Goal: Find specific page/section: Find specific page/section

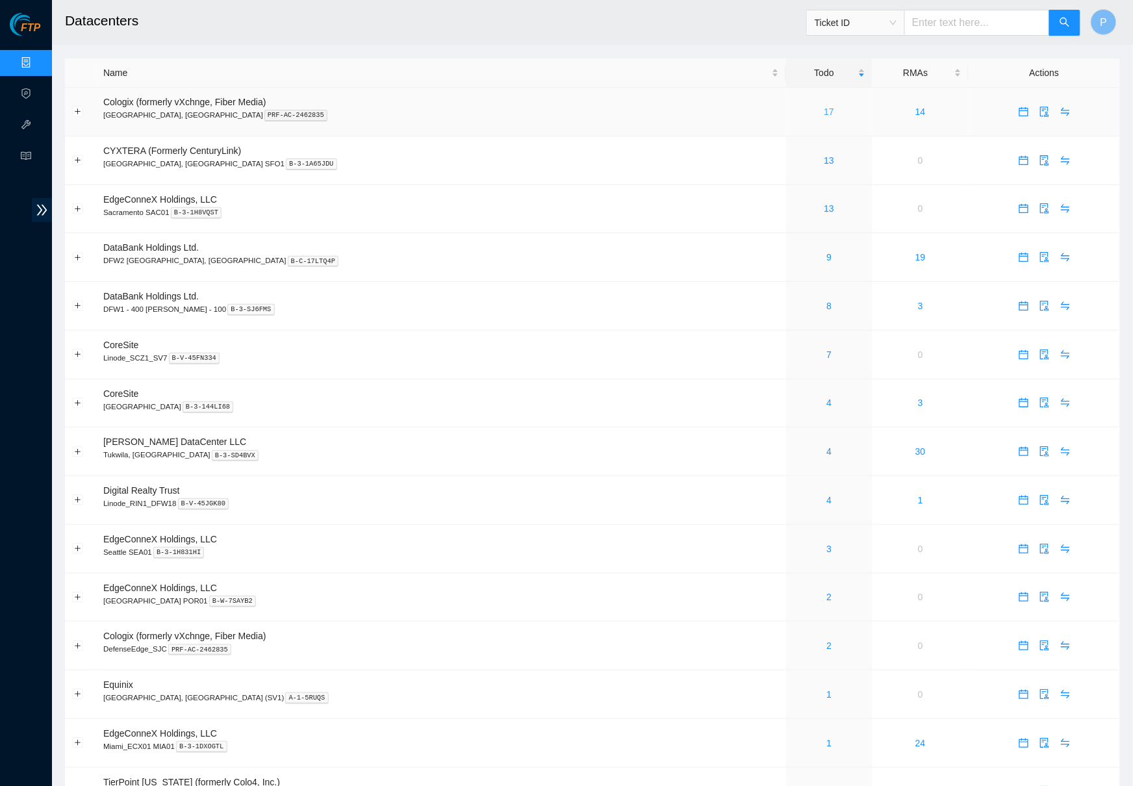
click at [825, 113] on link "17" at bounding box center [830, 112] width 10 height 10
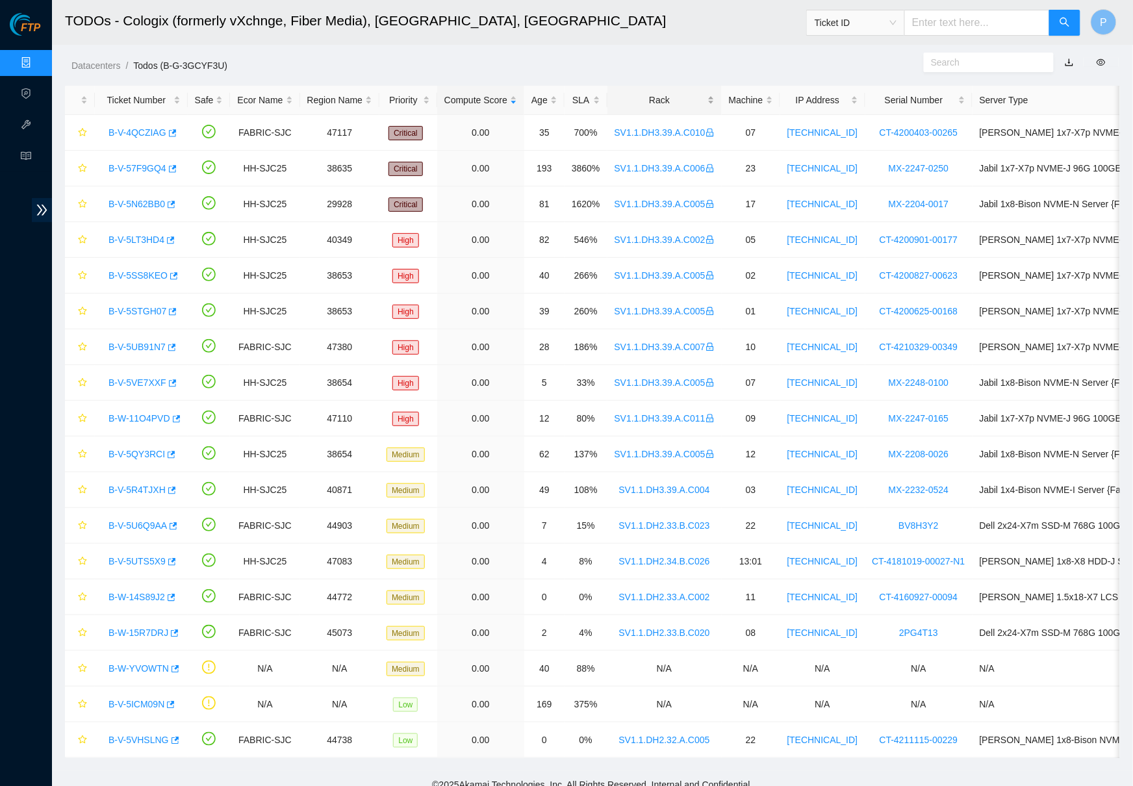
click at [690, 97] on div "Rack" at bounding box center [665, 100] width 100 height 14
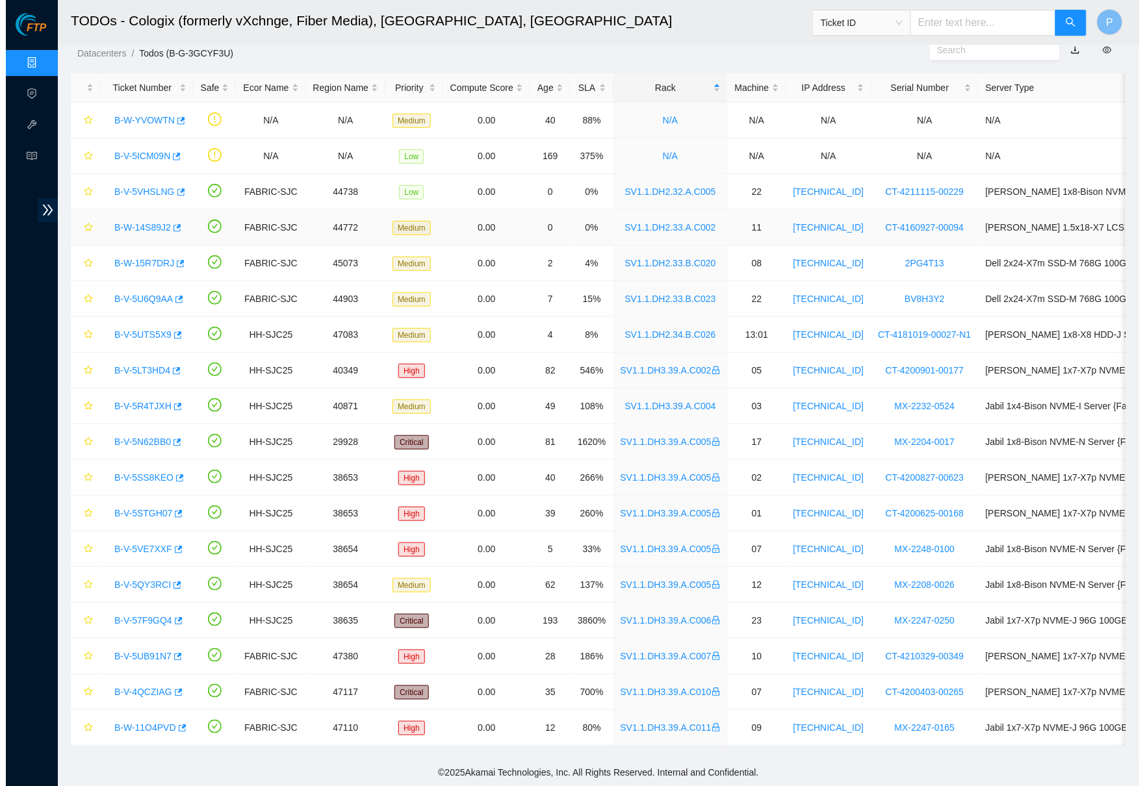
scroll to position [24, 0]
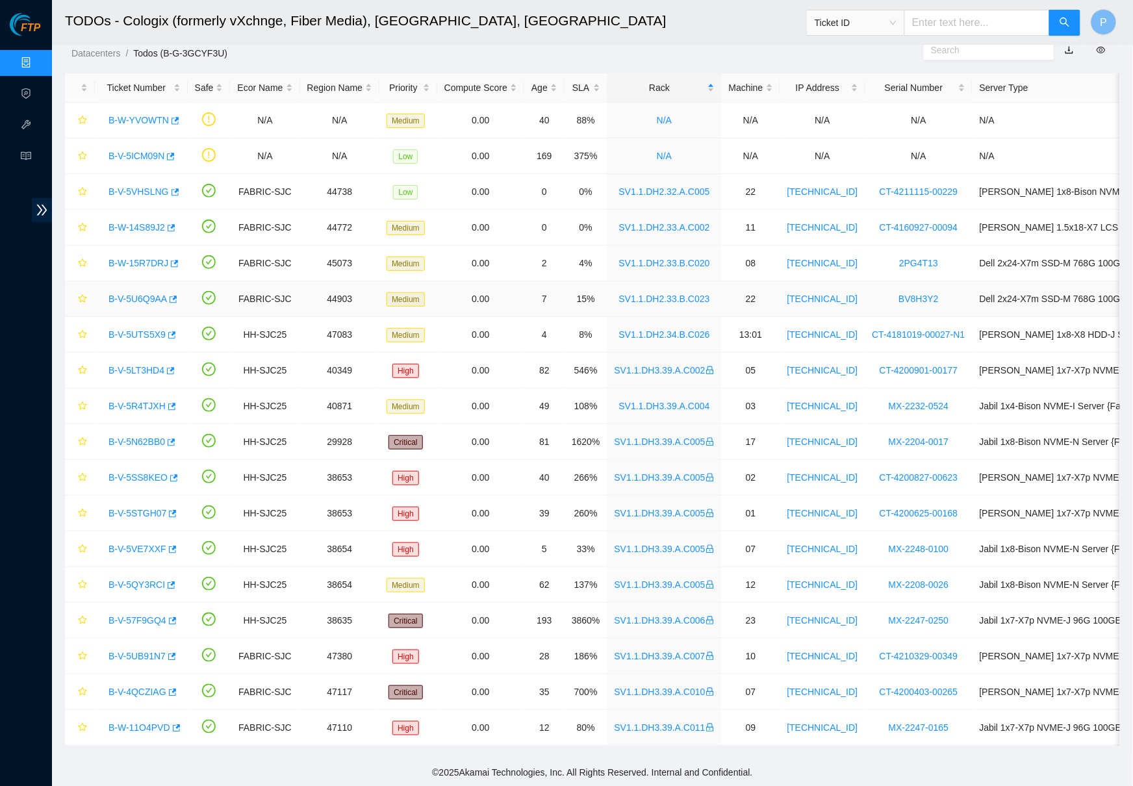
click at [144, 294] on link "B-V-5U6Q9AA" at bounding box center [138, 299] width 58 height 10
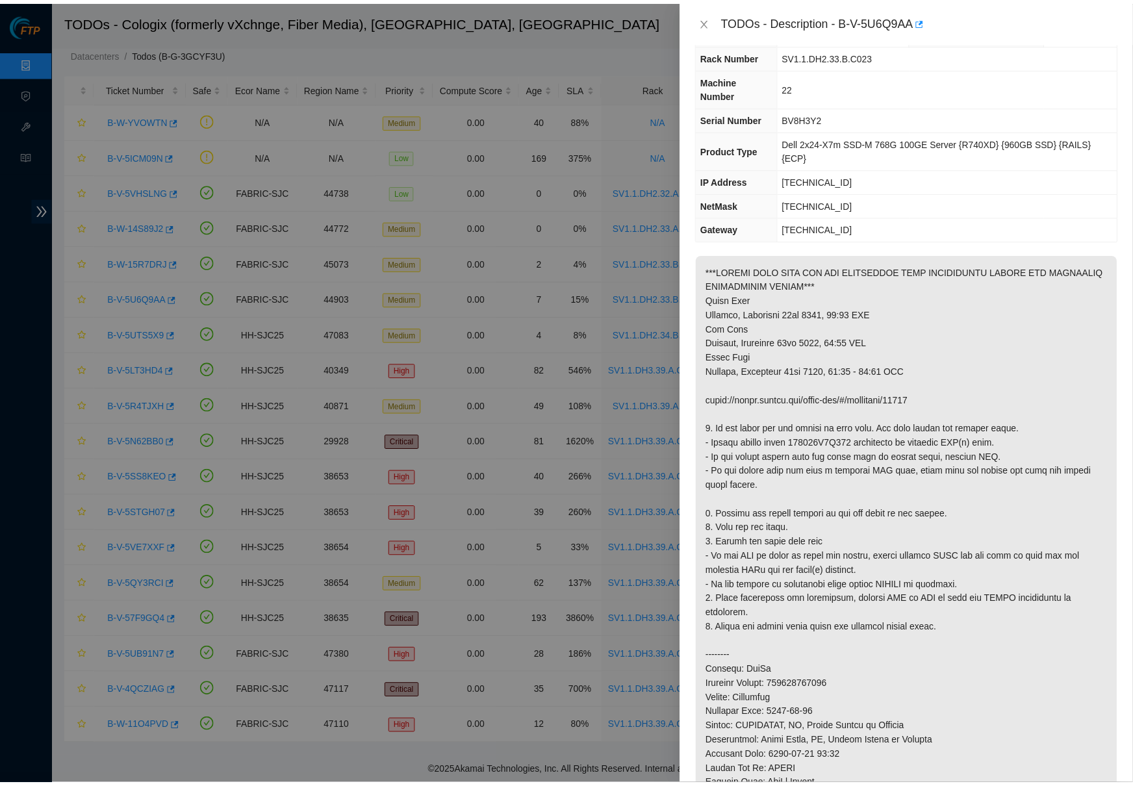
scroll to position [42, 0]
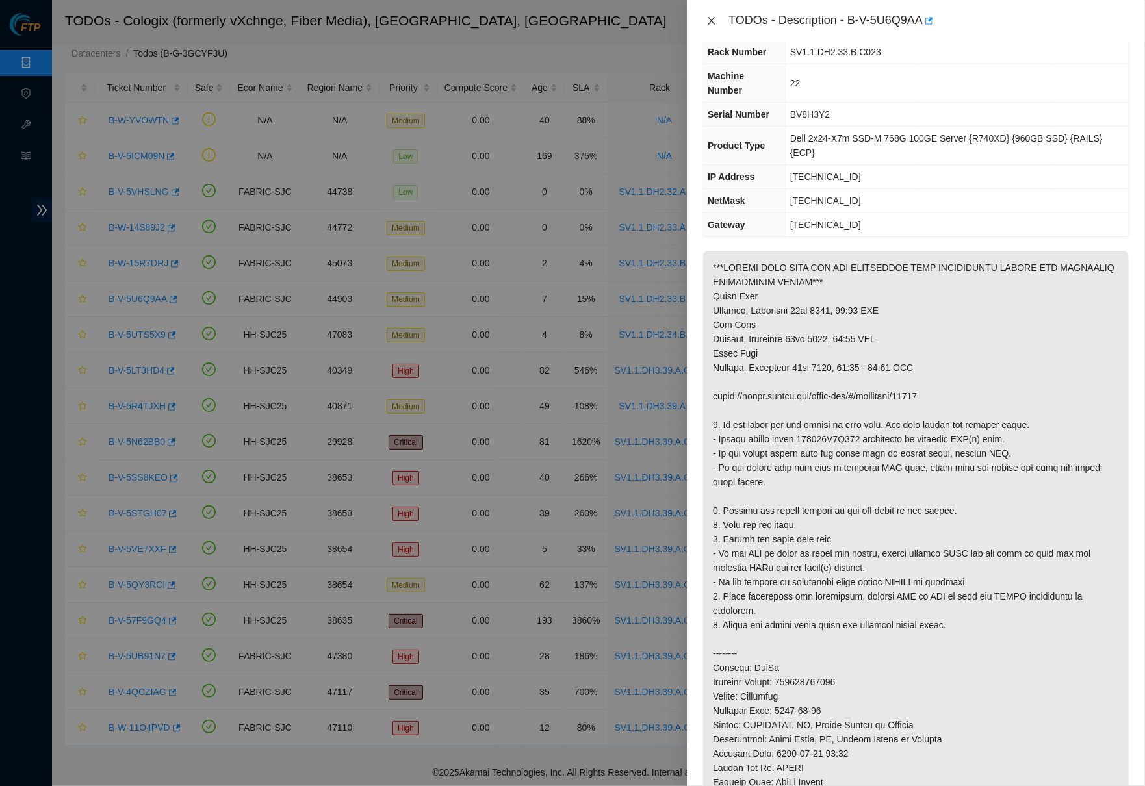
click at [706, 15] on button "Close" at bounding box center [712, 21] width 18 height 12
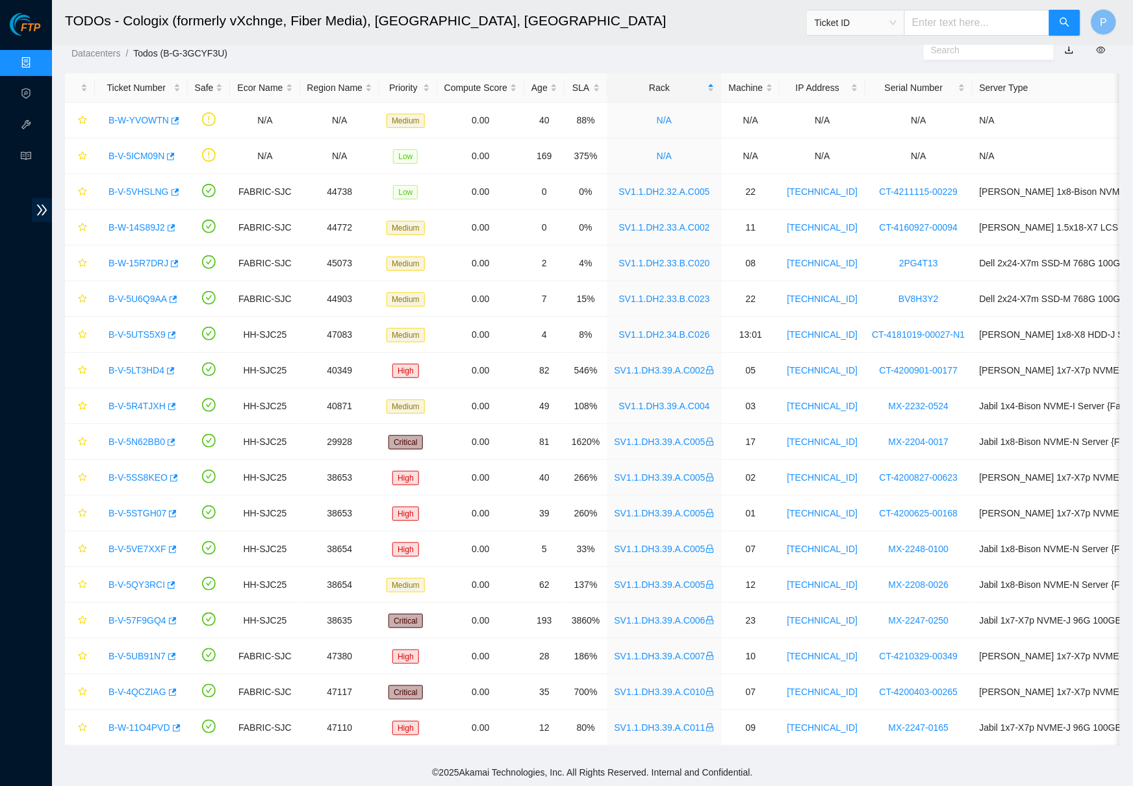
scroll to position [11, 0]
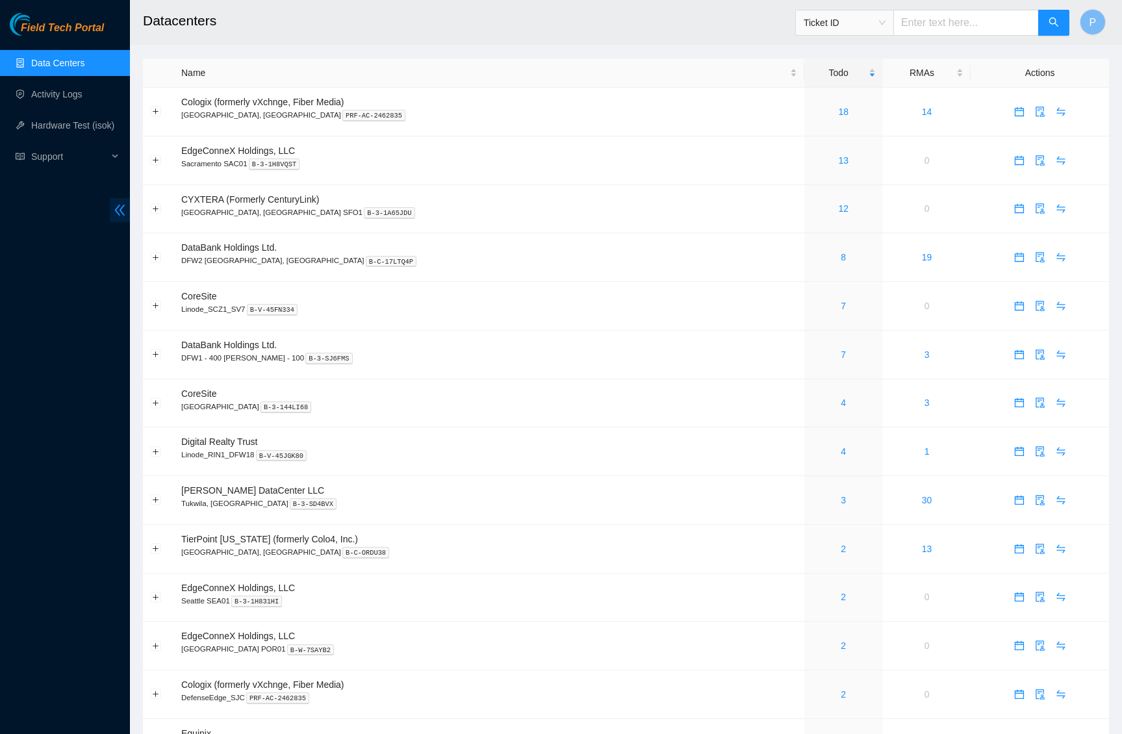
click at [120, 214] on icon "double-left" at bounding box center [120, 210] width 14 height 14
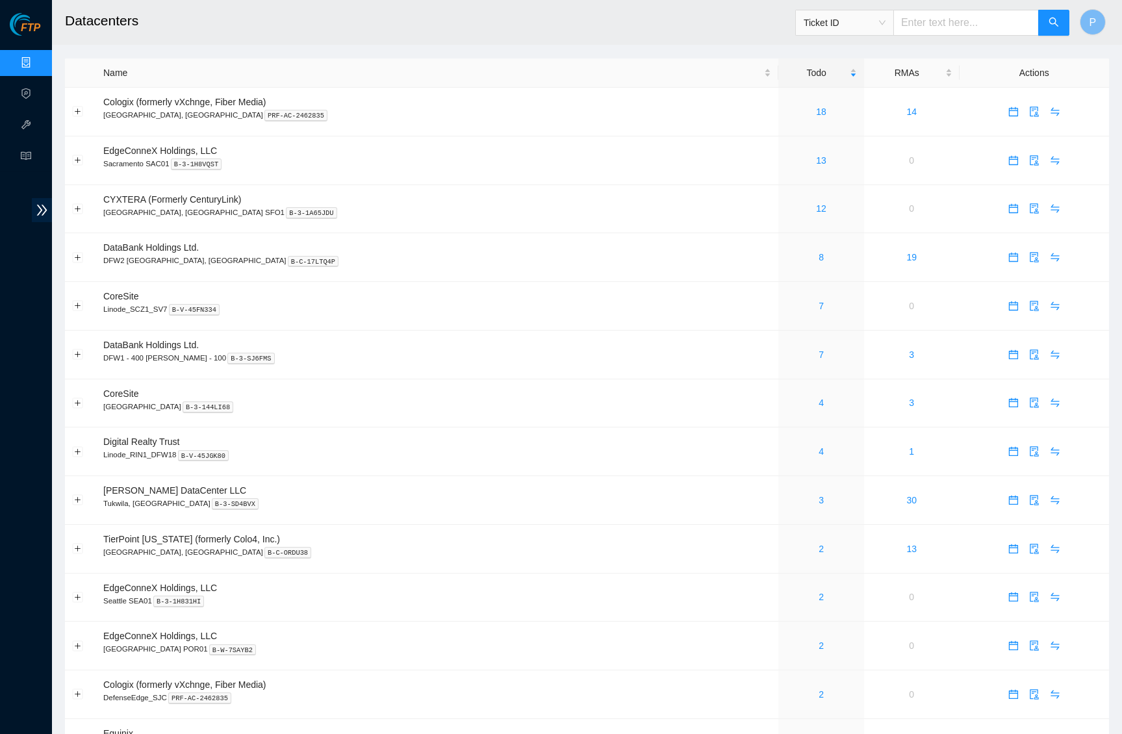
click at [469, 51] on main "Datacenters Ticket ID P Name Todo RMAs Actions Cologix (formerly vXchnge, Fiber…" at bounding box center [587, 682] width 1070 height 1364
click at [816, 109] on link "18" at bounding box center [821, 112] width 10 height 10
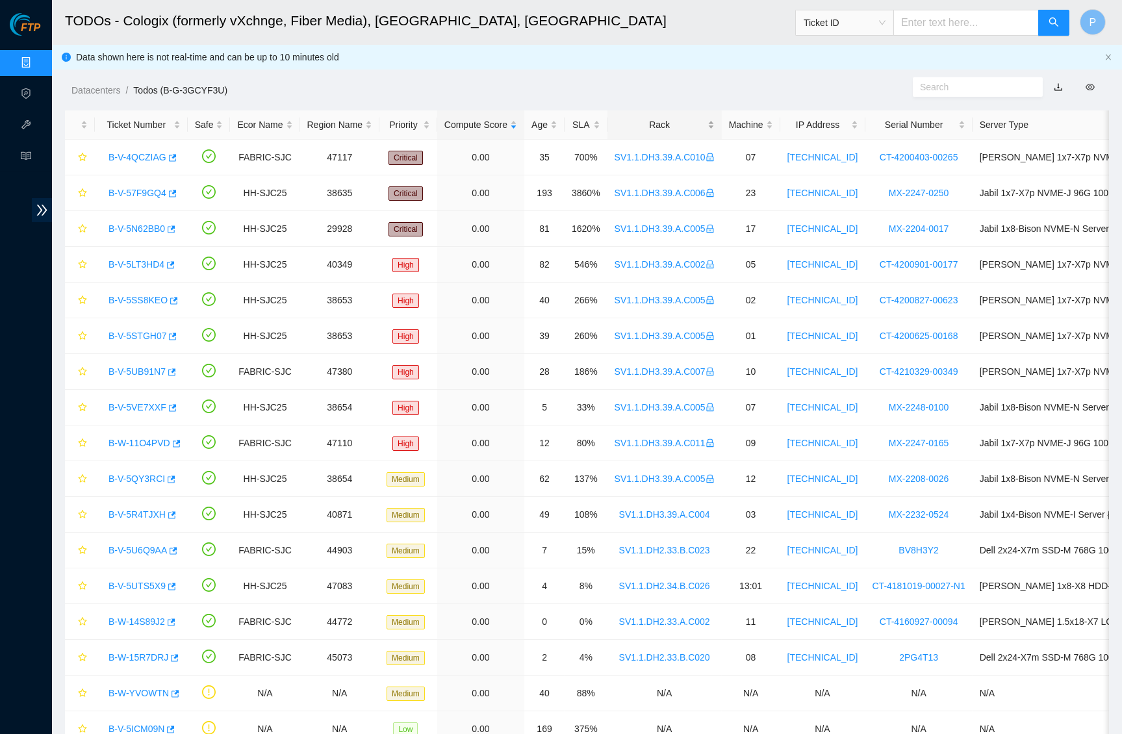
click at [674, 119] on div "Rack" at bounding box center [665, 125] width 100 height 14
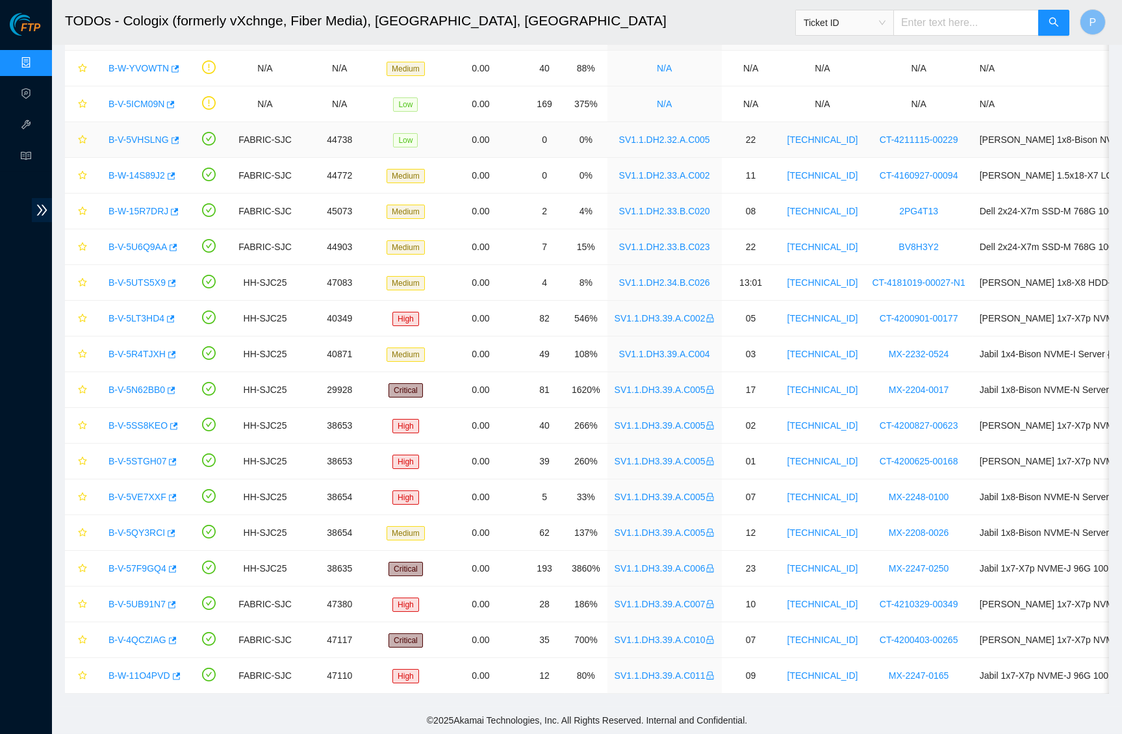
scroll to position [100, 0]
click at [146, 135] on link "B-V-5VHSLNG" at bounding box center [139, 140] width 60 height 10
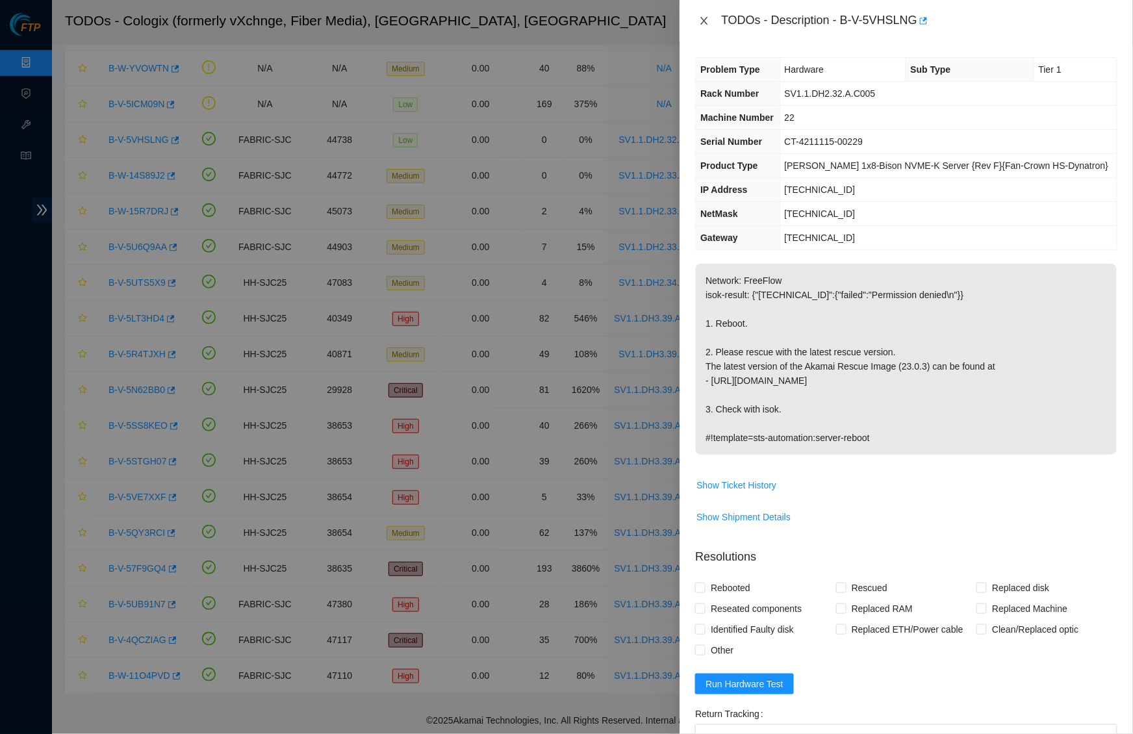
click at [706, 18] on icon "close" at bounding box center [704, 21] width 10 height 10
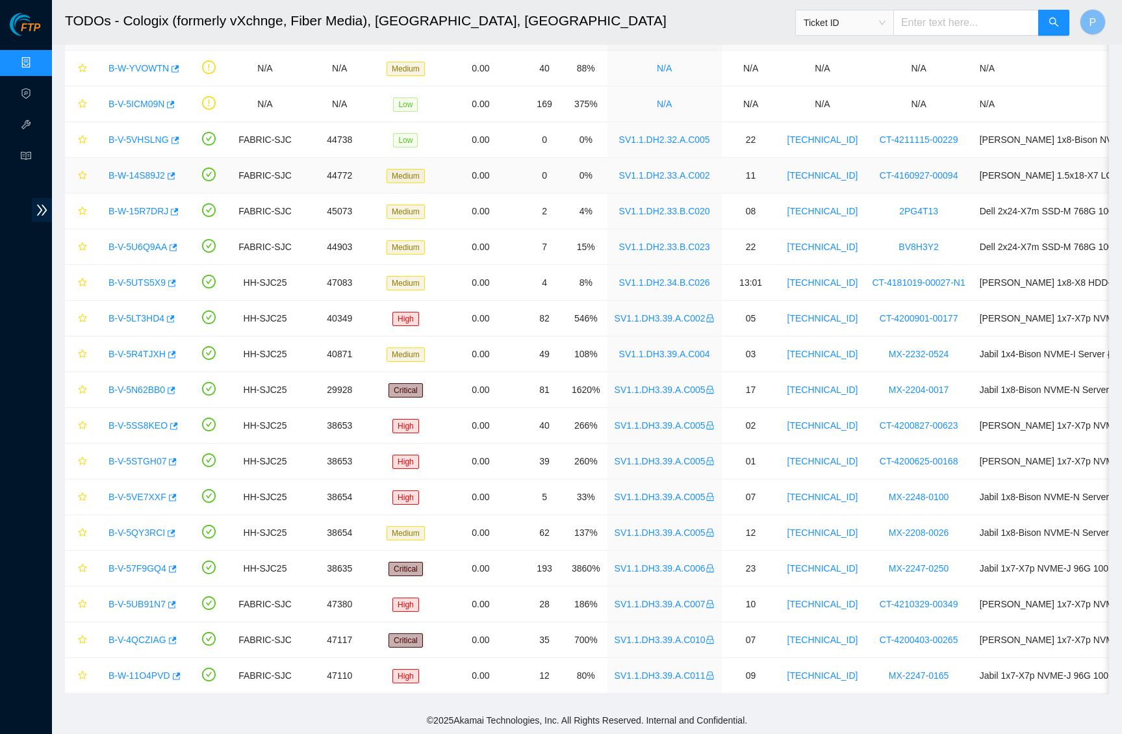
click at [142, 170] on link "B-W-14S89J2" at bounding box center [137, 175] width 57 height 10
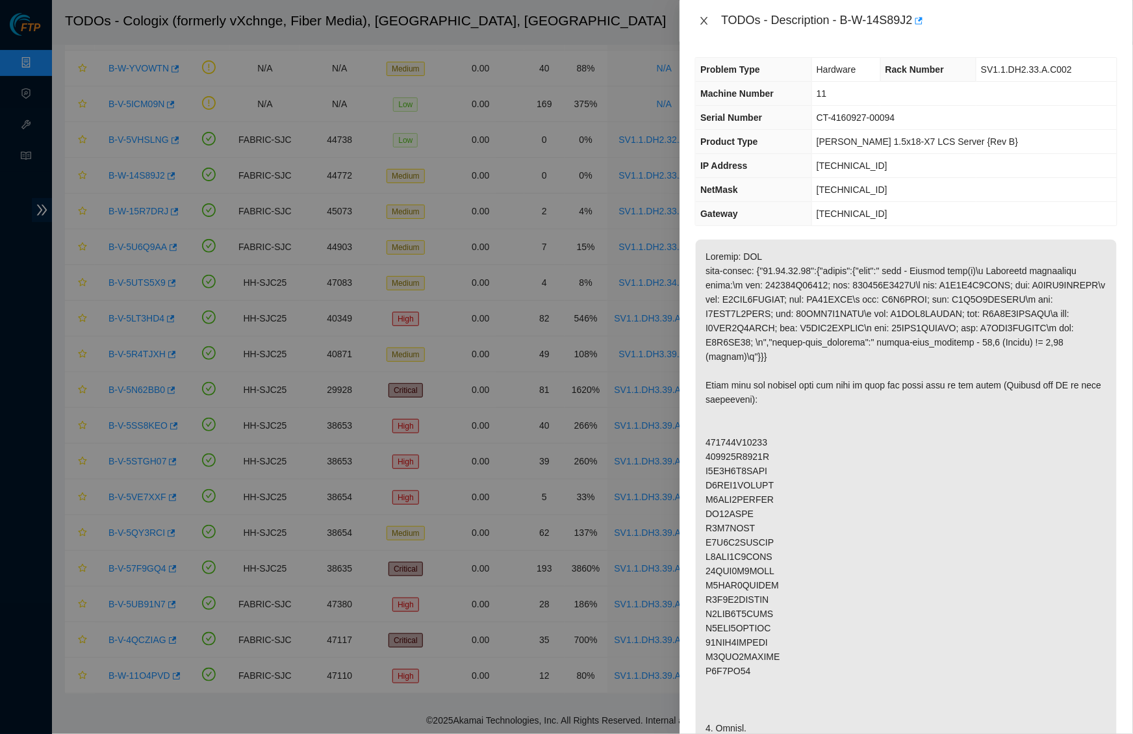
click at [699, 16] on icon "close" at bounding box center [704, 21] width 10 height 10
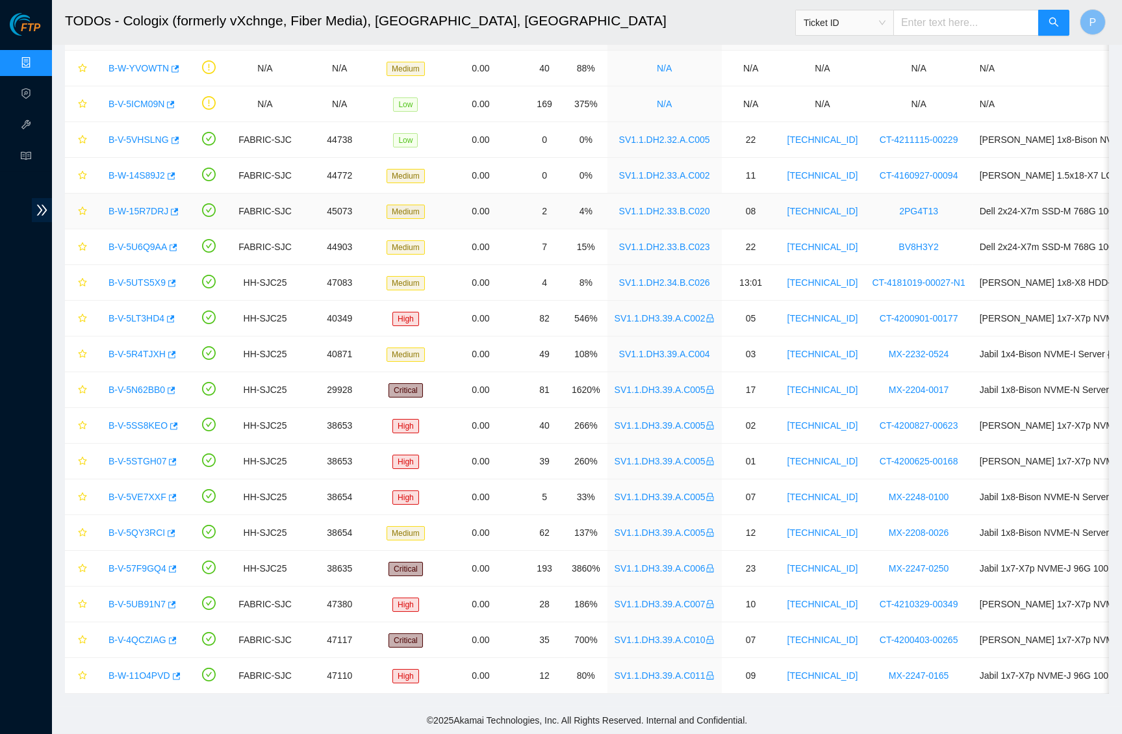
click at [146, 206] on link "B-W-15R7DRJ" at bounding box center [139, 211] width 60 height 10
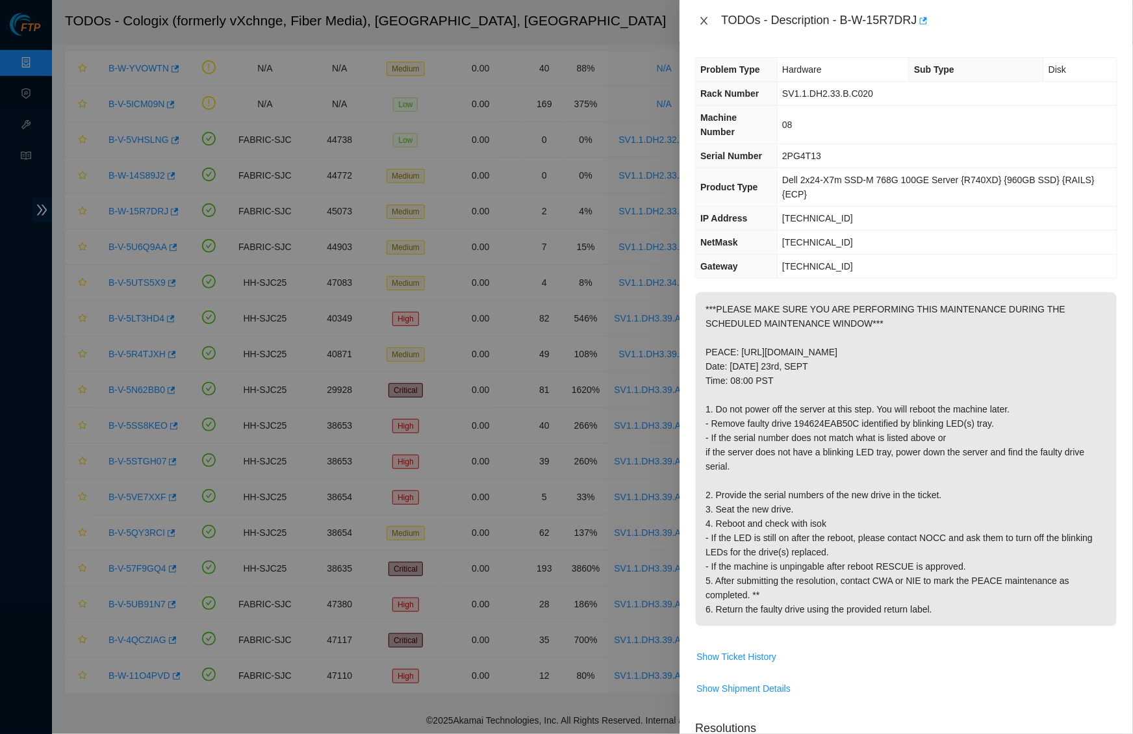
click at [699, 16] on icon "close" at bounding box center [704, 21] width 10 height 10
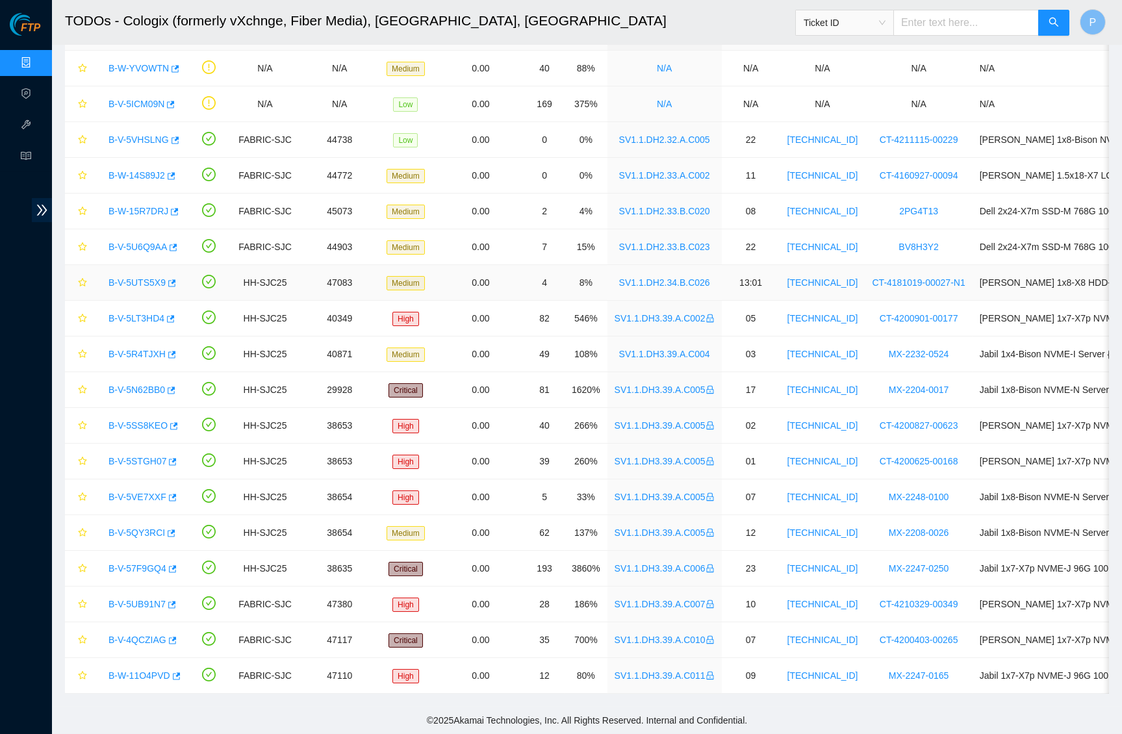
click at [144, 278] on link "B-V-5UTS5X9" at bounding box center [137, 283] width 57 height 10
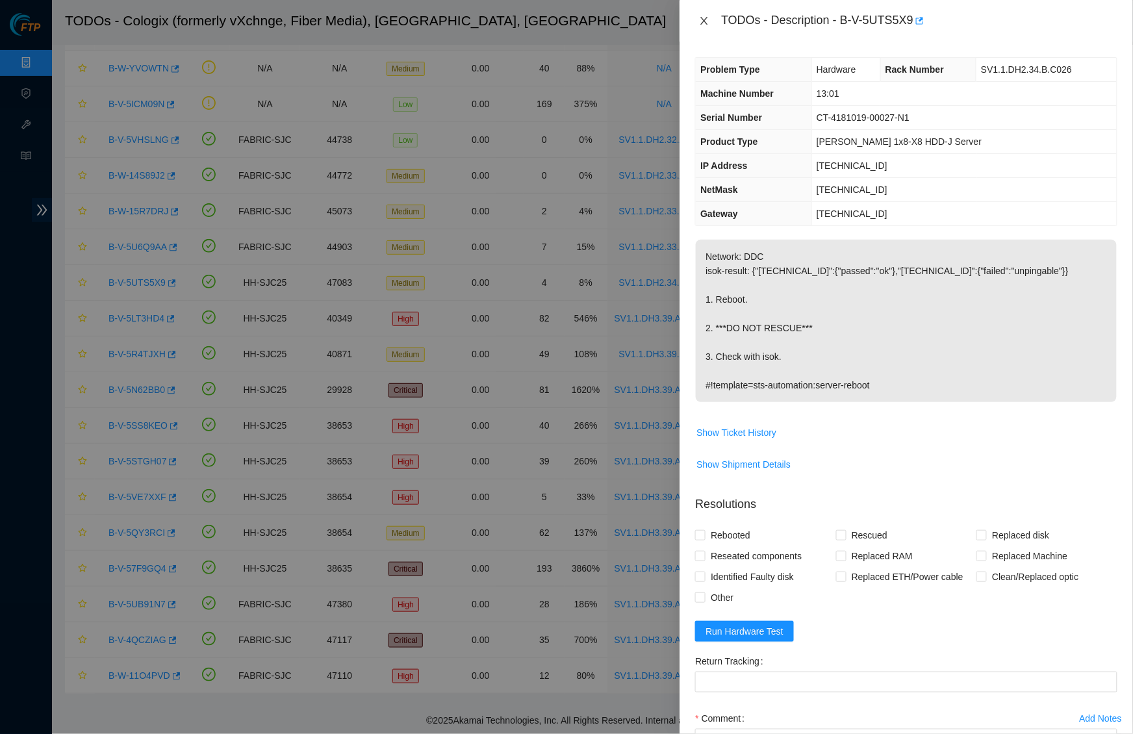
click at [703, 23] on icon "close" at bounding box center [704, 21] width 10 height 10
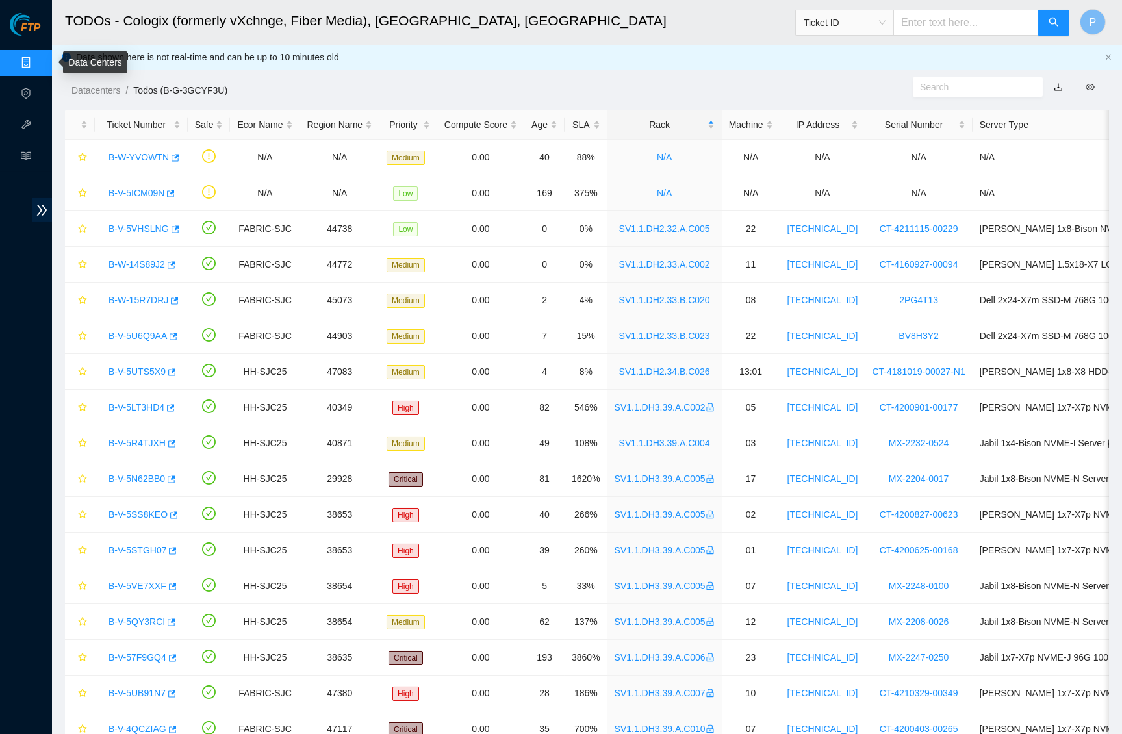
click at [38, 62] on link "Data Centers" at bounding box center [64, 63] width 53 height 10
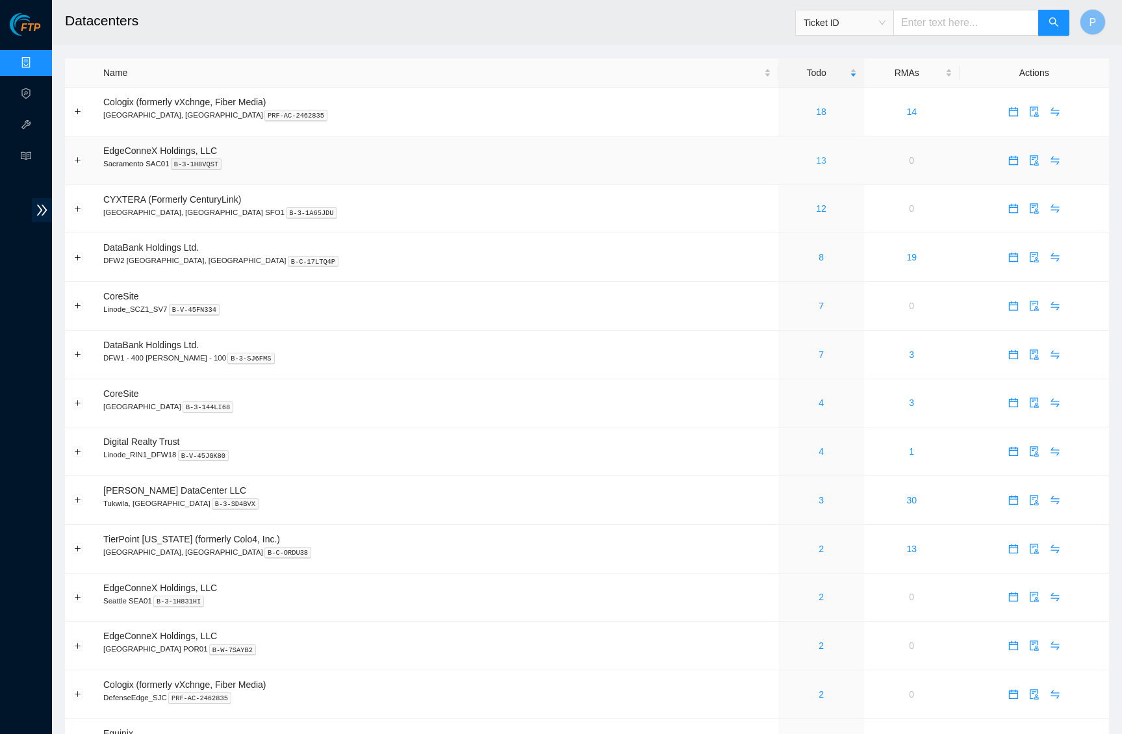
click at [816, 155] on link "13" at bounding box center [821, 160] width 10 height 10
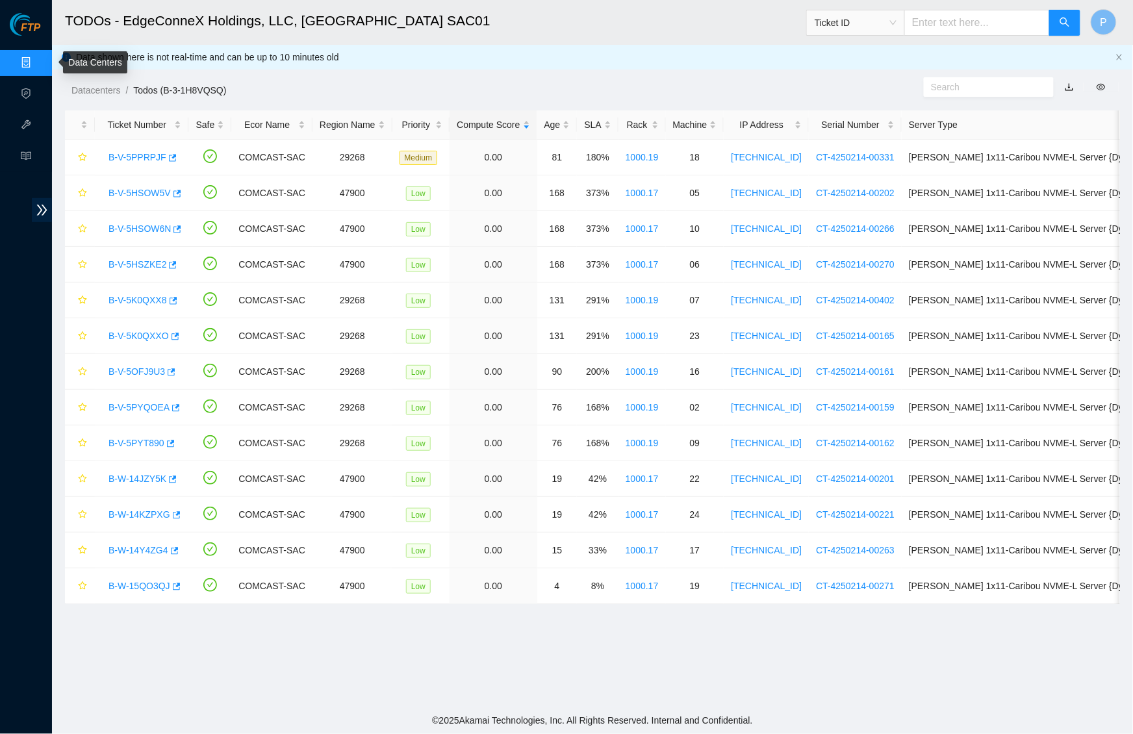
click at [38, 58] on link "Data Centers" at bounding box center [64, 63] width 53 height 10
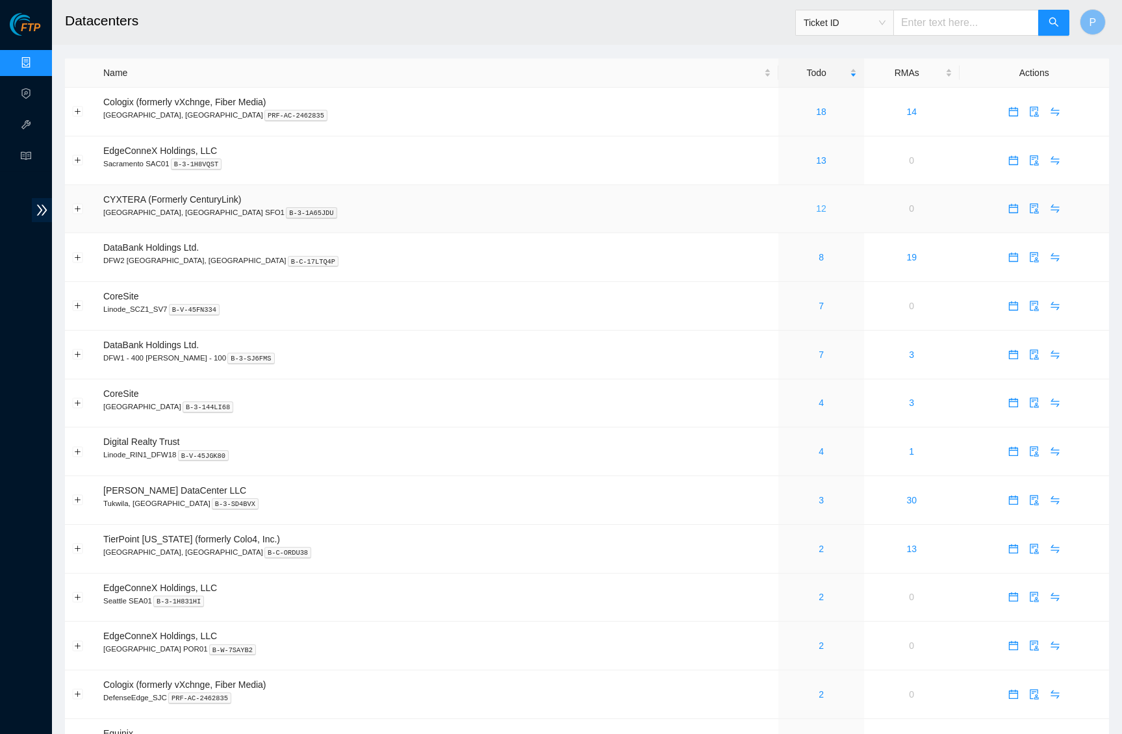
click at [816, 205] on link "12" at bounding box center [821, 208] width 10 height 10
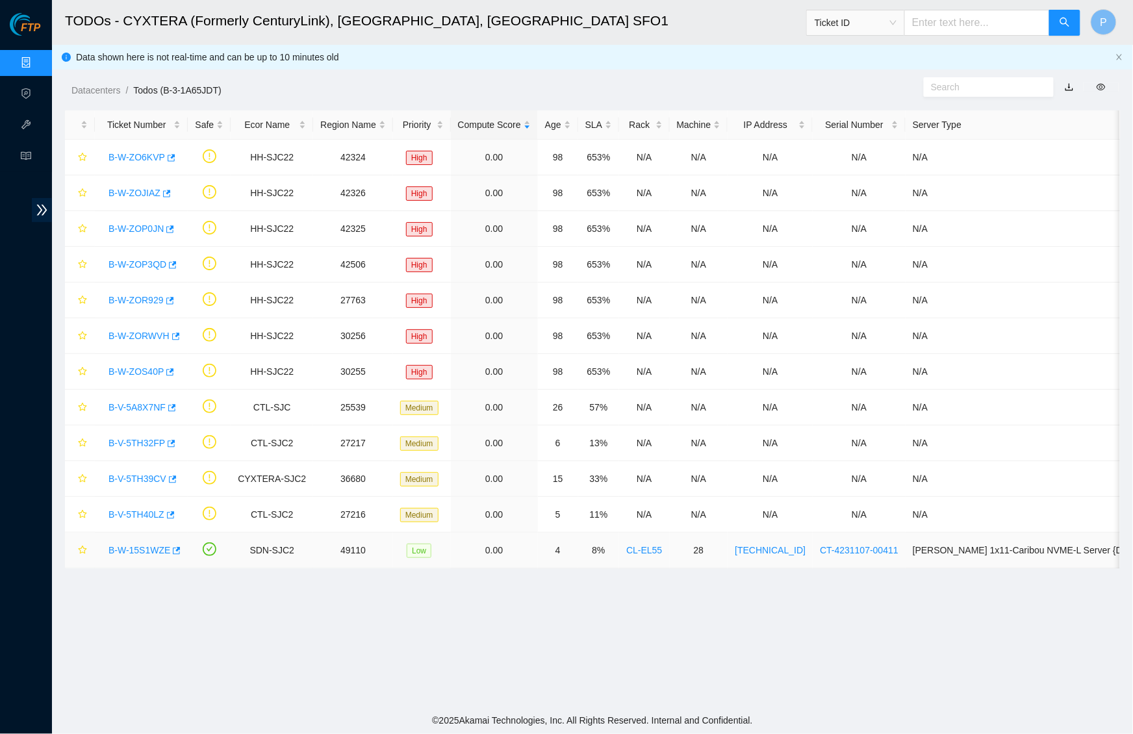
click at [145, 545] on link "B-W-15S1WZE" at bounding box center [140, 550] width 62 height 10
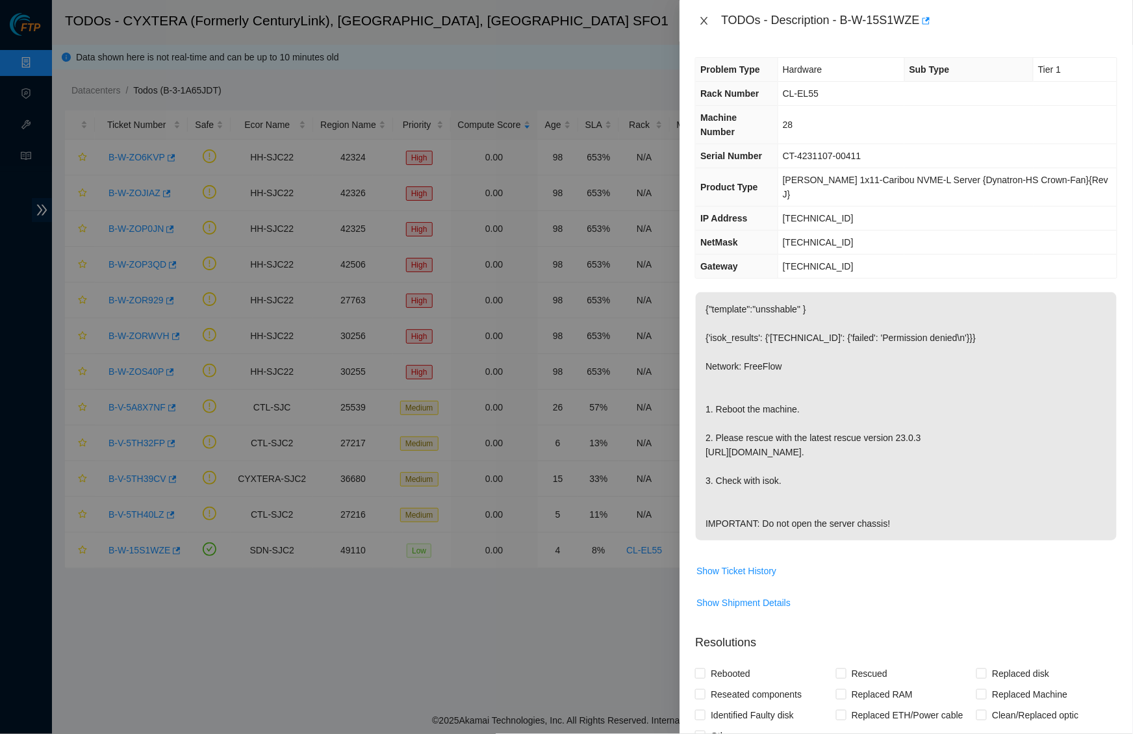
click at [703, 19] on icon "close" at bounding box center [704, 21] width 10 height 10
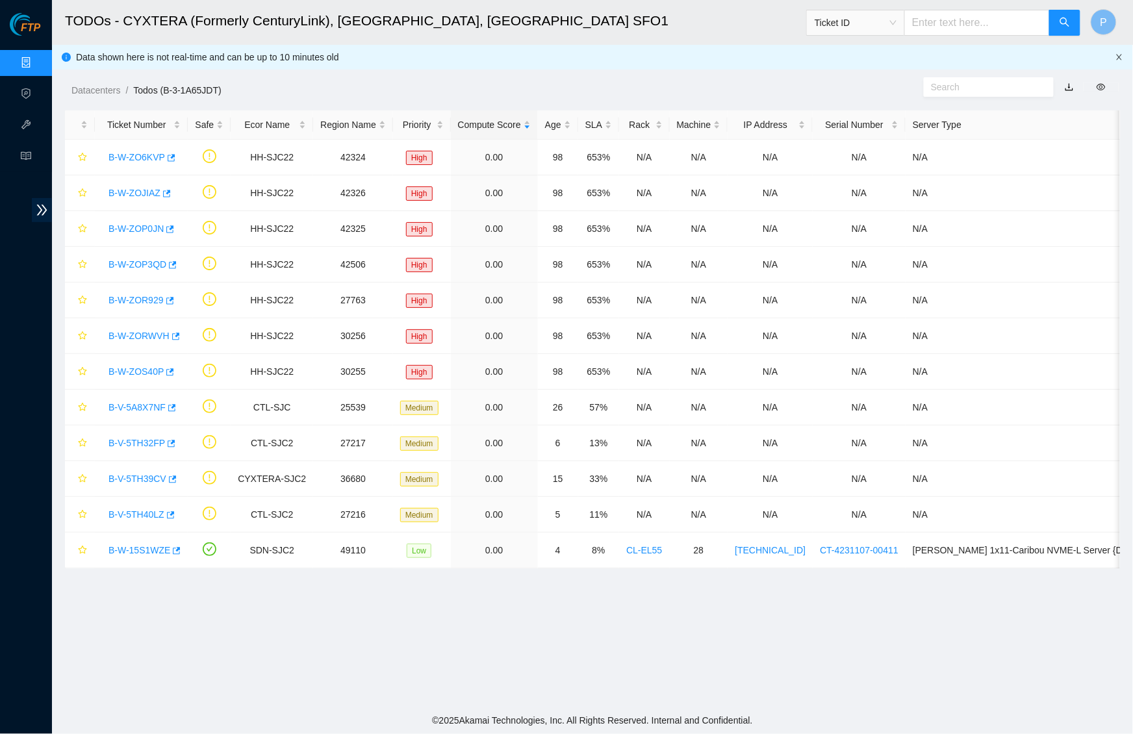
click at [1119, 55] on icon "close" at bounding box center [1120, 57] width 8 height 8
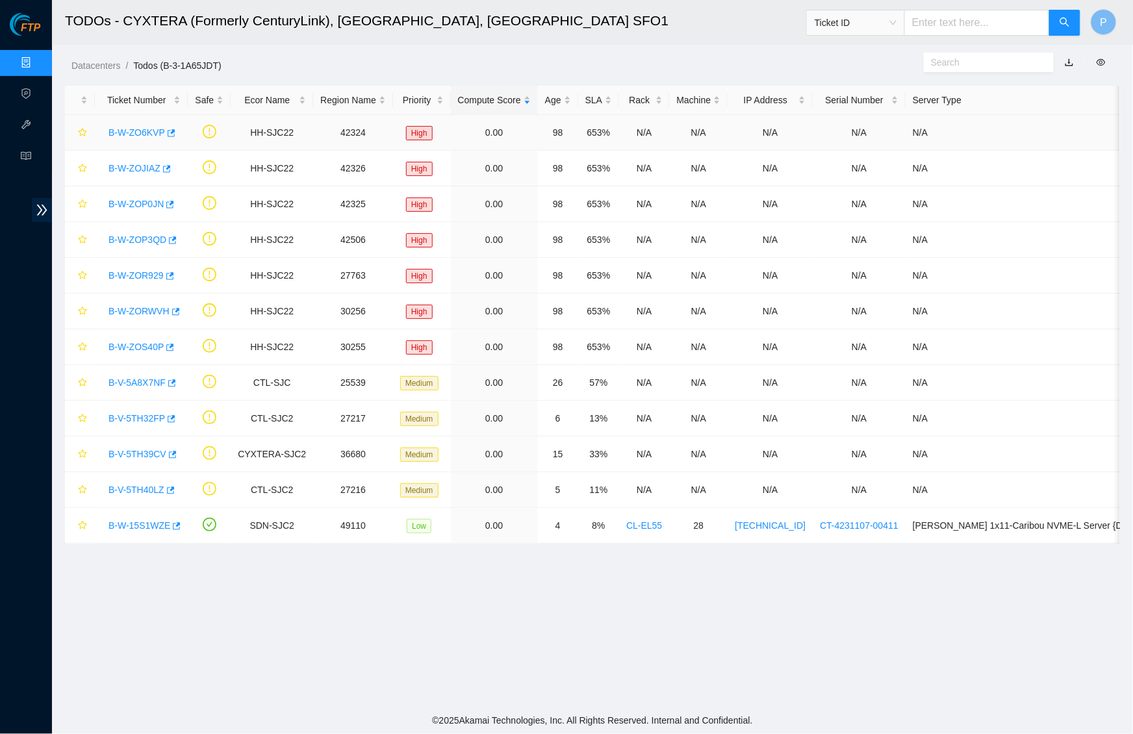
click at [136, 129] on link "B-W-ZO6KVP" at bounding box center [137, 132] width 57 height 10
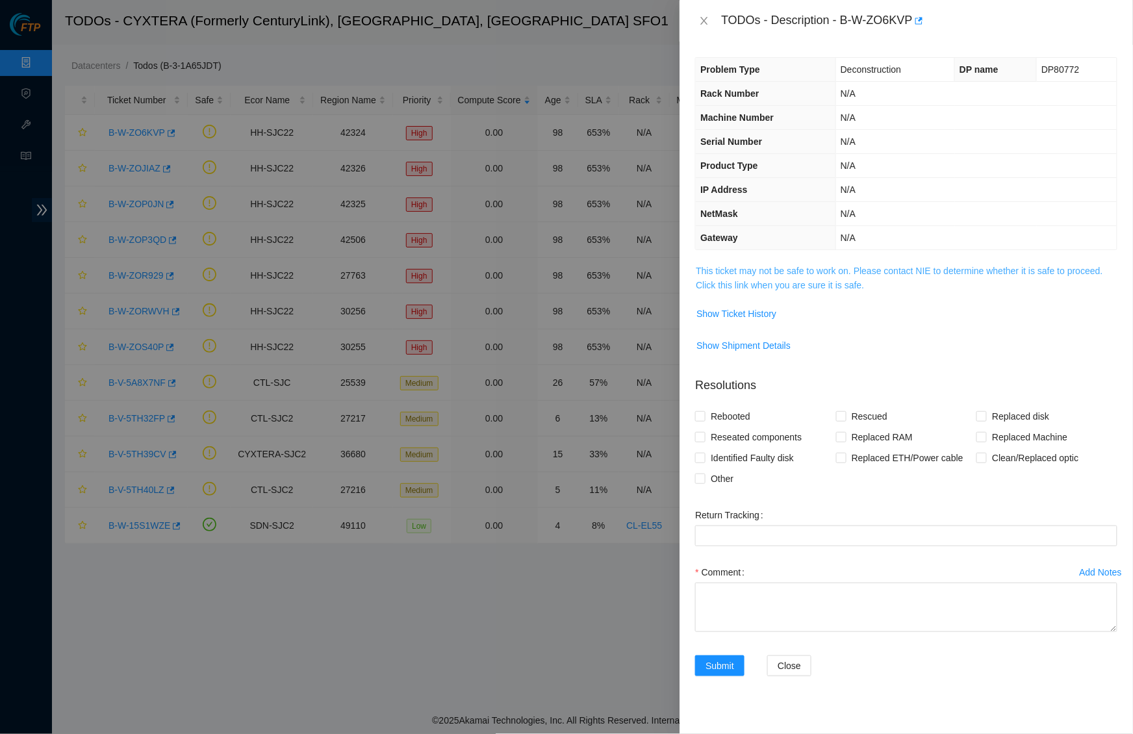
click at [756, 270] on link "This ticket may not be safe to work on. Please contact NIE to determine whether…" at bounding box center [899, 278] width 407 height 25
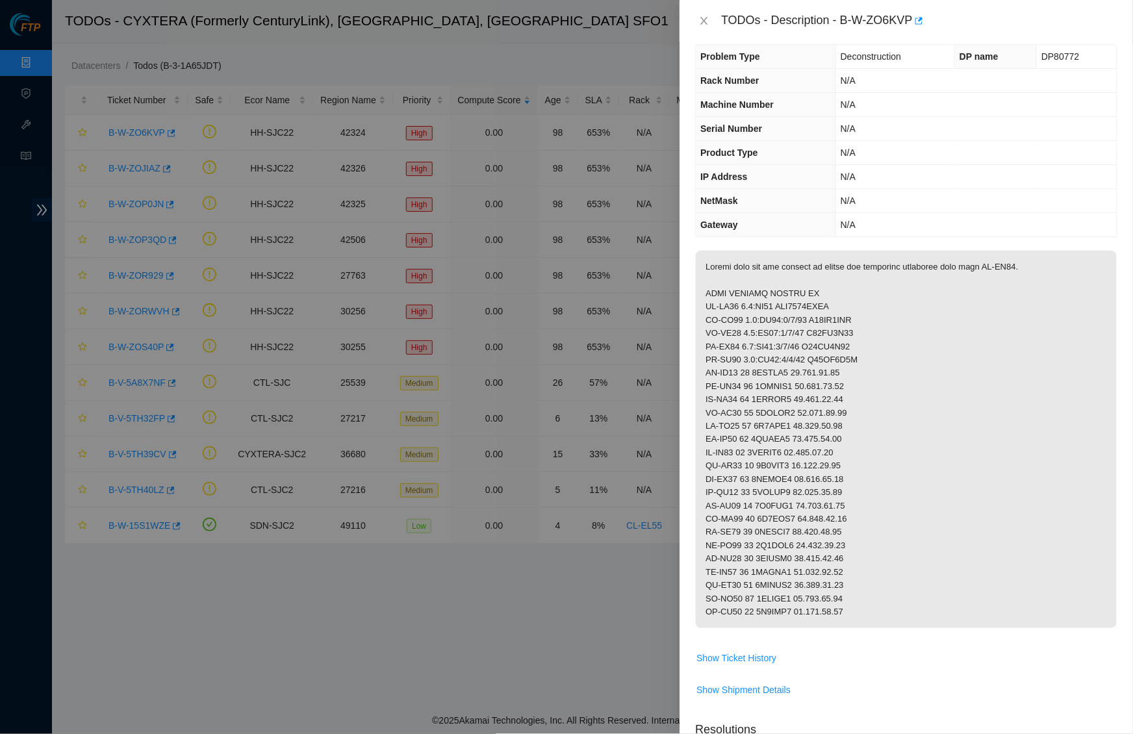
scroll to position [18, 0]
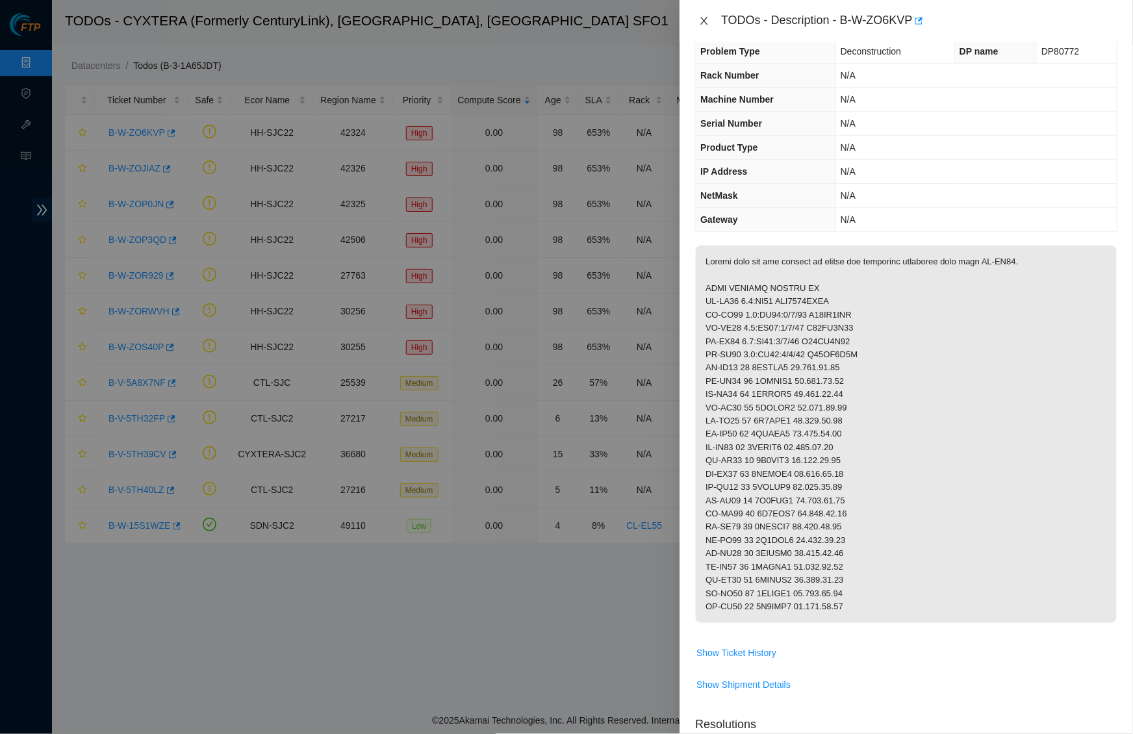
click at [700, 19] on icon "close" at bounding box center [704, 21] width 10 height 10
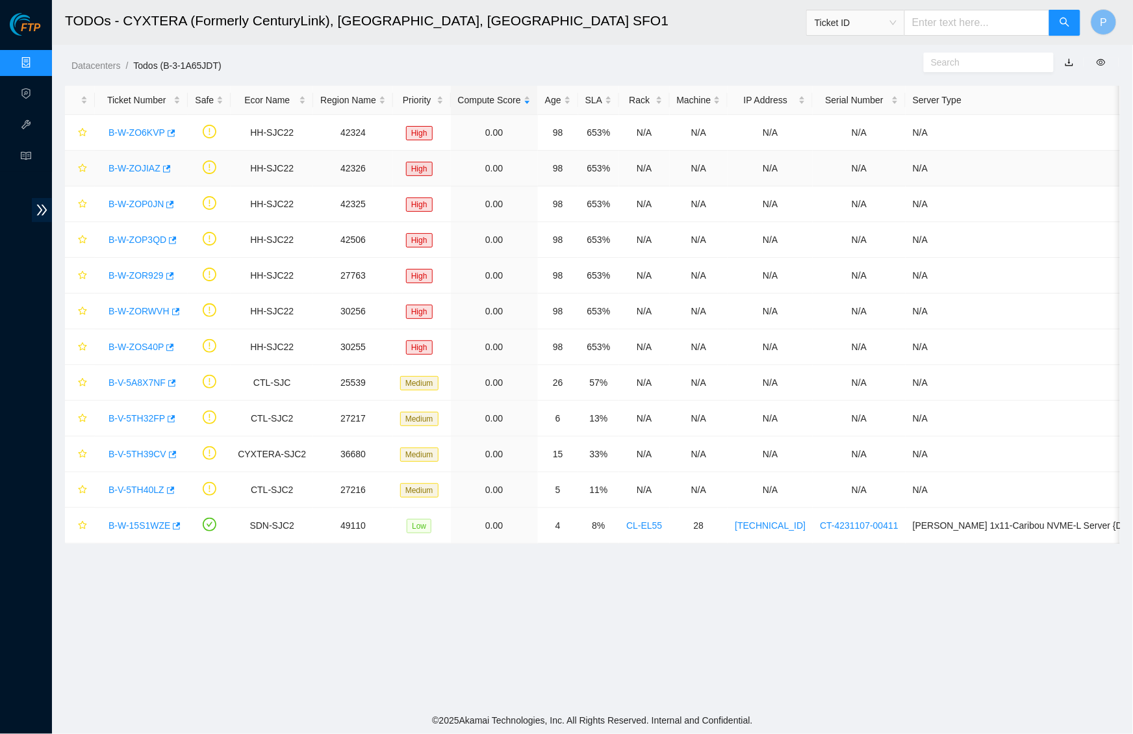
click at [133, 165] on link "B-W-ZOJIAZ" at bounding box center [135, 168] width 52 height 10
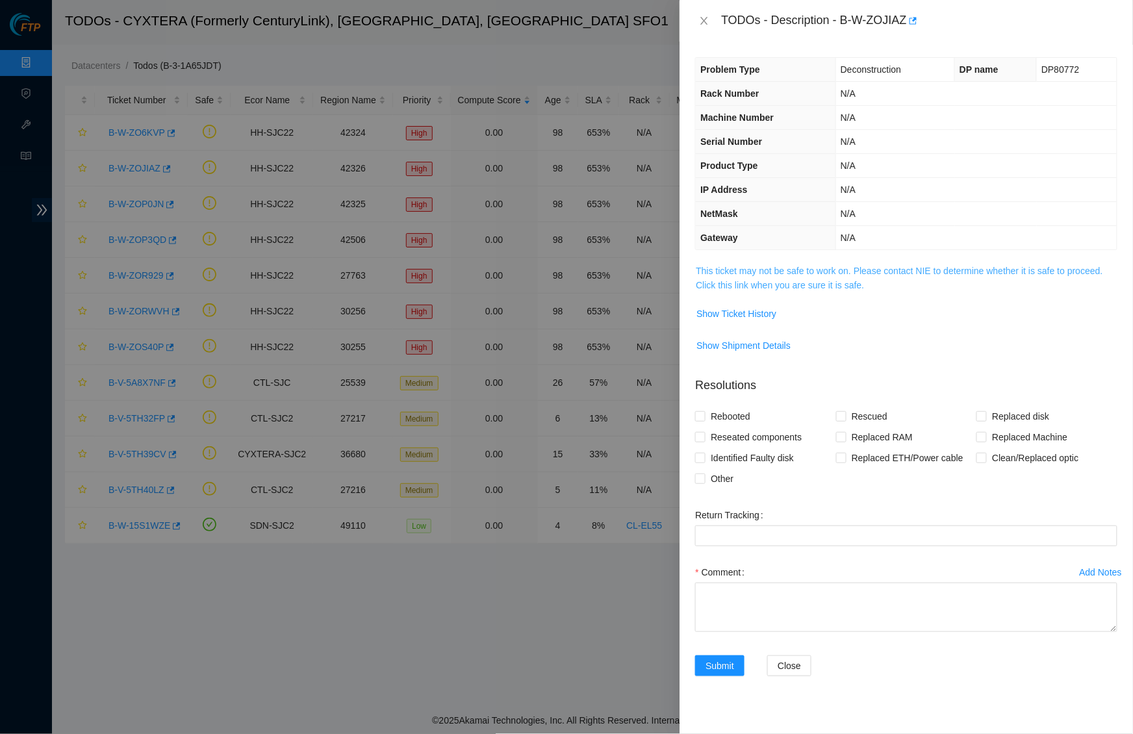
click at [792, 272] on link "This ticket may not be safe to work on. Please contact NIE to determine whether…" at bounding box center [899, 278] width 407 height 25
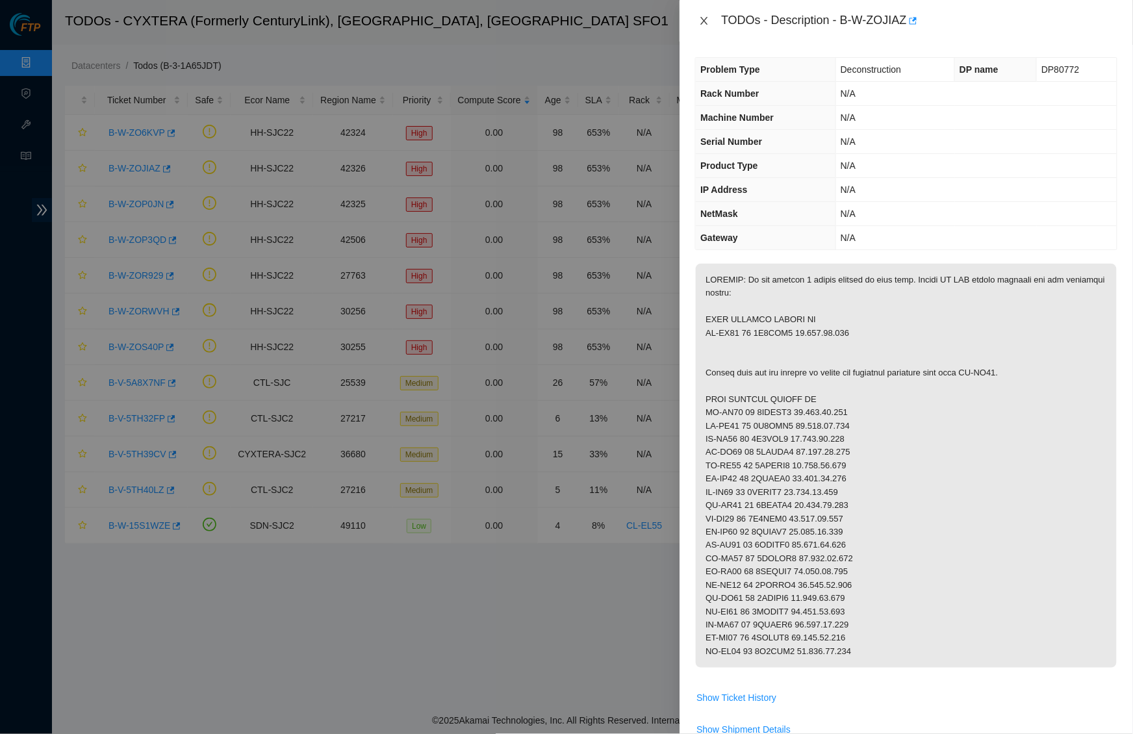
click at [703, 19] on icon "close" at bounding box center [704, 21] width 7 height 8
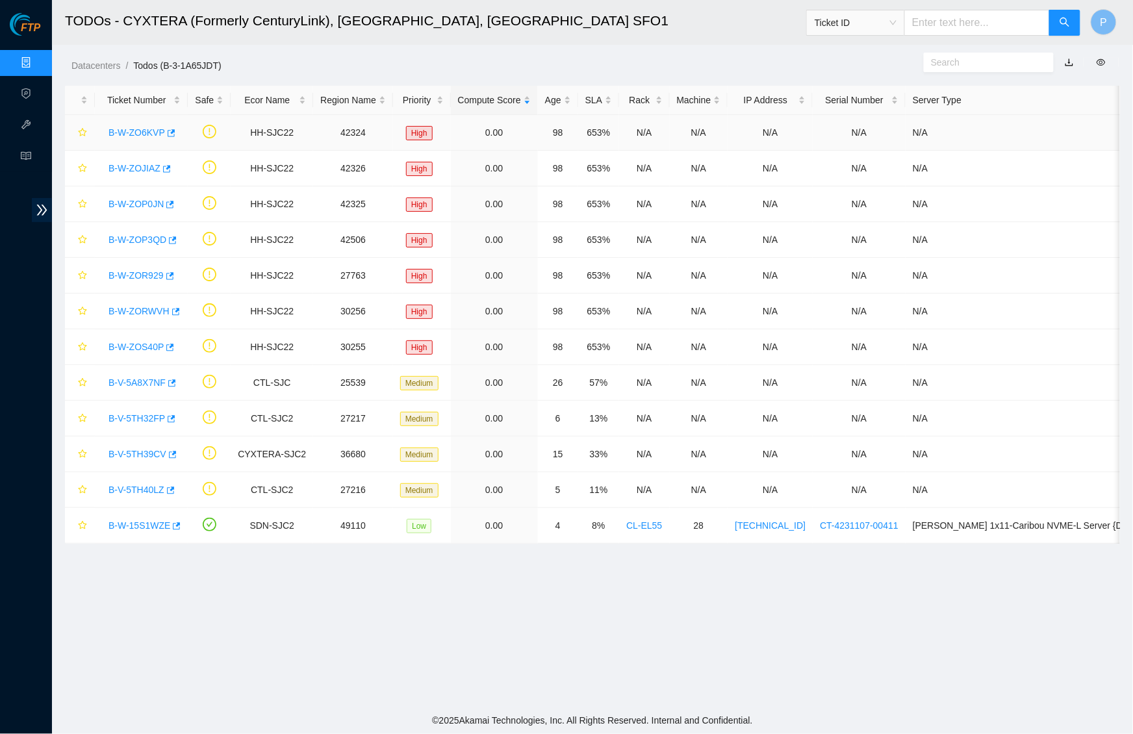
click at [148, 132] on link "B-W-ZO6KVP" at bounding box center [137, 132] width 57 height 10
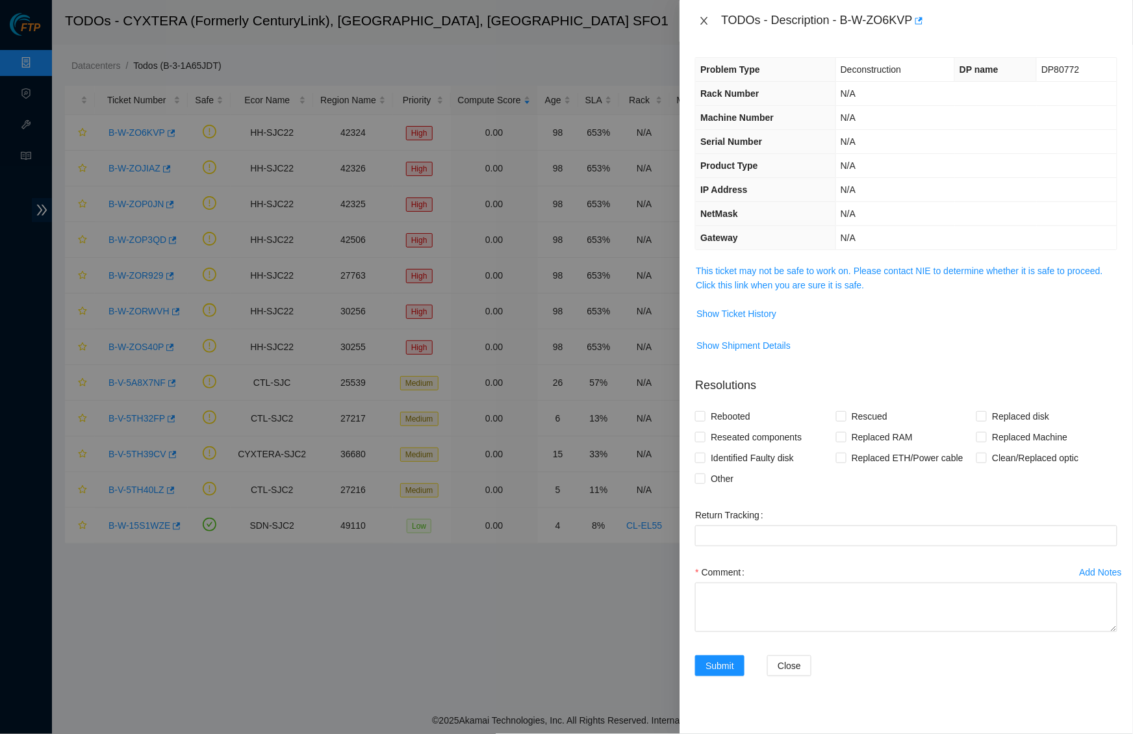
click at [699, 23] on icon "close" at bounding box center [704, 21] width 10 height 10
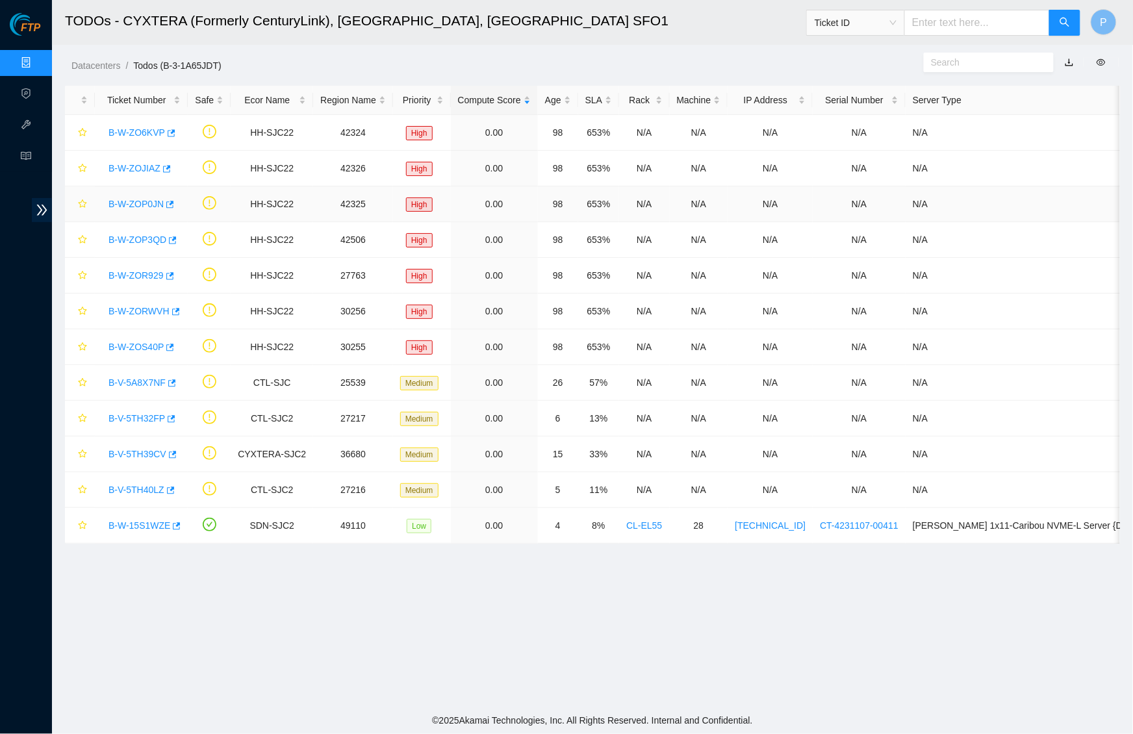
click at [144, 201] on link "B-W-ZOP0JN" at bounding box center [136, 204] width 55 height 10
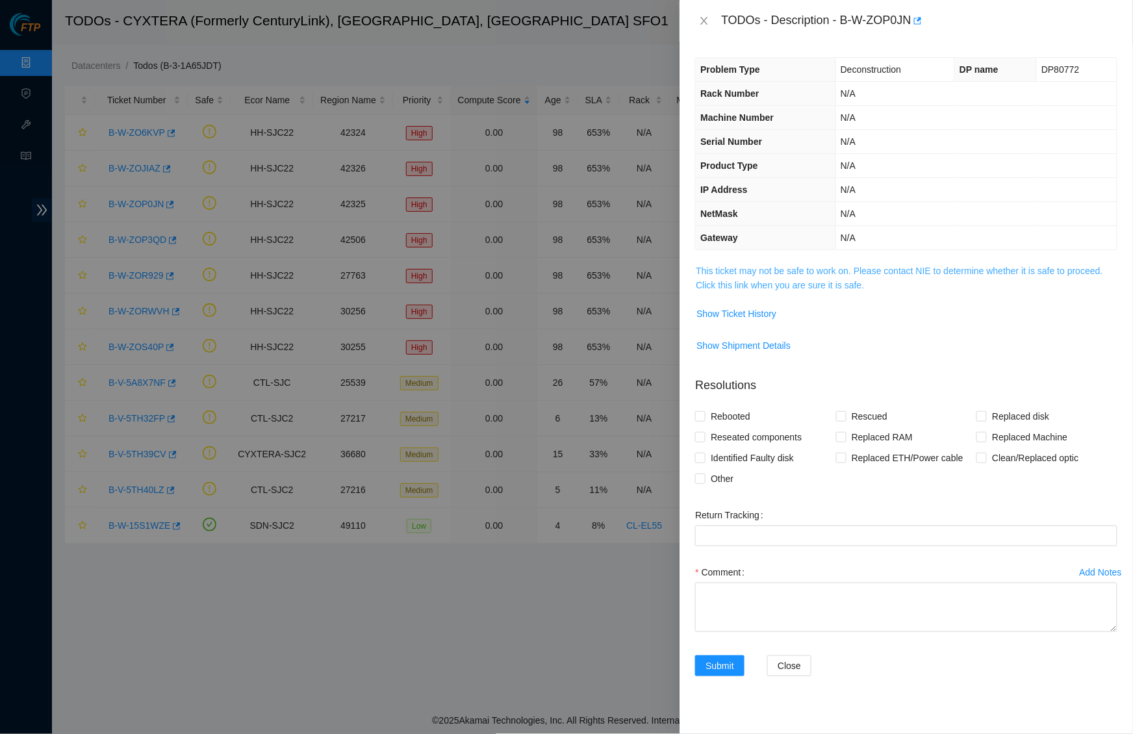
click at [820, 266] on link "This ticket may not be safe to work on. Please contact NIE to determine whether…" at bounding box center [899, 278] width 407 height 25
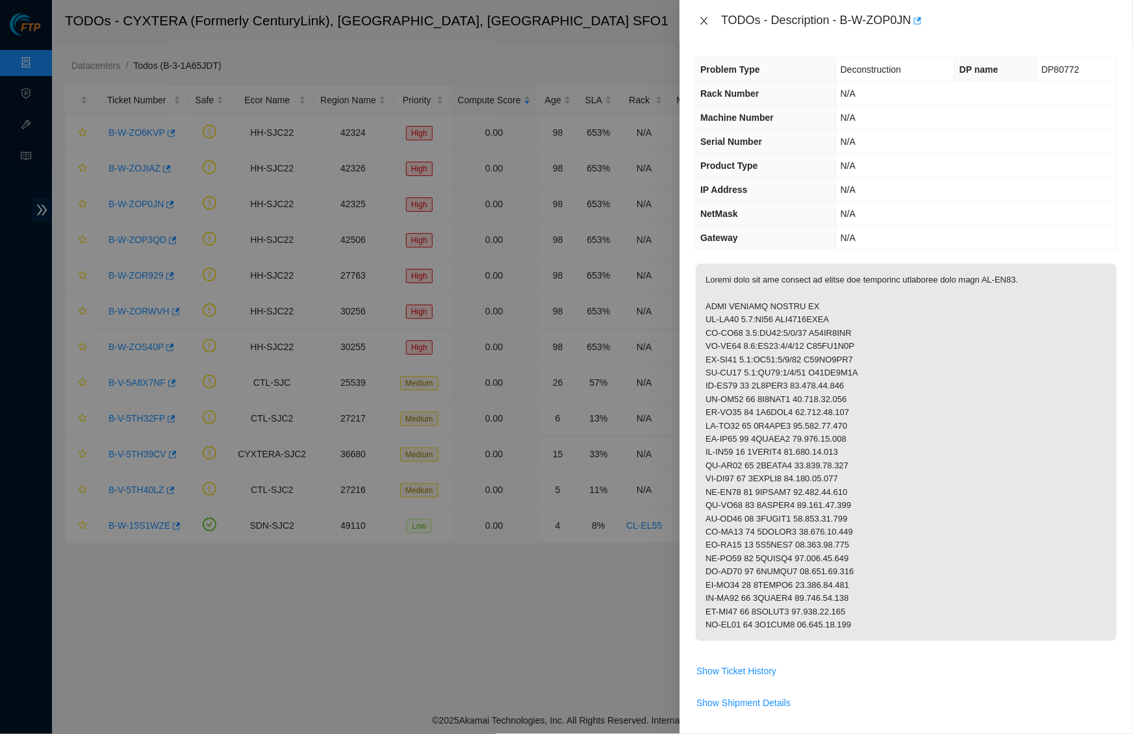
click at [703, 16] on icon "close" at bounding box center [704, 21] width 10 height 10
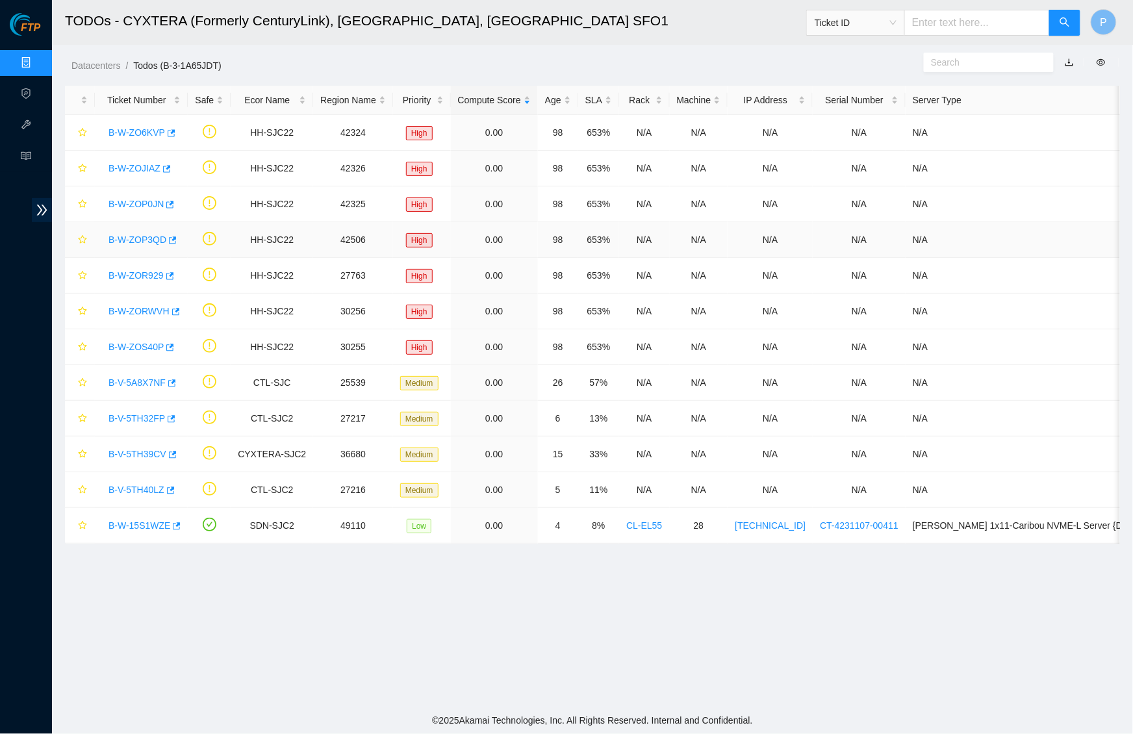
click at [140, 240] on link "B-W-ZOP3QD" at bounding box center [138, 240] width 58 height 10
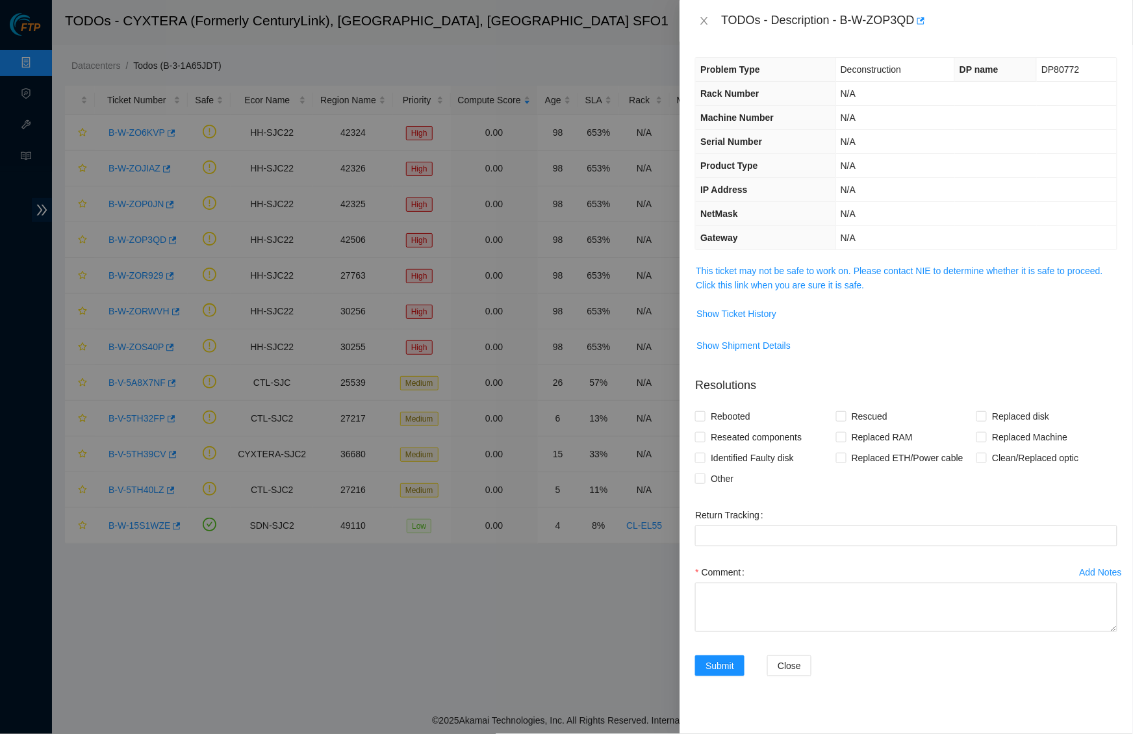
click at [766, 274] on span "This ticket may not be safe to work on. Please contact NIE to determine whether…" at bounding box center [906, 278] width 421 height 29
click at [740, 266] on link "This ticket may not be safe to work on. Please contact NIE to determine whether…" at bounding box center [899, 278] width 407 height 25
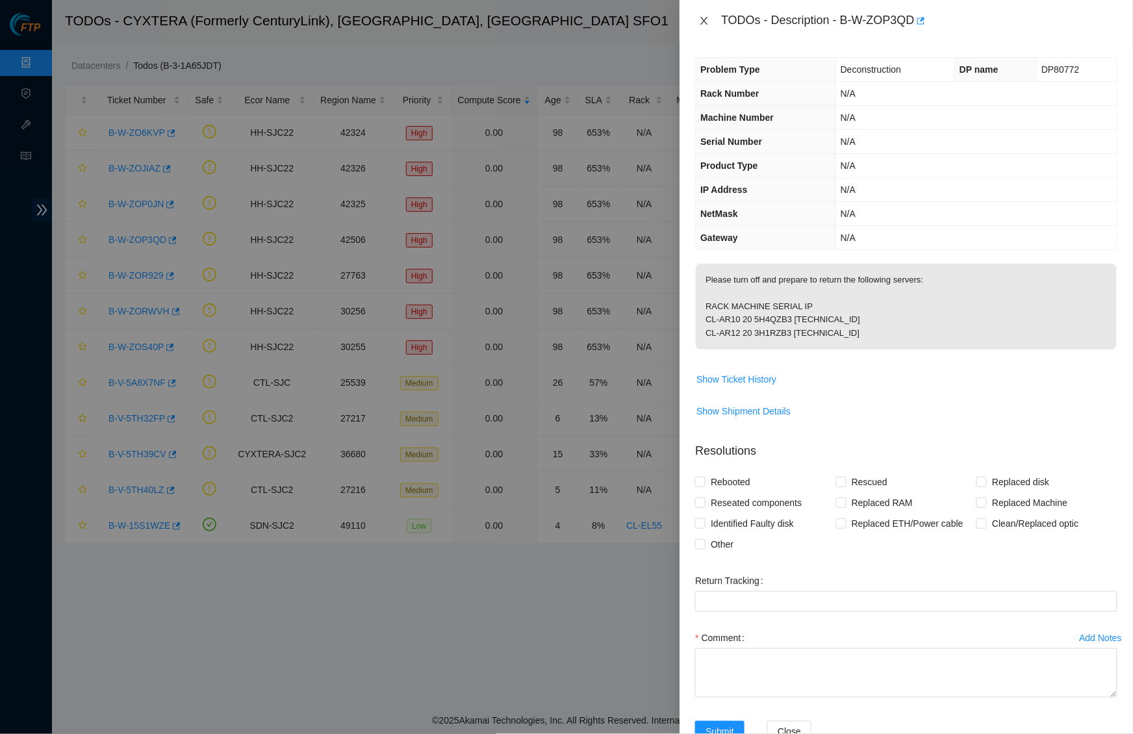
click at [709, 23] on icon "close" at bounding box center [704, 21] width 10 height 10
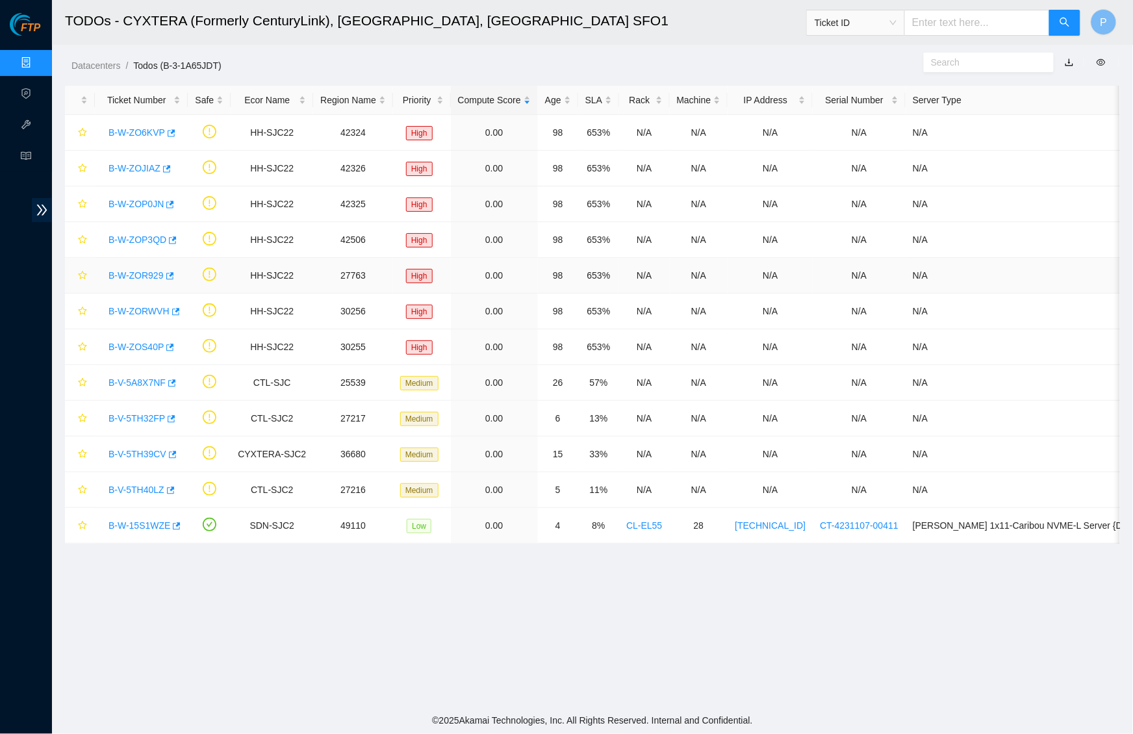
click at [146, 274] on link "B-W-ZOR929" at bounding box center [136, 275] width 55 height 10
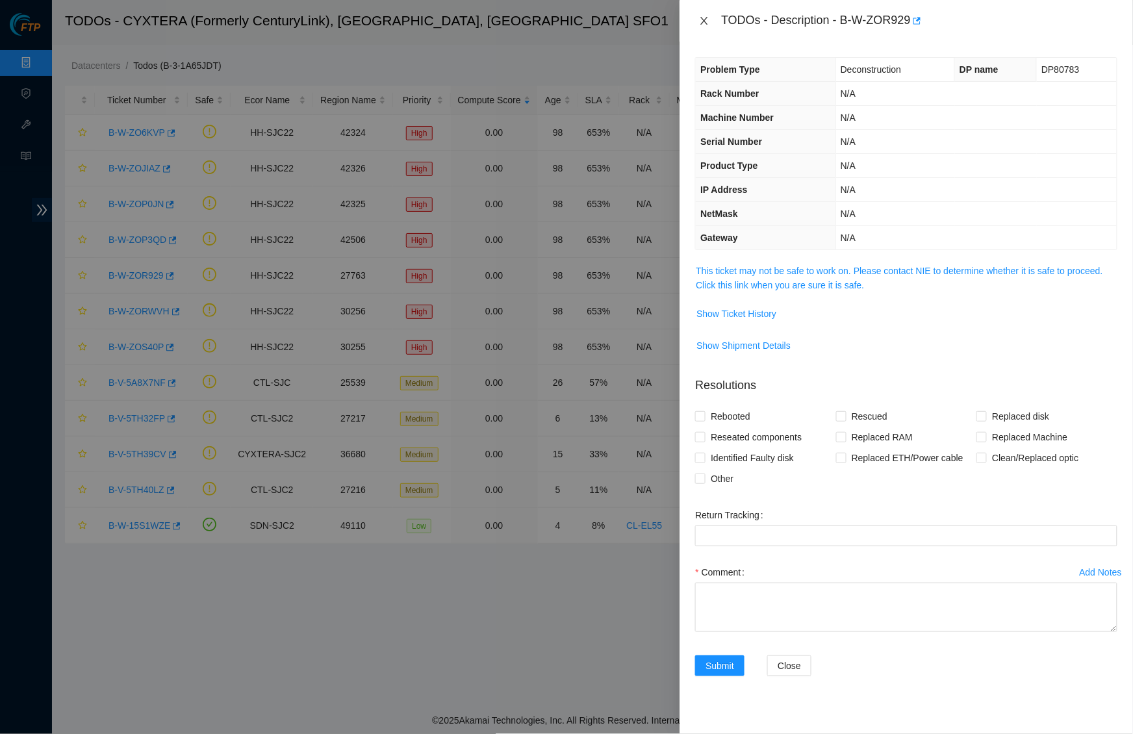
click at [709, 22] on icon "close" at bounding box center [704, 21] width 10 height 10
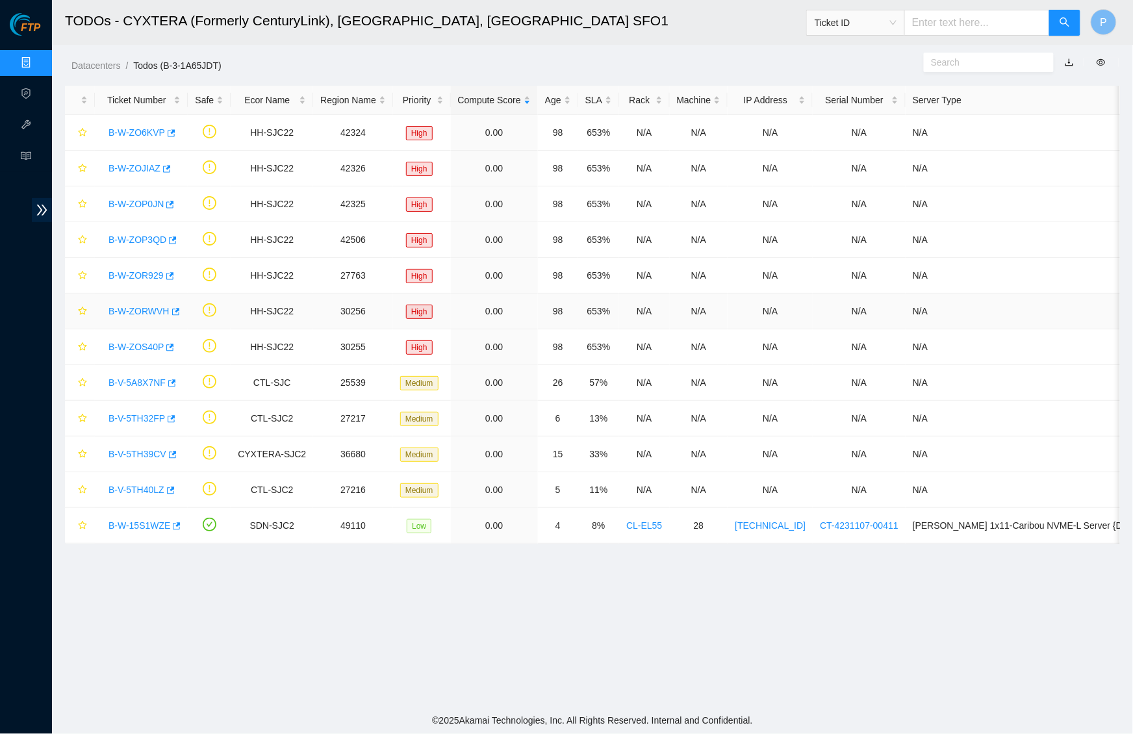
click at [140, 309] on link "B-W-ZORWVH" at bounding box center [139, 311] width 61 height 10
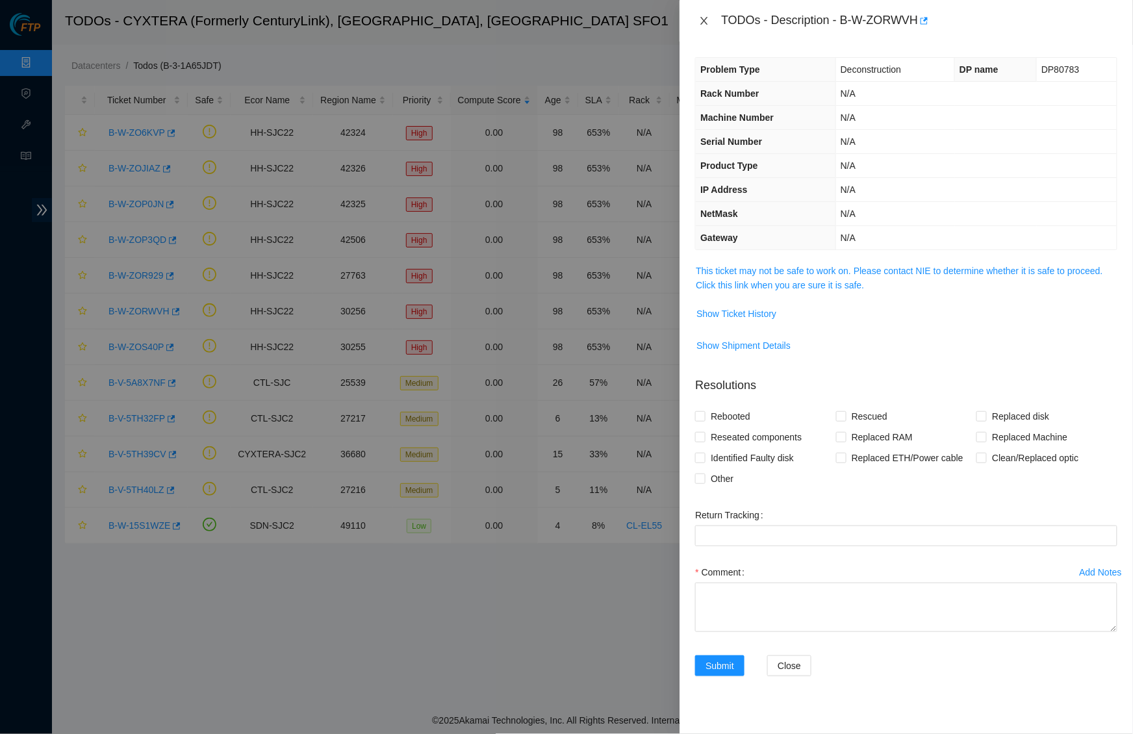
click at [700, 21] on icon "close" at bounding box center [704, 21] width 10 height 10
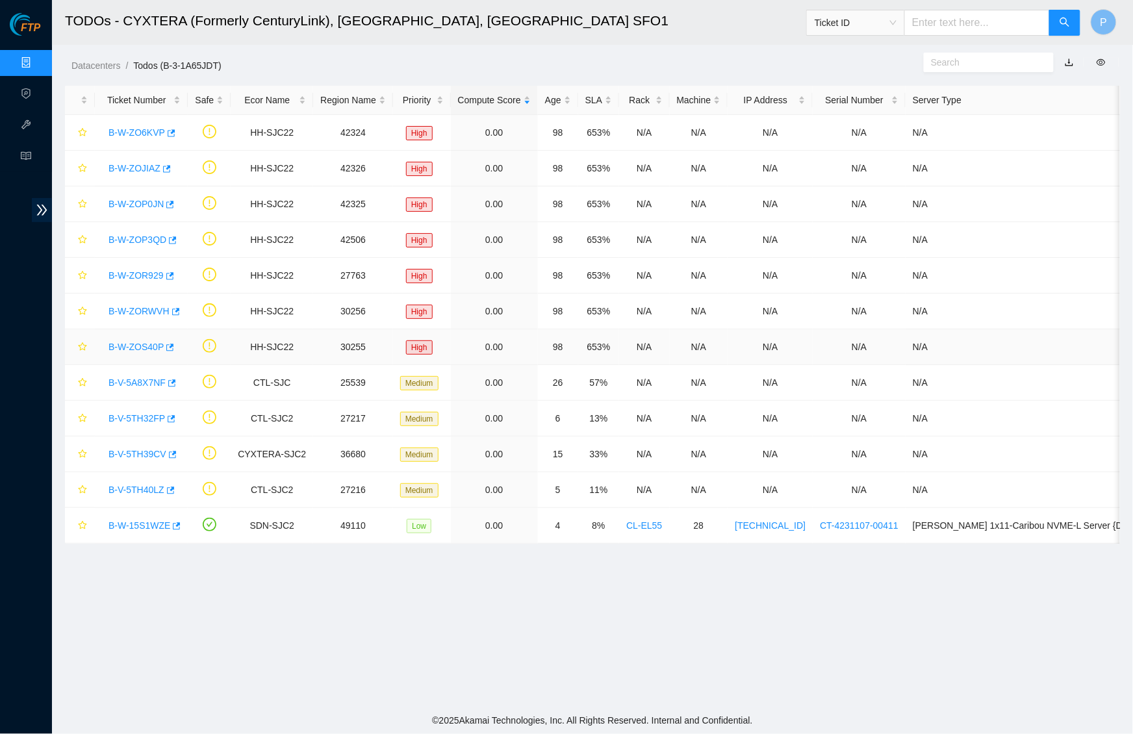
click at [139, 343] on link "B-W-ZOS40P" at bounding box center [136, 347] width 55 height 10
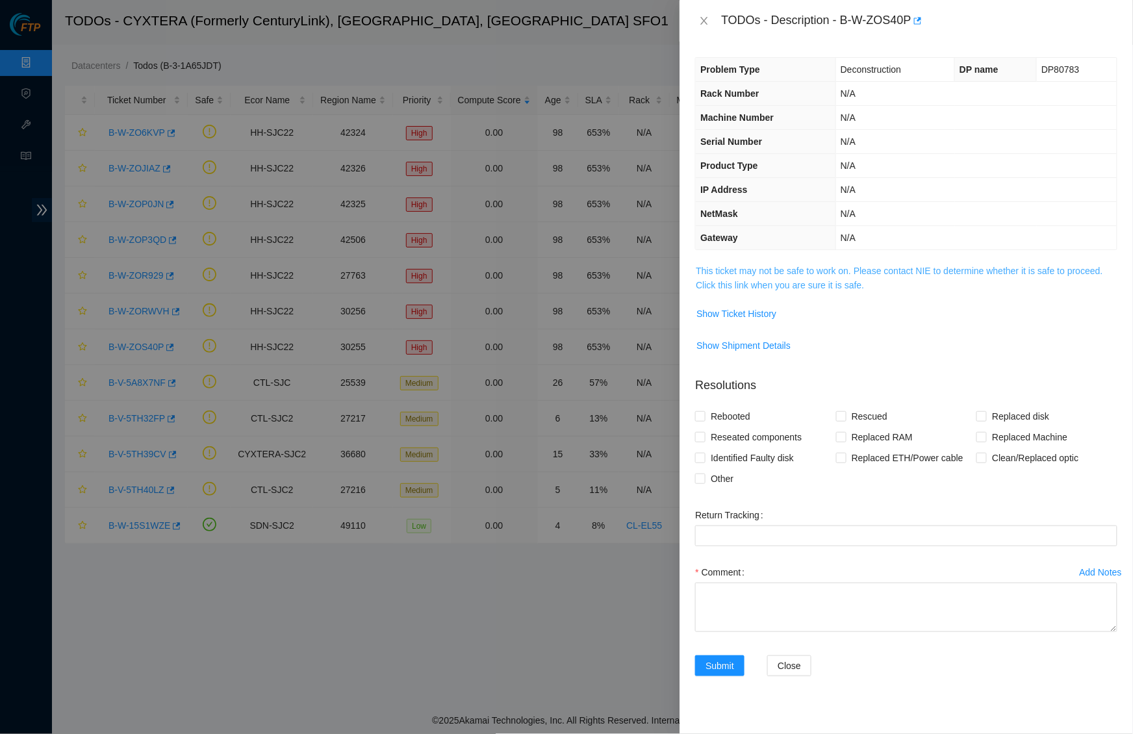
click at [833, 271] on link "This ticket may not be safe to work on. Please contact NIE to determine whether…" at bounding box center [899, 278] width 407 height 25
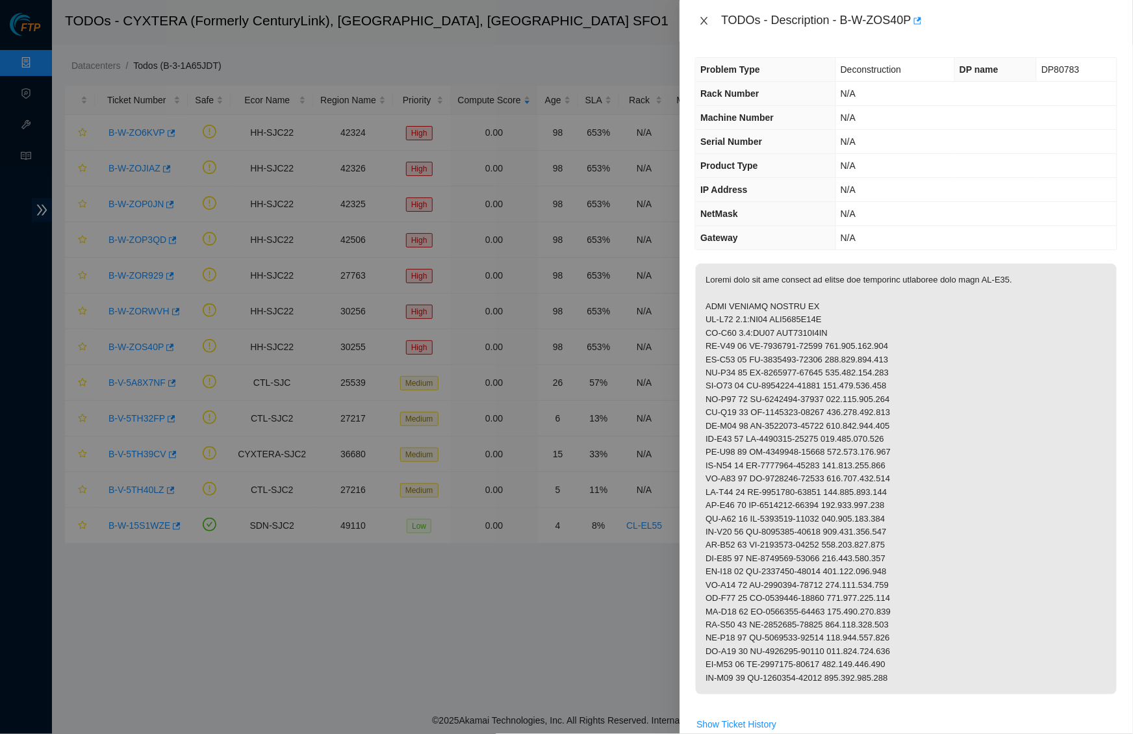
click at [703, 21] on icon "close" at bounding box center [704, 21] width 10 height 10
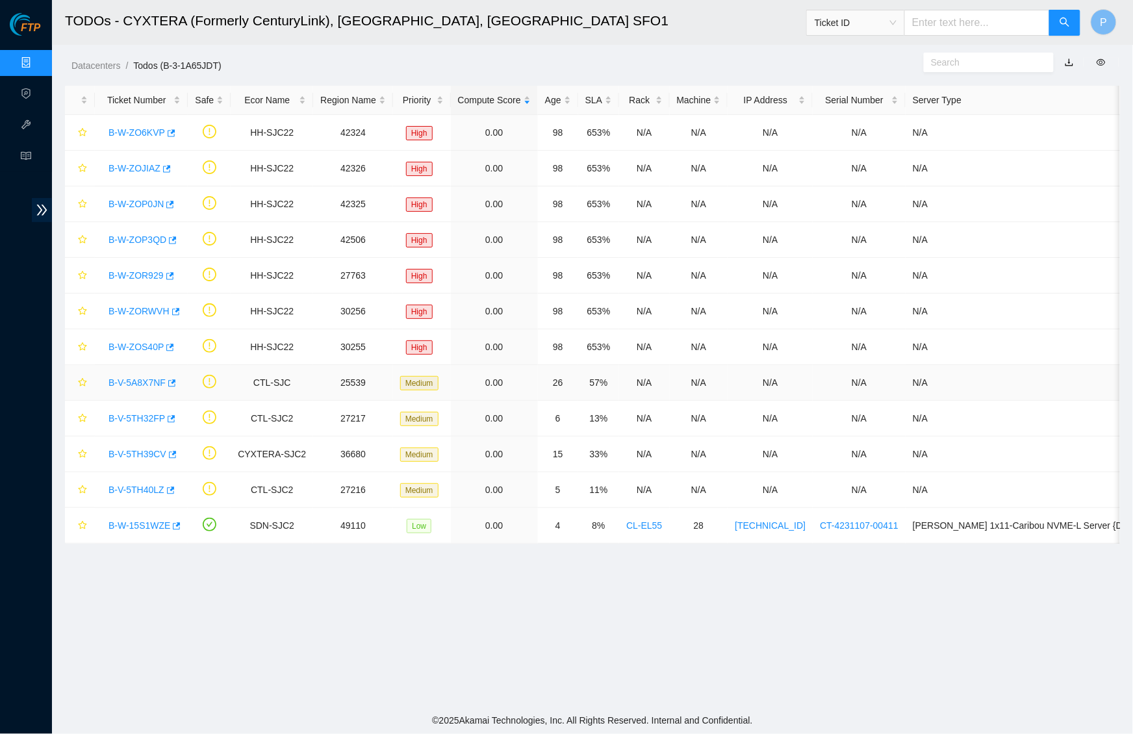
click at [132, 380] on link "B-V-5A8X7NF" at bounding box center [137, 383] width 57 height 10
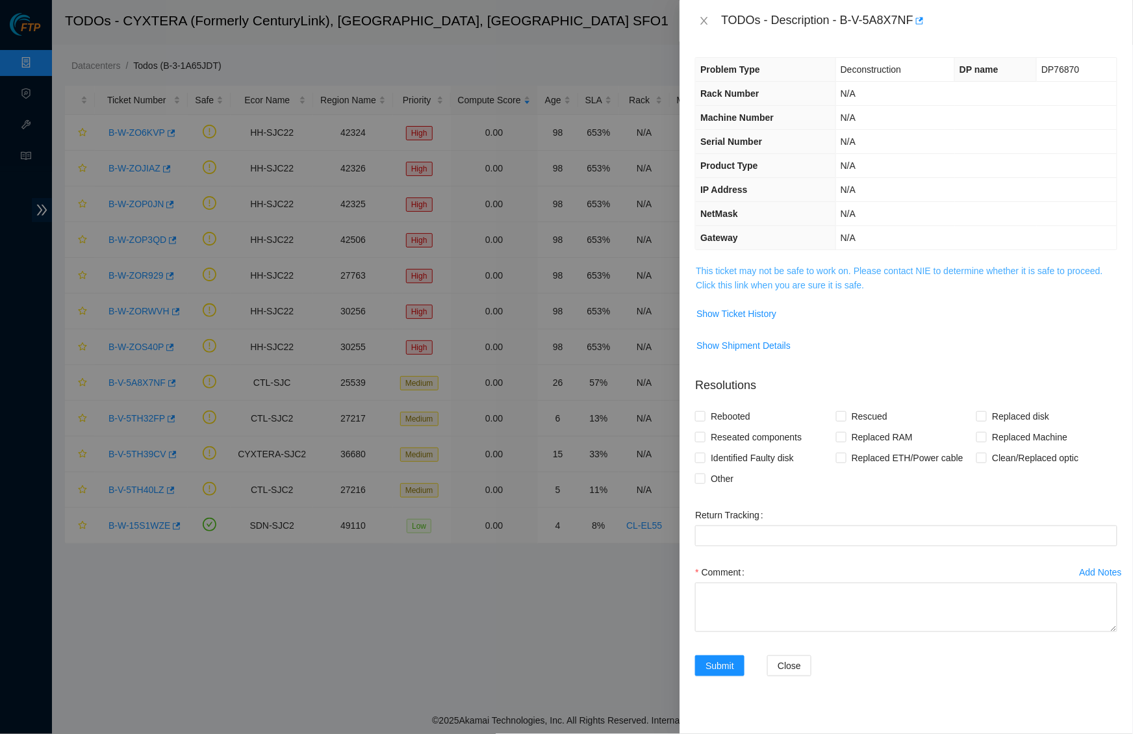
click at [851, 271] on link "This ticket may not be safe to work on. Please contact NIE to determine whether…" at bounding box center [899, 278] width 407 height 25
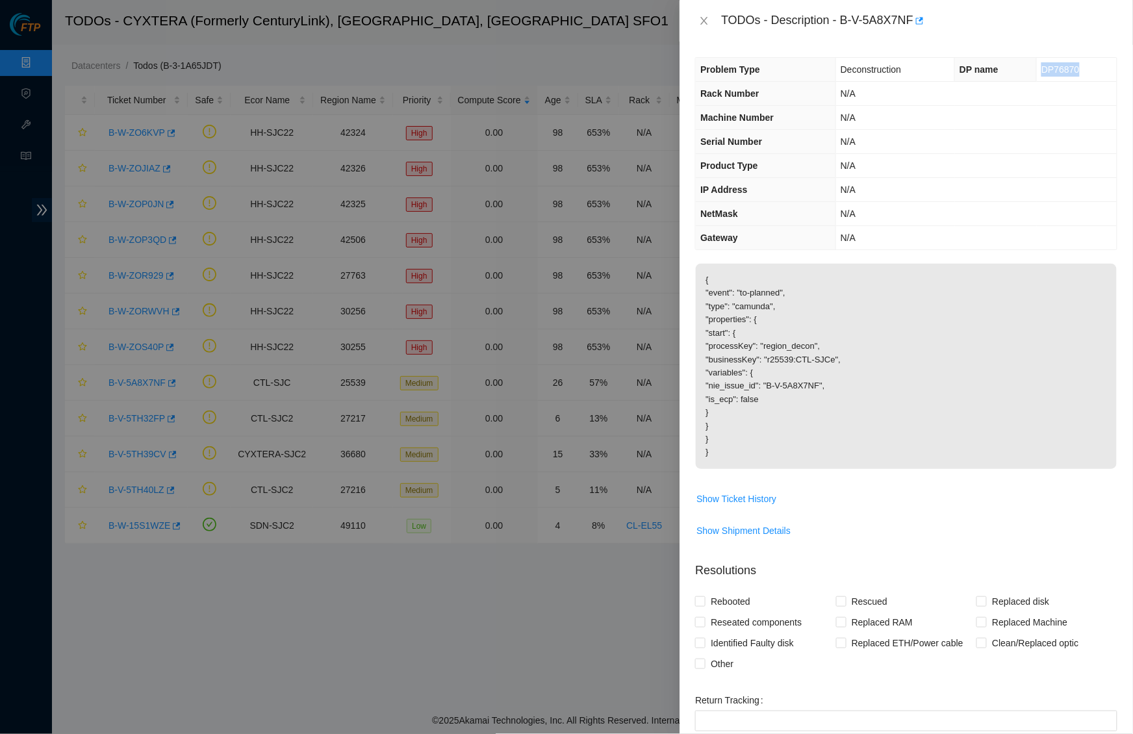
drag, startPoint x: 1033, startPoint y: 68, endPoint x: 1078, endPoint y: 68, distance: 45.5
click at [1078, 68] on td "DP76870" at bounding box center [1077, 70] width 80 height 24
copy span "DP76870"
click at [881, 29] on div "TODOs - Description - B-V-5A8X7NF" at bounding box center [919, 20] width 396 height 21
drag, startPoint x: 847, startPoint y: 18, endPoint x: 922, endPoint y: 19, distance: 74.8
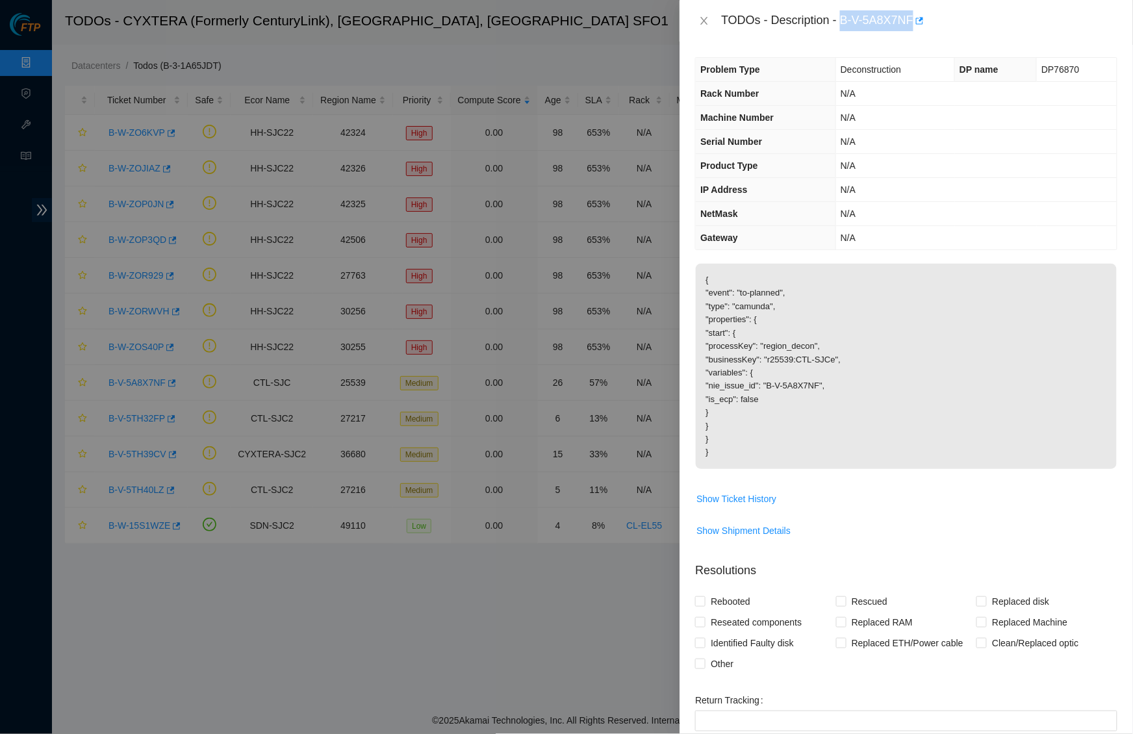
click at [922, 19] on div "TODOs - Description - B-V-5A8X7NF" at bounding box center [919, 20] width 396 height 21
copy div "B-V-5A8X7NF"
click at [703, 18] on icon "close" at bounding box center [704, 21] width 7 height 8
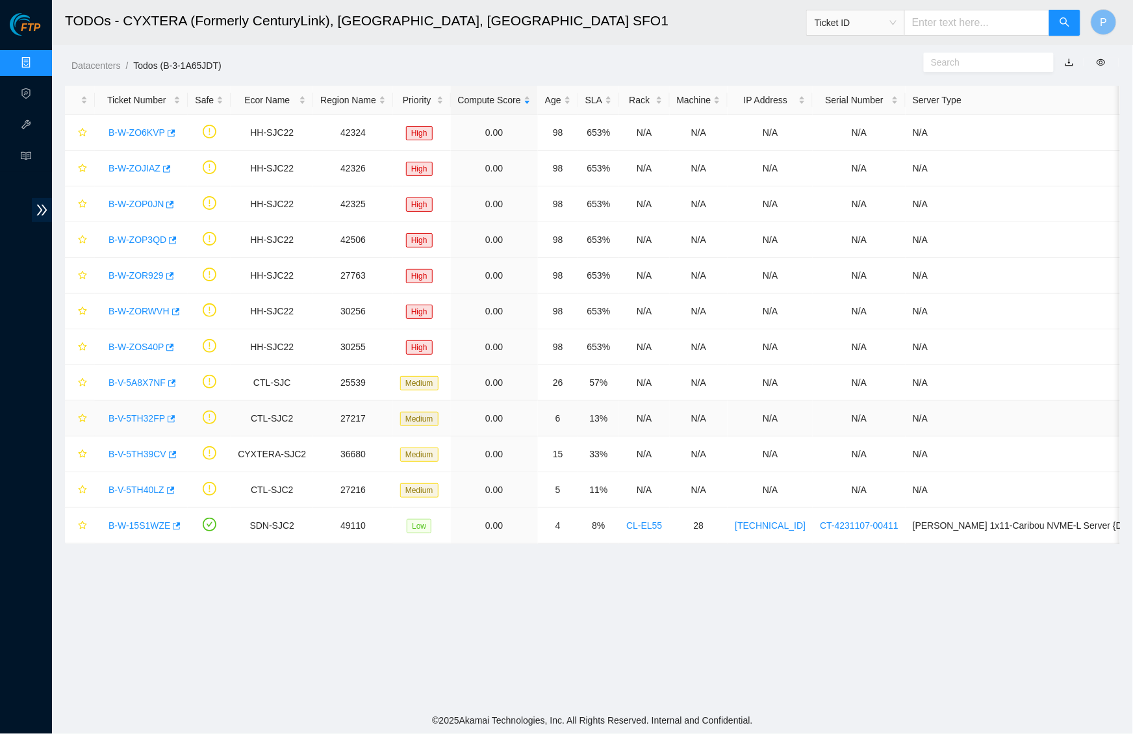
click at [149, 415] on link "B-V-5TH32FP" at bounding box center [137, 418] width 57 height 10
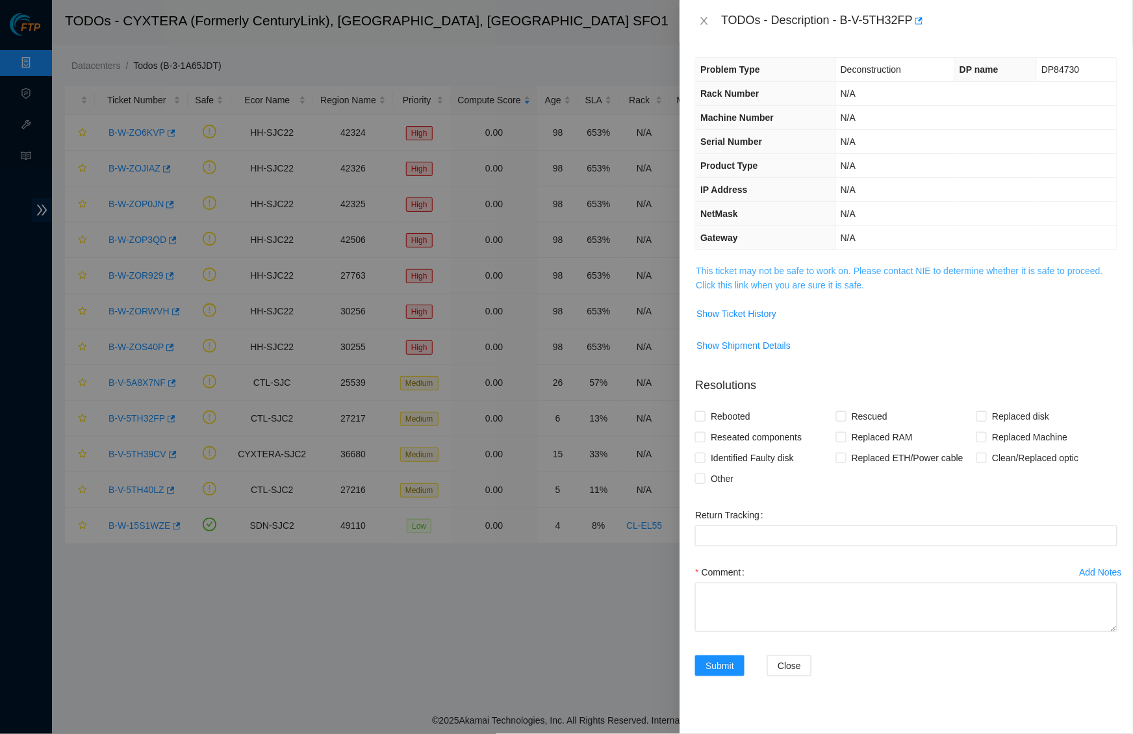
click at [812, 278] on link "This ticket may not be safe to work on. Please contact NIE to determine whether…" at bounding box center [899, 278] width 407 height 25
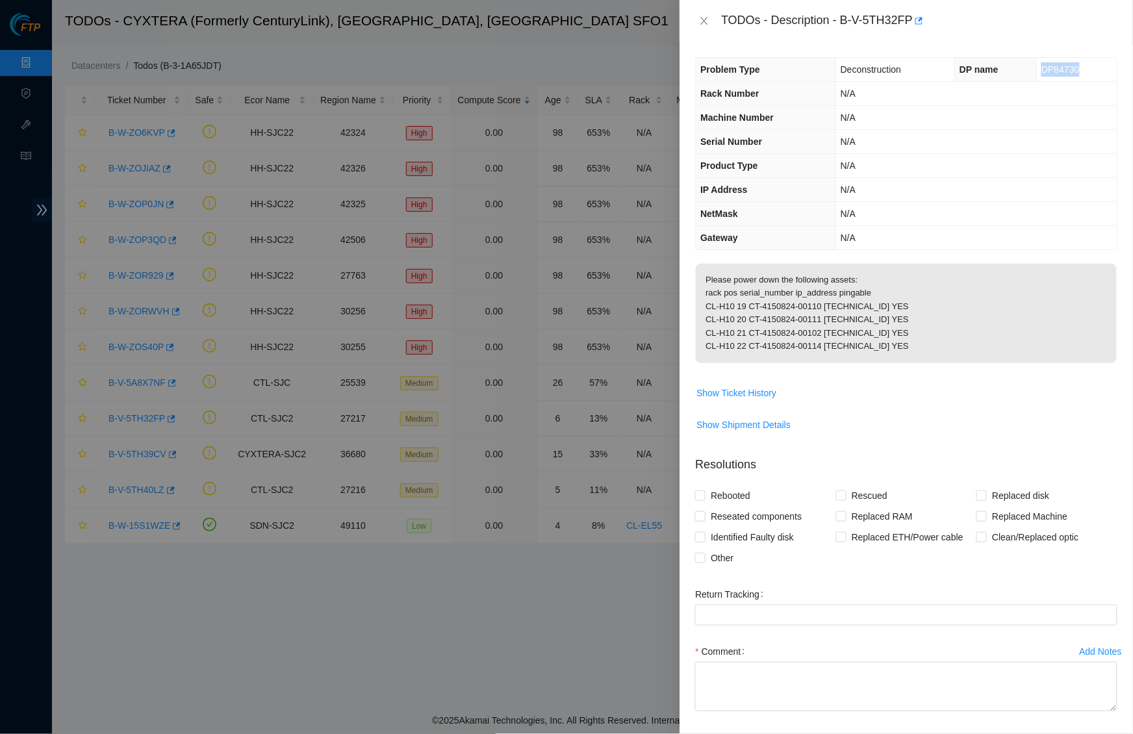
drag, startPoint x: 1033, startPoint y: 68, endPoint x: 1091, endPoint y: 66, distance: 57.9
click at [1091, 66] on td "DP84730" at bounding box center [1077, 70] width 80 height 24
copy span "DP84730"
click at [948, 103] on td "N/A" at bounding box center [976, 94] width 281 height 24
drag, startPoint x: 849, startPoint y: 21, endPoint x: 920, endPoint y: 19, distance: 70.9
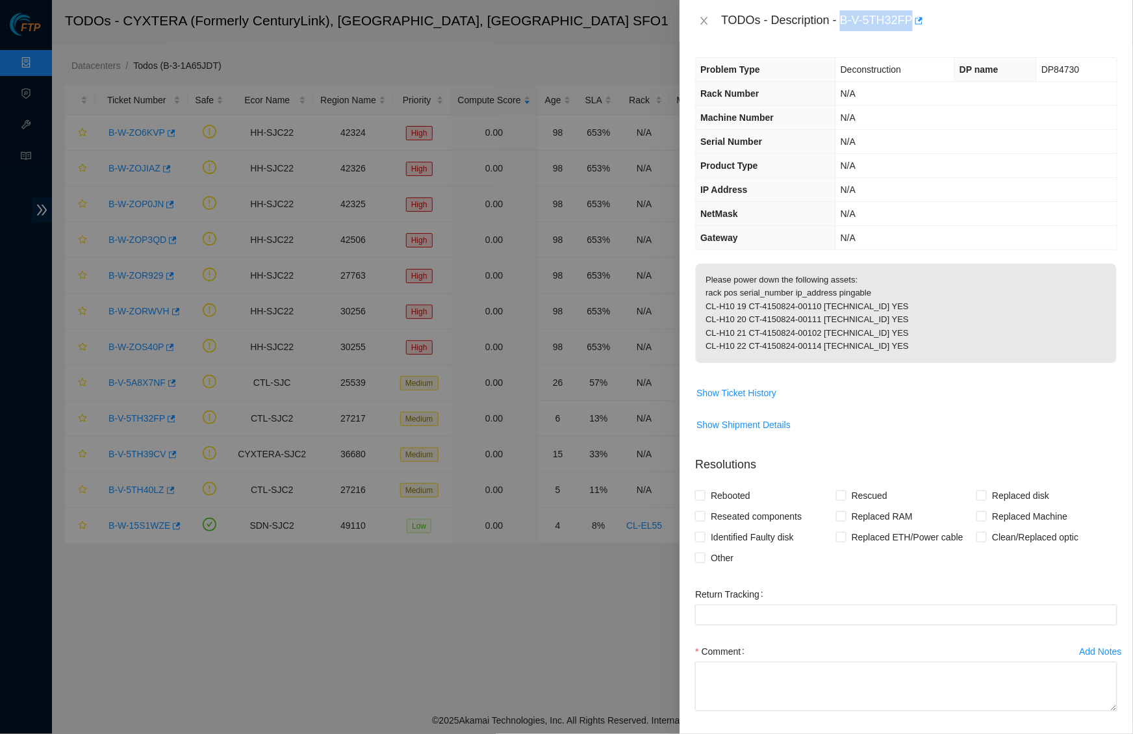
click at [920, 19] on div "TODOs - Description - B-V-5TH32FP" at bounding box center [919, 20] width 396 height 21
copy div "B-V-5TH32FP"
click at [831, 209] on th "NetMask" at bounding box center [766, 214] width 140 height 24
click at [701, 16] on icon "close" at bounding box center [704, 21] width 10 height 10
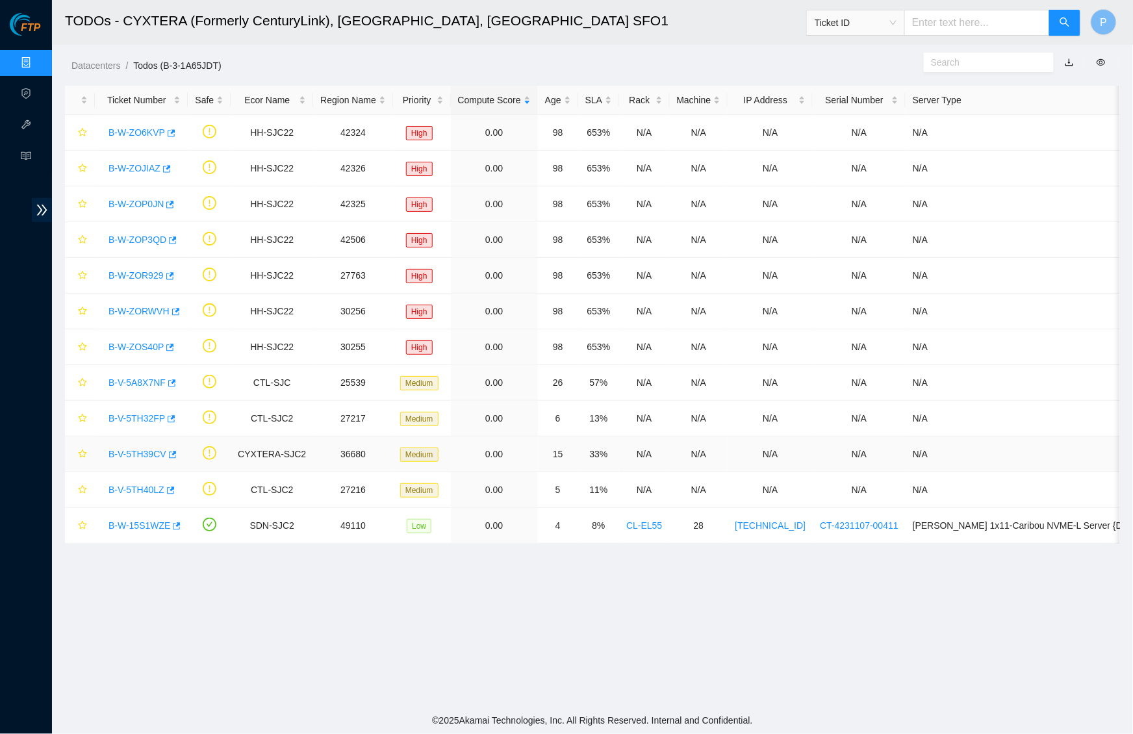
click at [142, 453] on link "B-V-5TH39CV" at bounding box center [138, 454] width 58 height 10
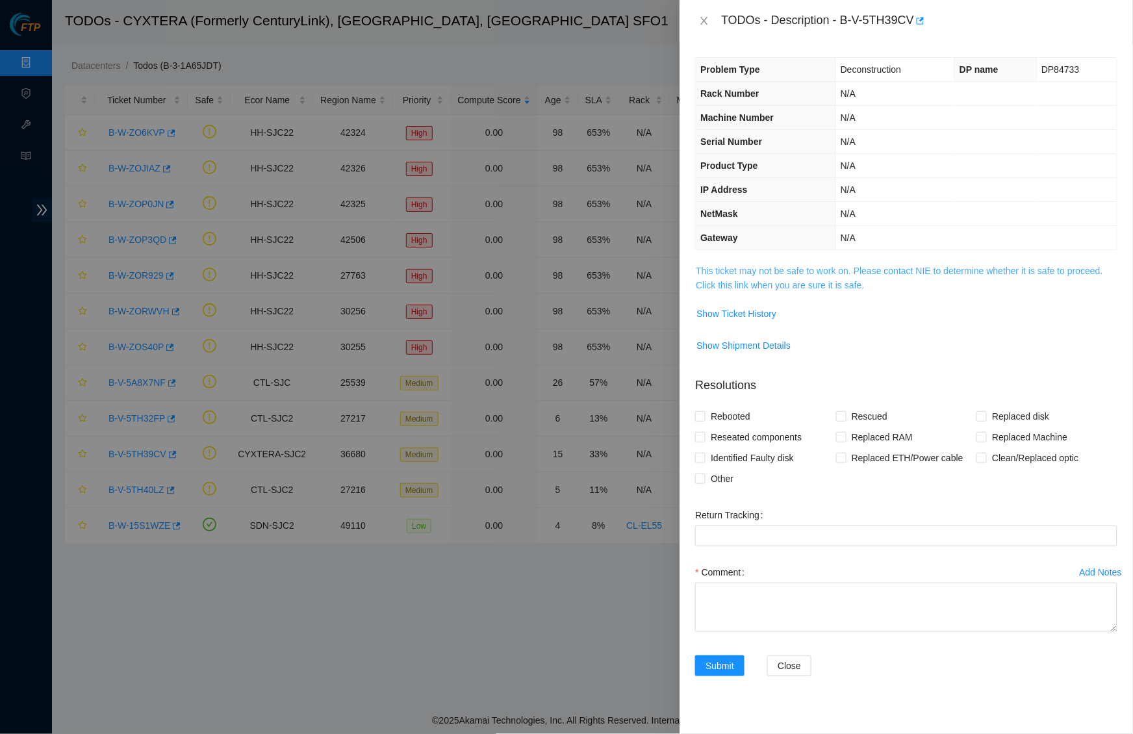
click at [808, 270] on link "This ticket may not be safe to work on. Please contact NIE to determine whether…" at bounding box center [899, 278] width 407 height 25
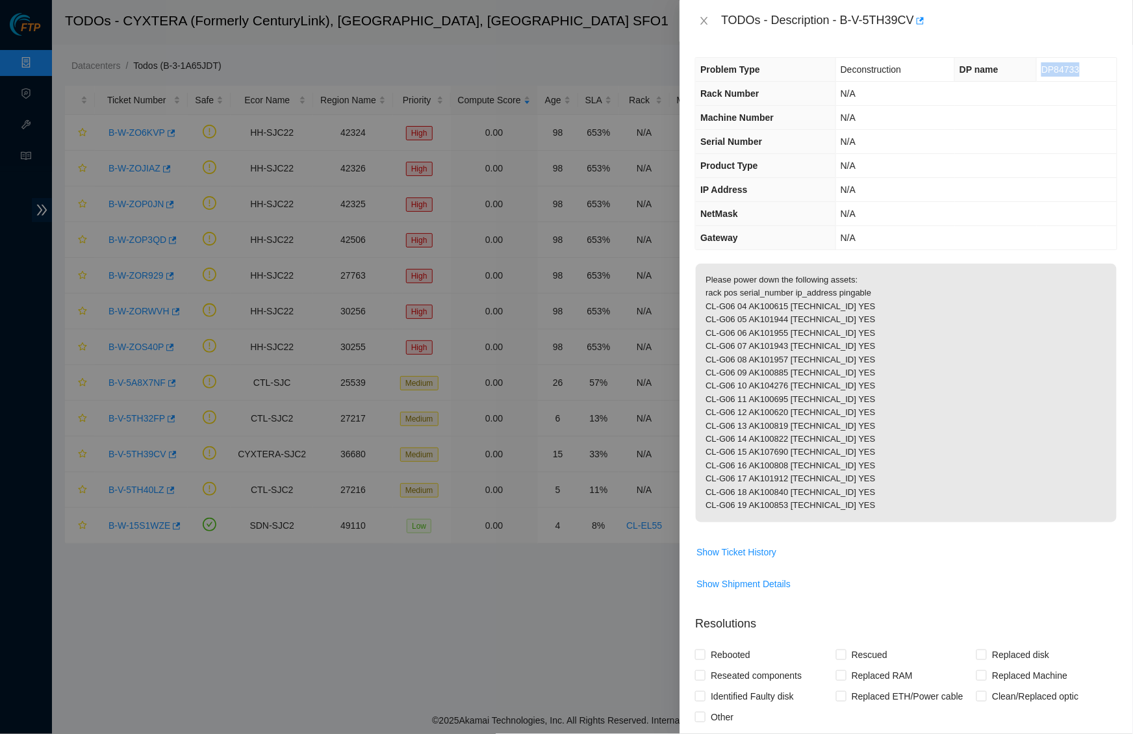
drag, startPoint x: 1031, startPoint y: 68, endPoint x: 1076, endPoint y: 68, distance: 44.2
click at [1076, 68] on td "DP84733" at bounding box center [1077, 70] width 80 height 24
copy span "DP84733"
click at [751, 558] on span "Show Ticket History" at bounding box center [737, 552] width 80 height 14
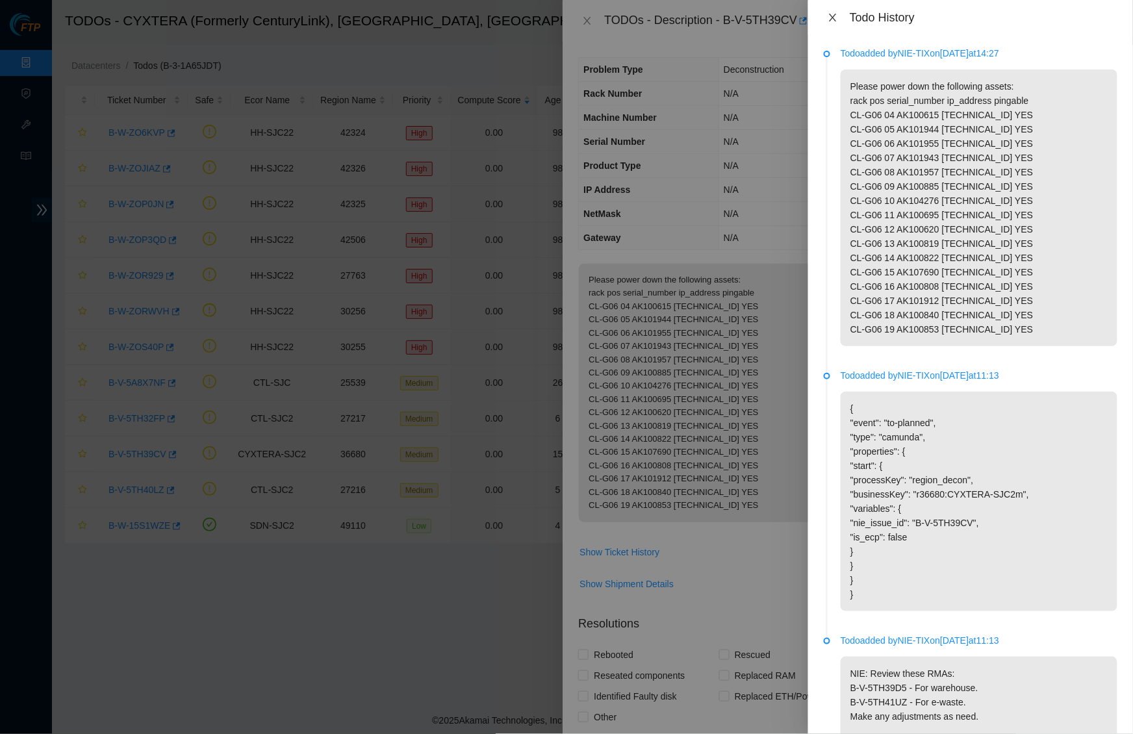
click at [836, 14] on icon "close" at bounding box center [833, 17] width 10 height 10
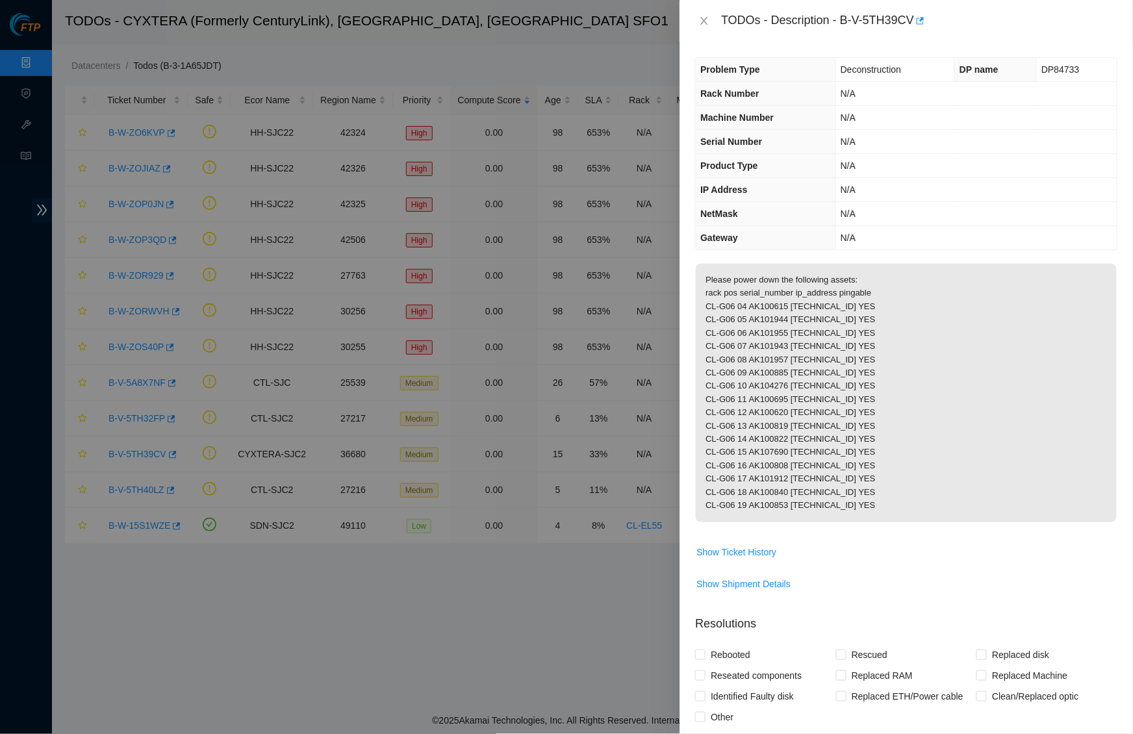
click at [907, 42] on div "Problem Type Deconstruction DP name DP84733 Rack Number N/A Machine Number N/A …" at bounding box center [907, 388] width 454 height 693
drag, startPoint x: 847, startPoint y: 18, endPoint x: 924, endPoint y: 18, distance: 76.7
click at [924, 18] on div "TODOs - Description - B-V-5TH39CV" at bounding box center [919, 20] width 396 height 21
copy div "B-V-5TH39CV"
click at [709, 24] on icon "close" at bounding box center [704, 21] width 10 height 10
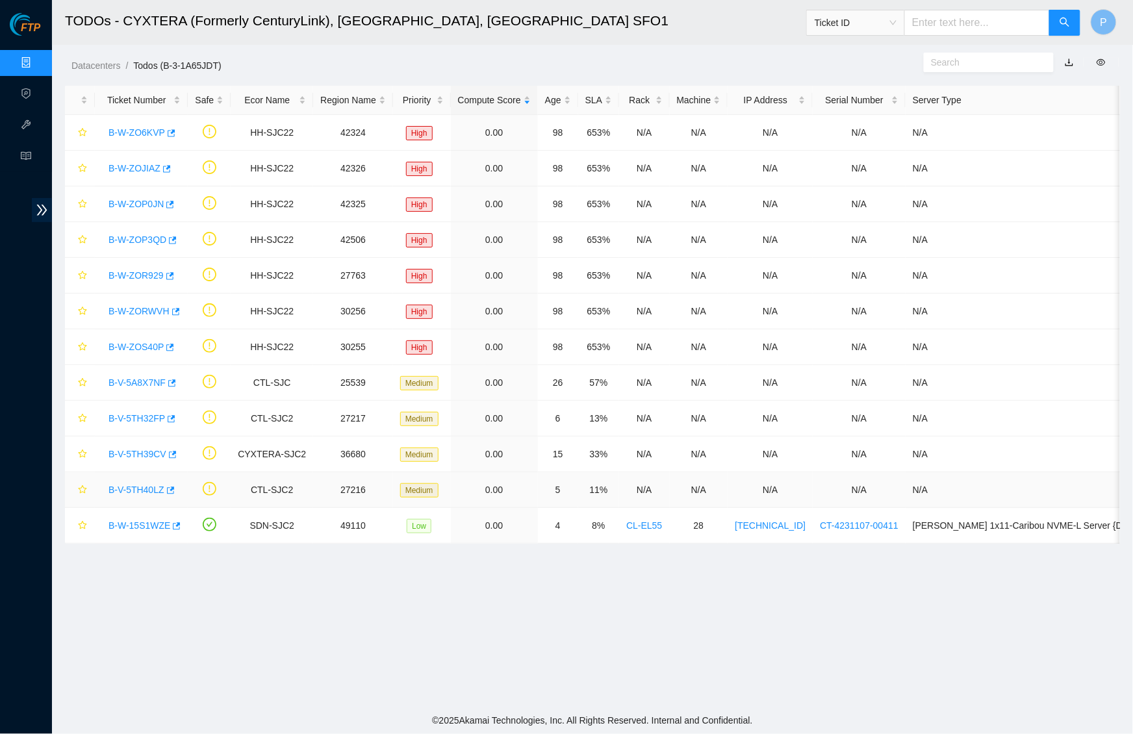
click at [145, 493] on link "B-V-5TH40LZ" at bounding box center [137, 490] width 56 height 10
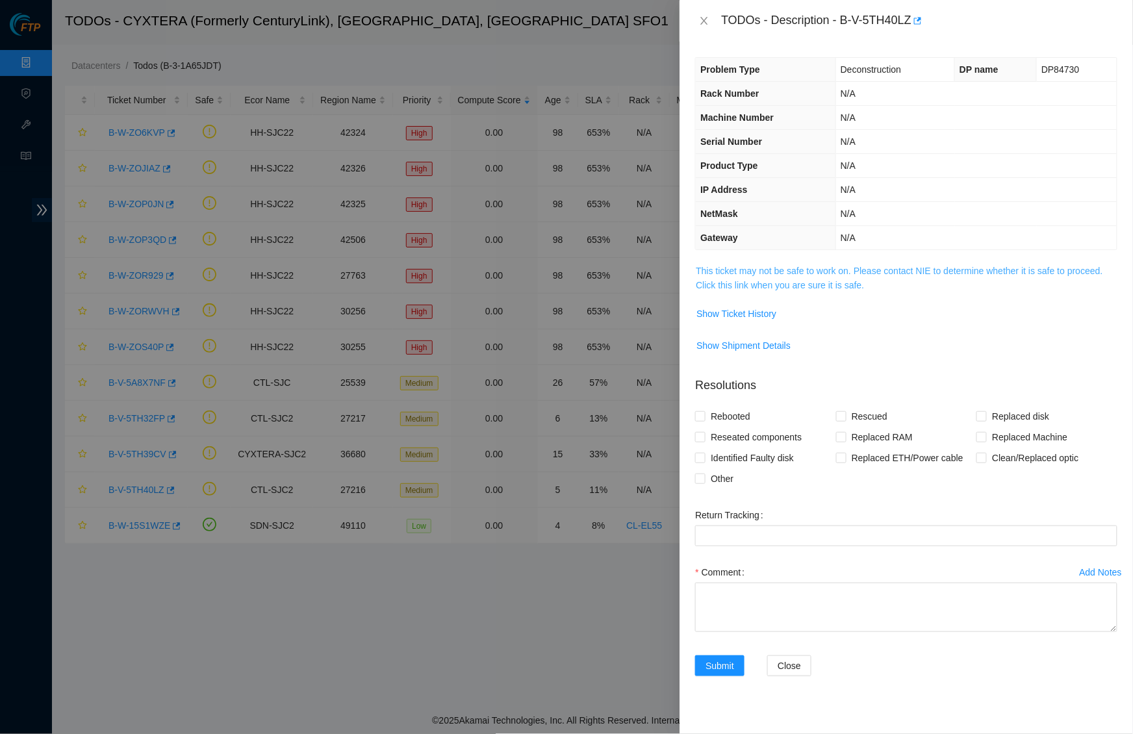
click at [834, 282] on link "This ticket may not be safe to work on. Please contact NIE to determine whether…" at bounding box center [899, 278] width 407 height 25
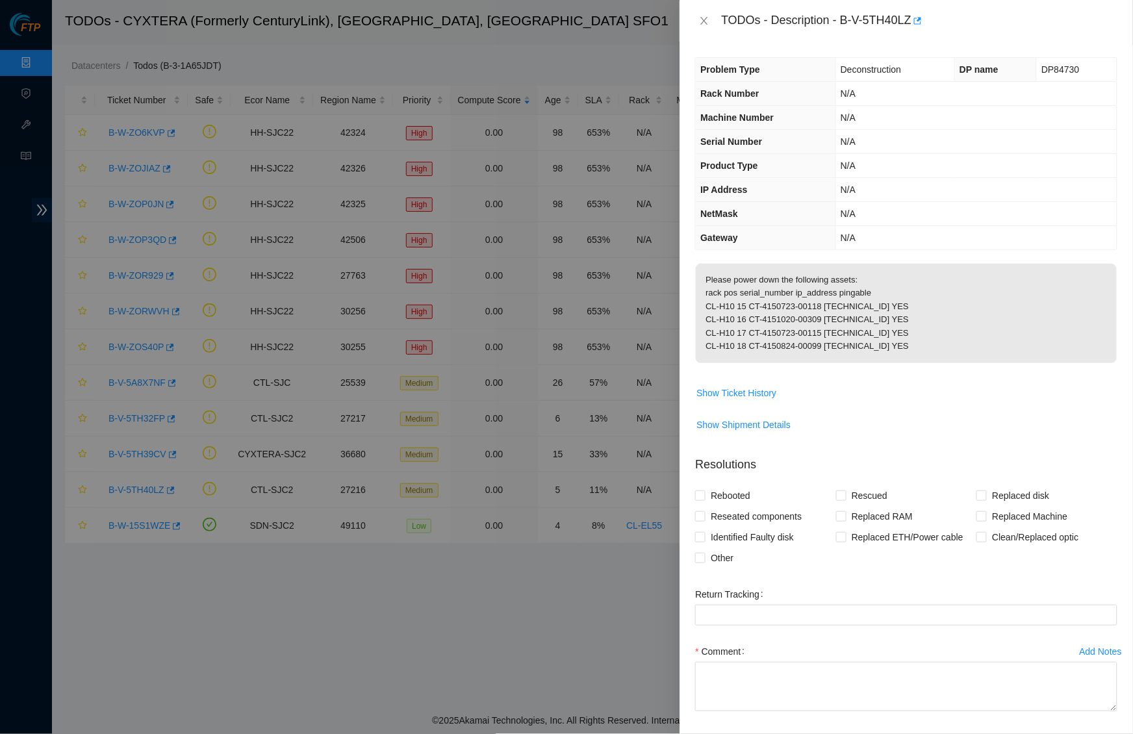
click at [1037, 71] on td "DP84730" at bounding box center [1077, 70] width 80 height 24
drag, startPoint x: 1033, startPoint y: 68, endPoint x: 1080, endPoint y: 68, distance: 46.8
click at [1080, 68] on td "DP84730" at bounding box center [1077, 70] width 80 height 24
copy span "DP84730"
click at [992, 101] on td "N/A" at bounding box center [976, 94] width 281 height 24
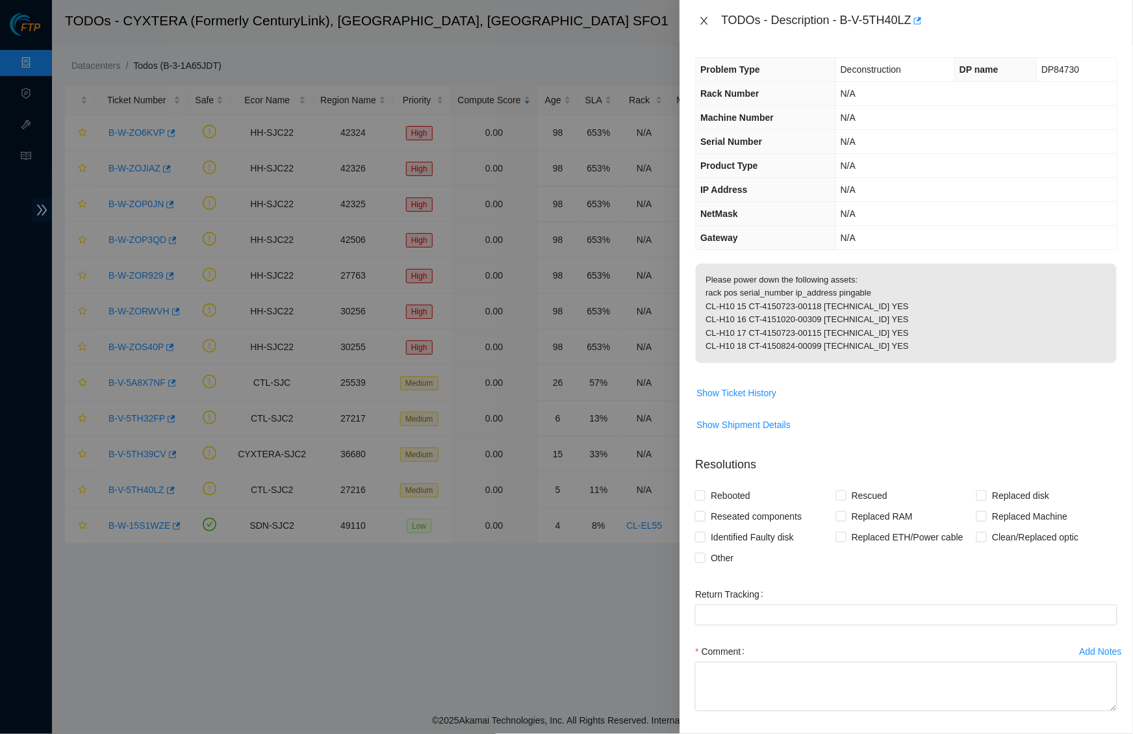
click at [700, 15] on button "Close" at bounding box center [704, 21] width 18 height 12
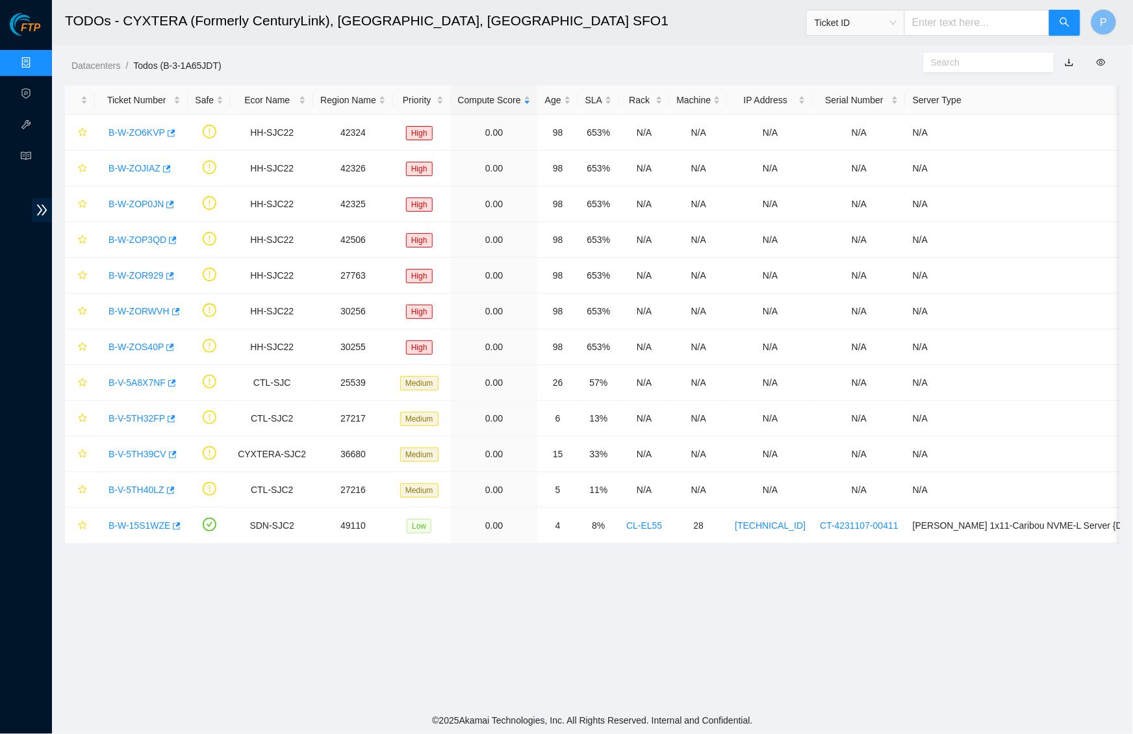
click at [945, 16] on input "text" at bounding box center [978, 23] width 146 height 26
click at [849, 23] on span "Ticket ID" at bounding box center [856, 22] width 82 height 19
click at [842, 133] on div "Serial Number" at bounding box center [855, 130] width 83 height 14
click at [922, 33] on input "text" at bounding box center [978, 23] width 146 height 26
paste input "INKAN3630993"
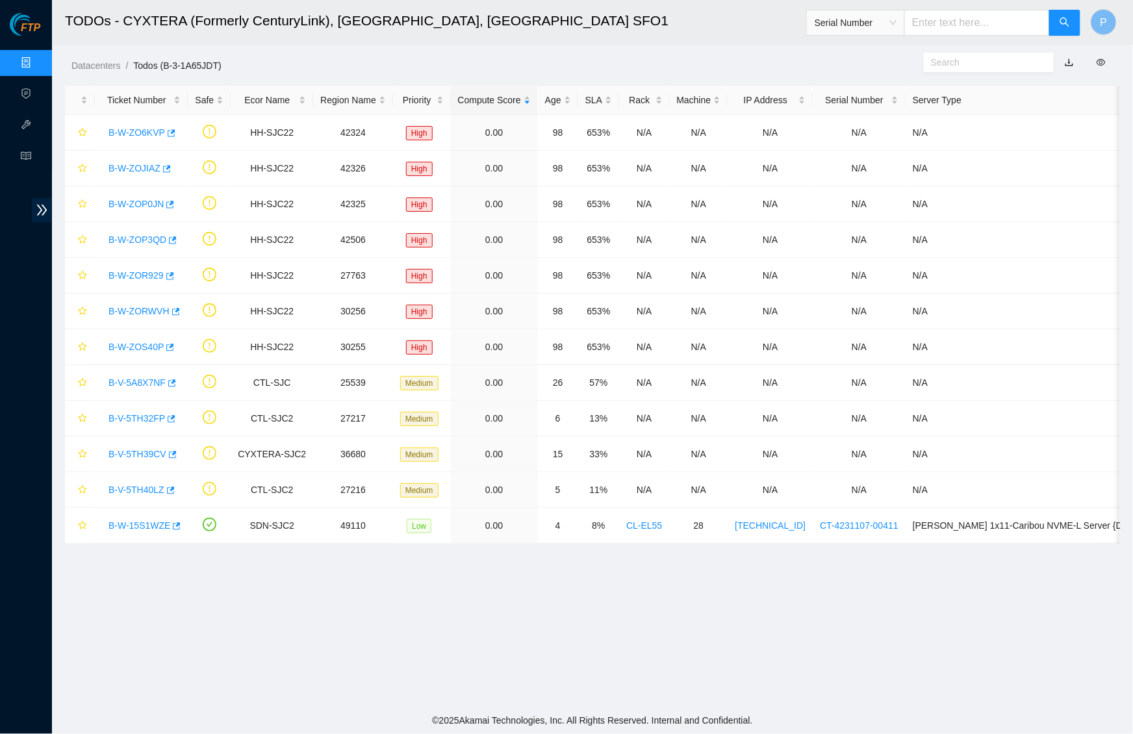
type input "INKAN3630993"
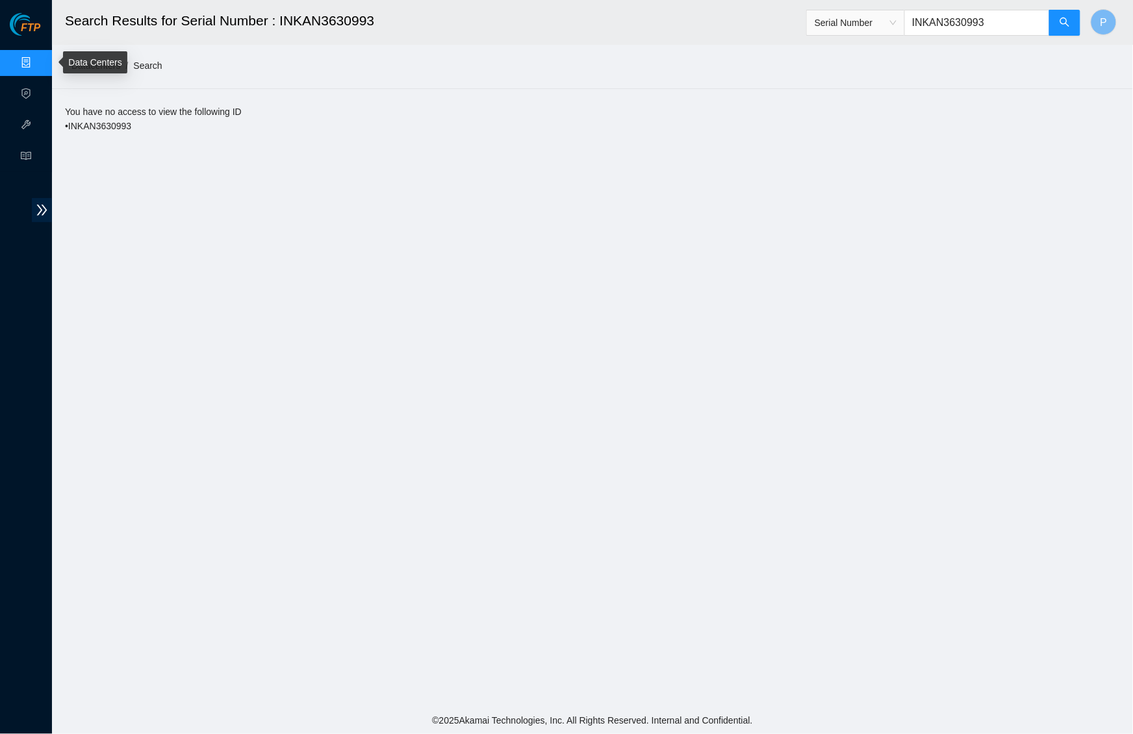
click at [38, 58] on link "Data Centers" at bounding box center [64, 63] width 53 height 10
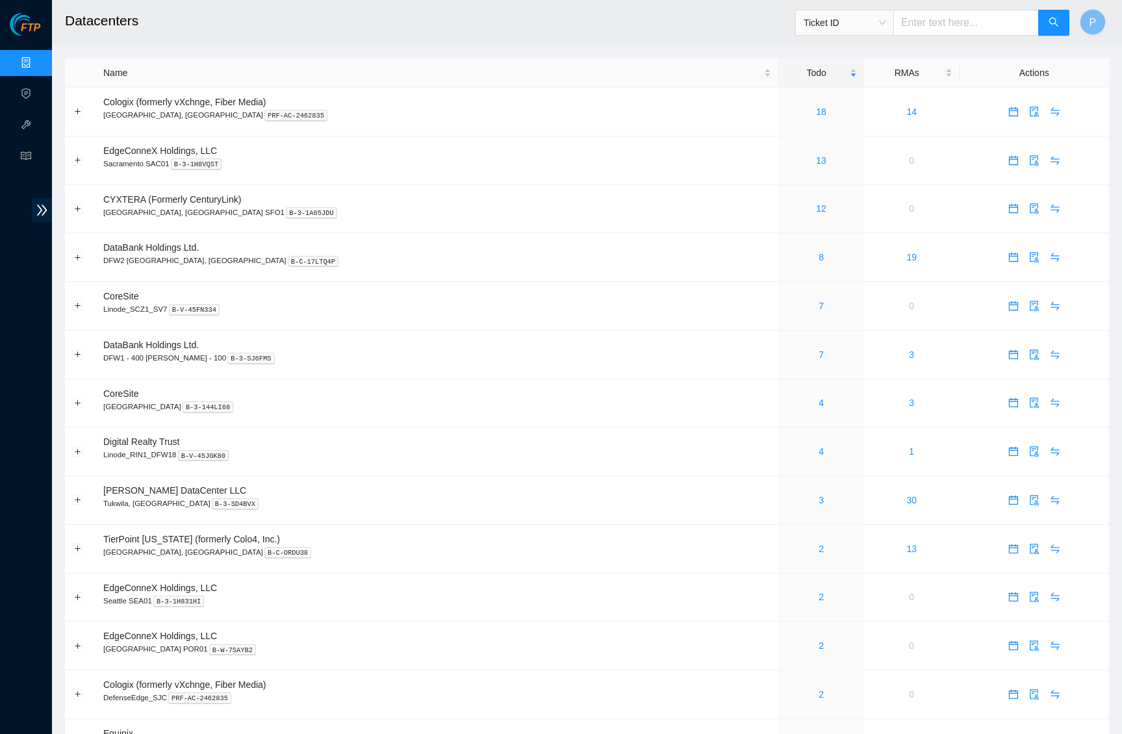
click at [844, 23] on span "Ticket ID" at bounding box center [845, 22] width 82 height 19
click at [829, 128] on div "Serial Number" at bounding box center [844, 130] width 83 height 14
click at [939, 21] on input "text" at bounding box center [967, 23] width 146 height 26
paste input "B-V-5AWQNF5"
type input "B-V-5AWQNF5"
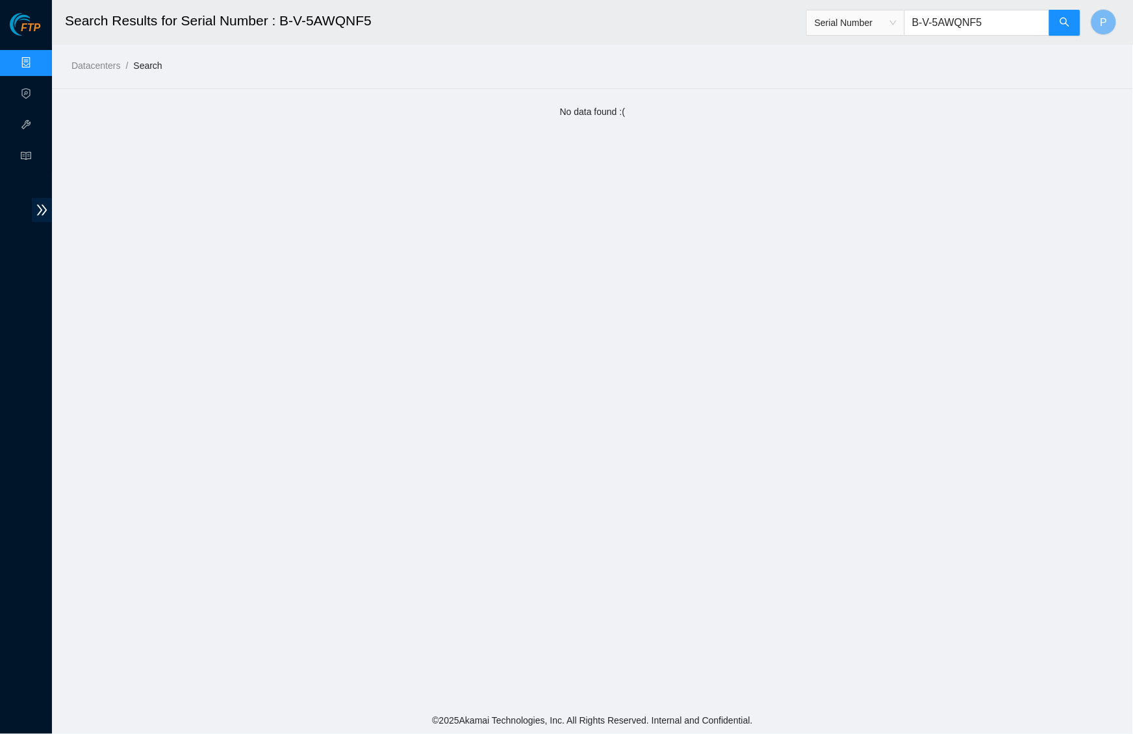
click at [38, 58] on link "Data Centers" at bounding box center [64, 63] width 53 height 10
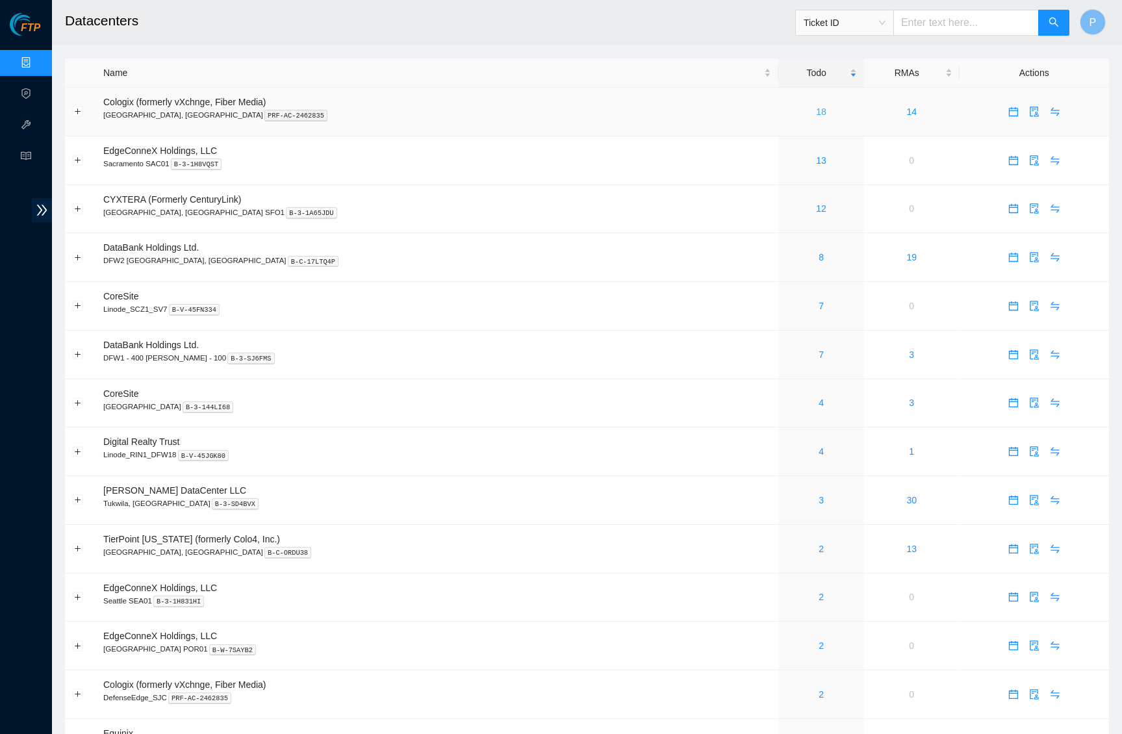
click at [816, 109] on link "18" at bounding box center [821, 112] width 10 height 10
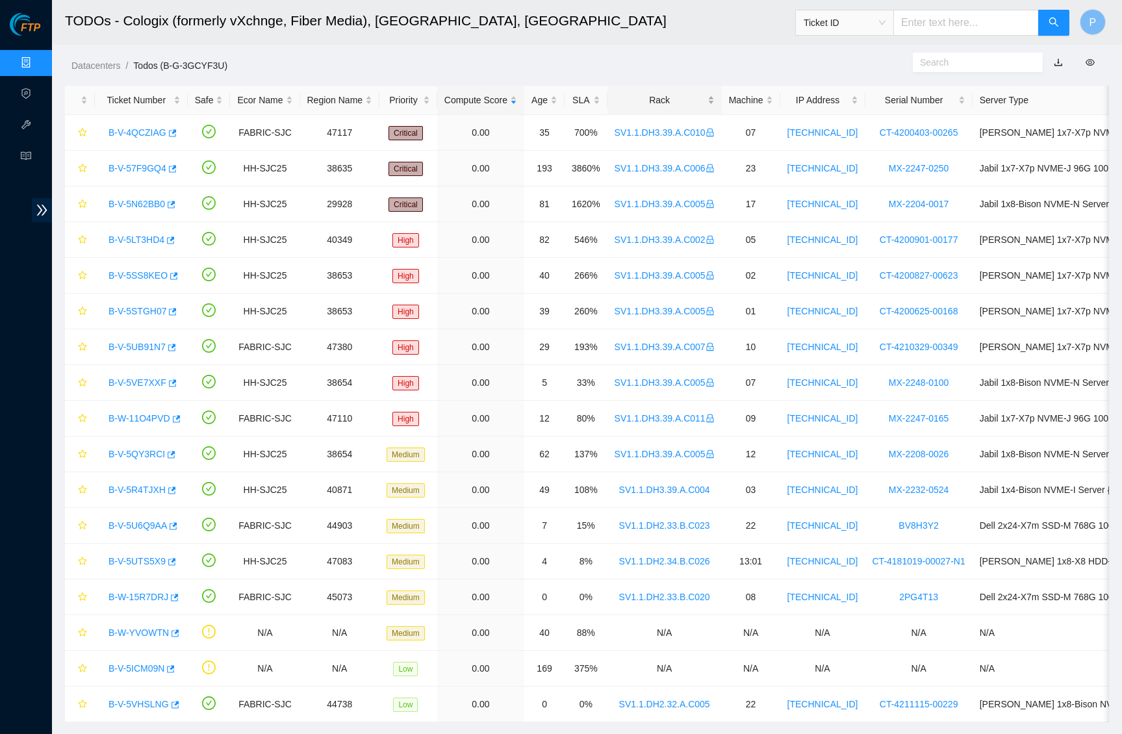
click at [673, 105] on div "Rack" at bounding box center [665, 100] width 100 height 14
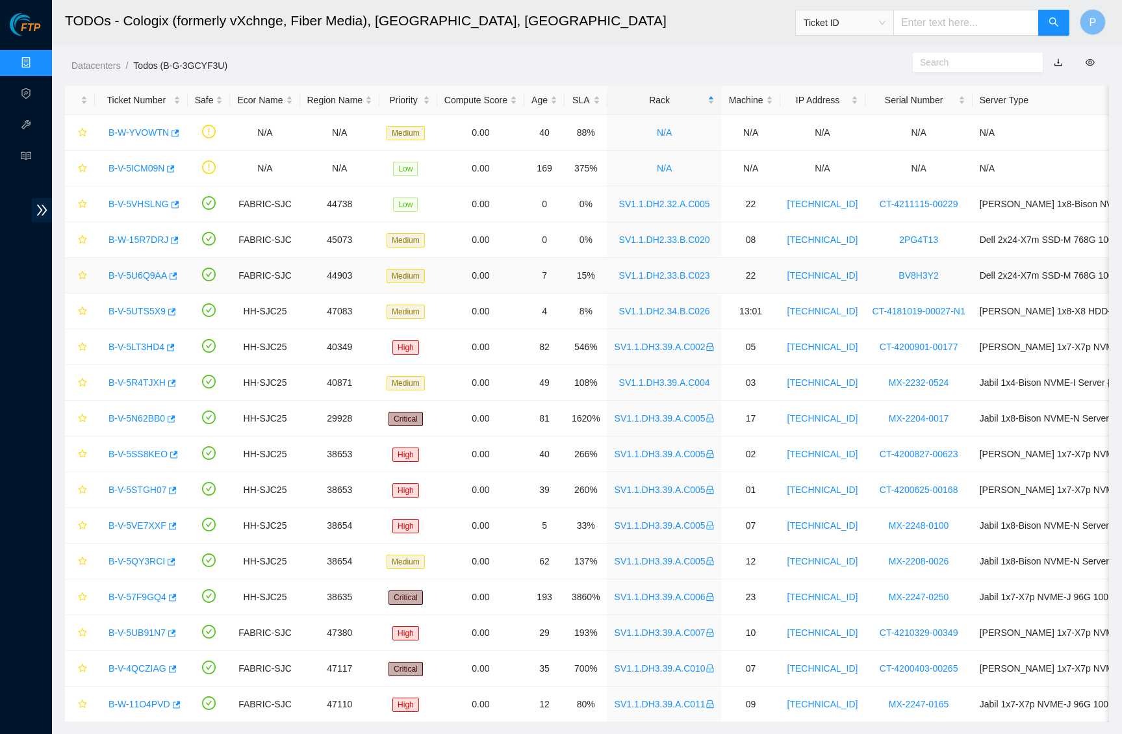
click at [146, 282] on div "B-V-5U6Q9AA" at bounding box center [141, 275] width 79 height 21
click at [146, 278] on link "B-V-5U6Q9AA" at bounding box center [138, 275] width 58 height 10
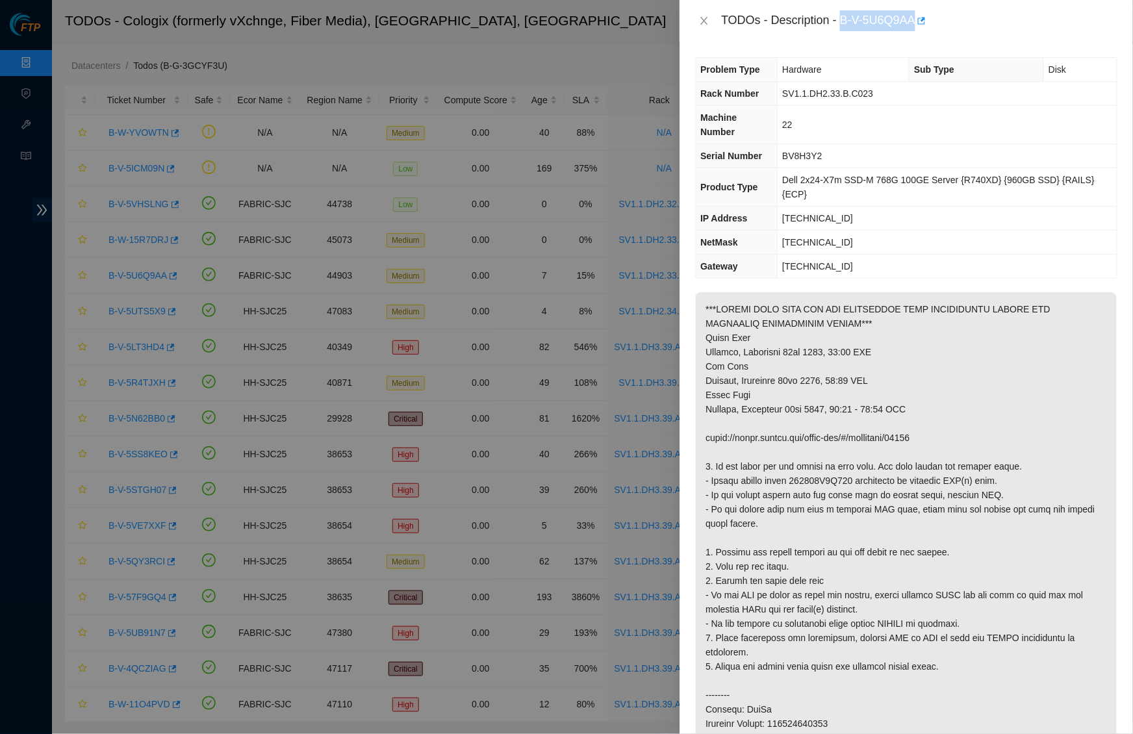
drag, startPoint x: 847, startPoint y: 19, endPoint x: 925, endPoint y: 19, distance: 78.6
click at [925, 19] on div "TODOs - Description - B-V-5U6Q9AA" at bounding box center [919, 20] width 396 height 21
copy div "B-V-5U6Q9AA"
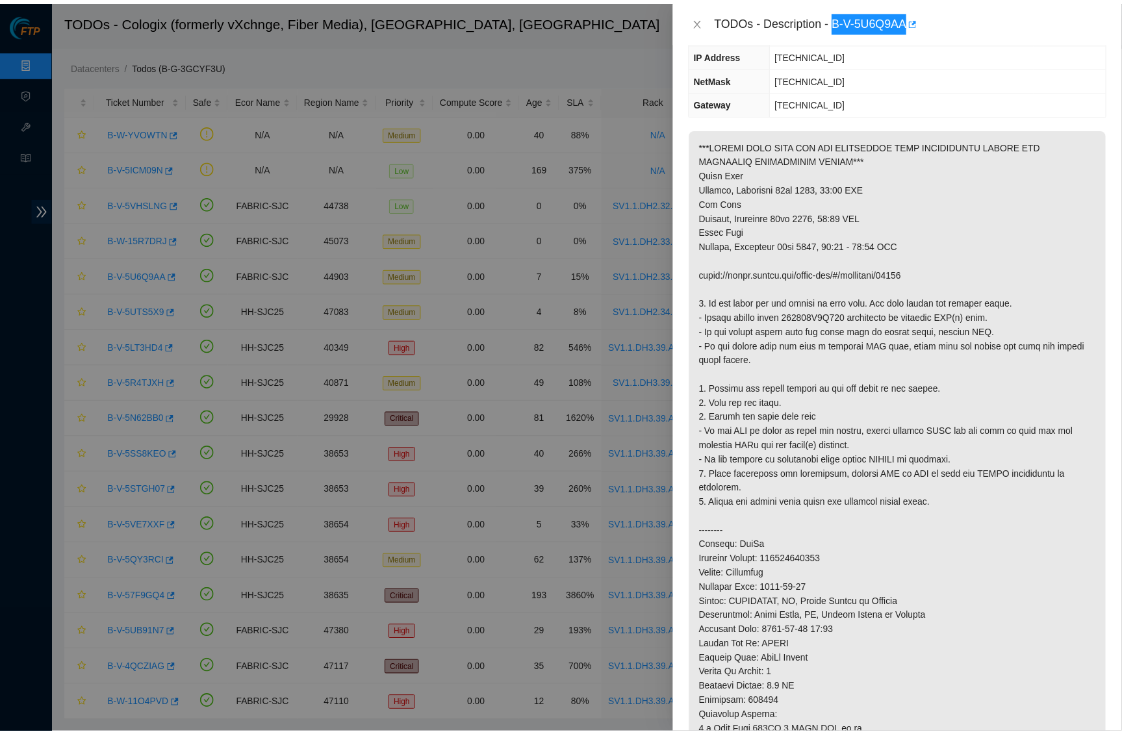
scroll to position [181, 0]
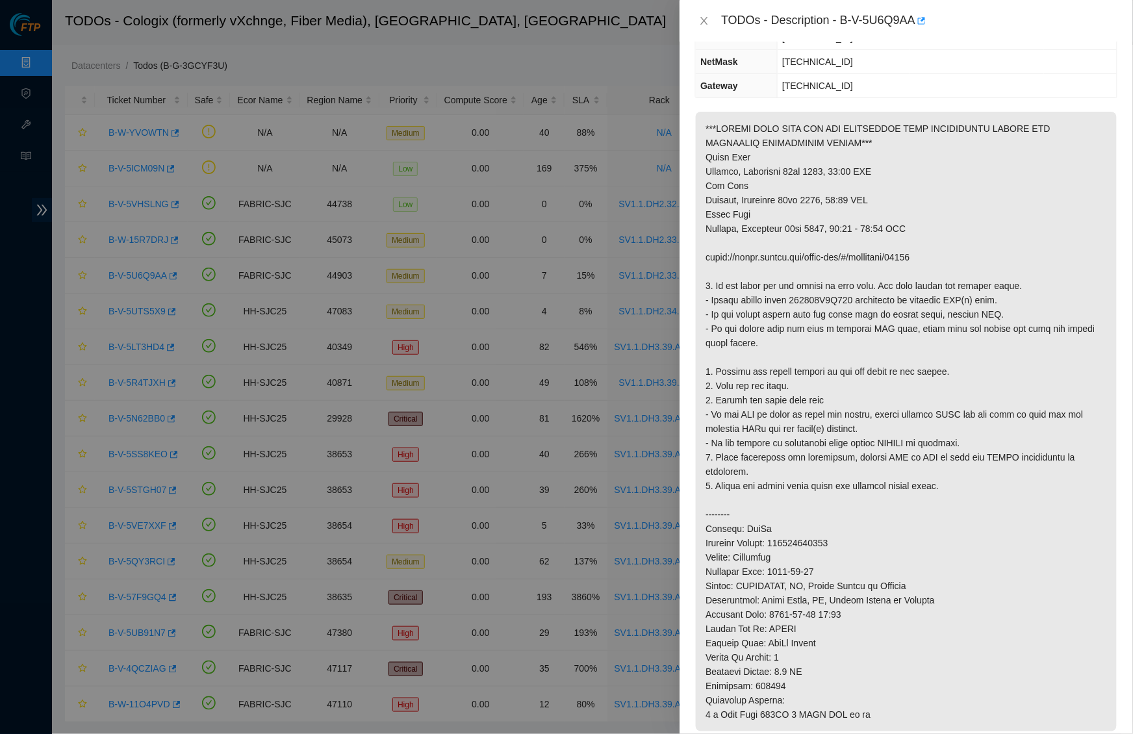
click at [831, 153] on p at bounding box center [906, 422] width 421 height 620
click at [707, 20] on icon "close" at bounding box center [704, 21] width 10 height 10
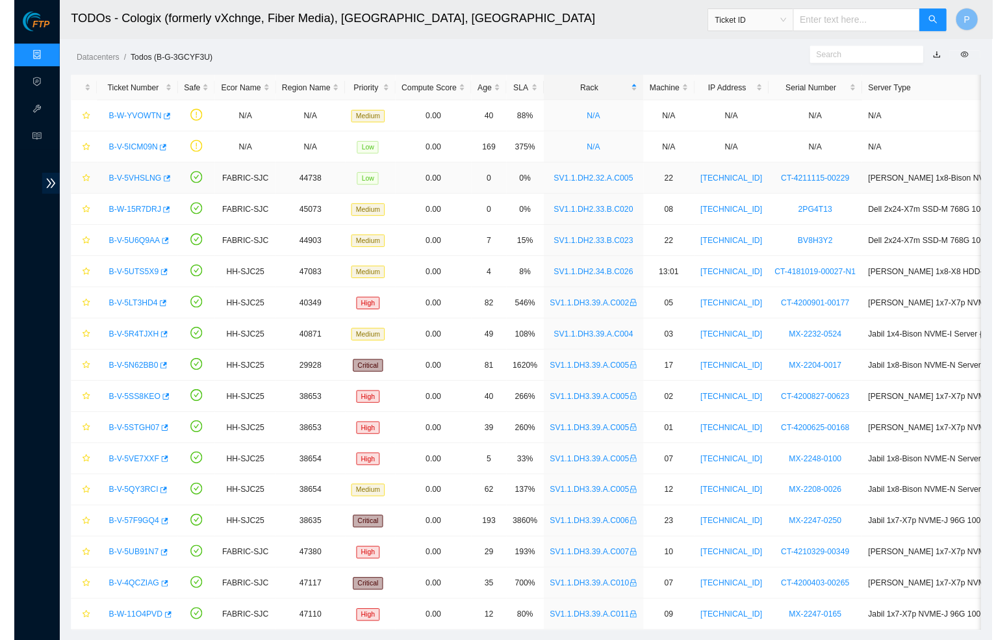
scroll to position [0, 0]
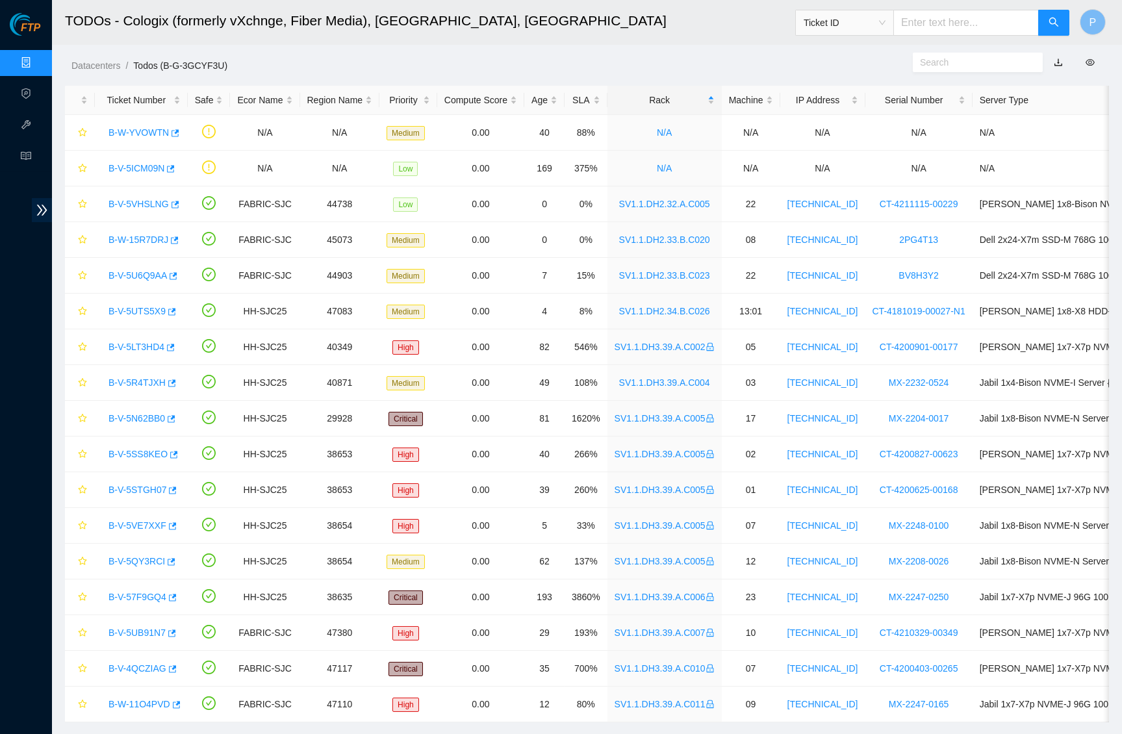
click at [941, 28] on input "text" at bounding box center [967, 23] width 146 height 26
paste input "B-V-5SWSA4W"
type input "B-V-5SWSA4W"
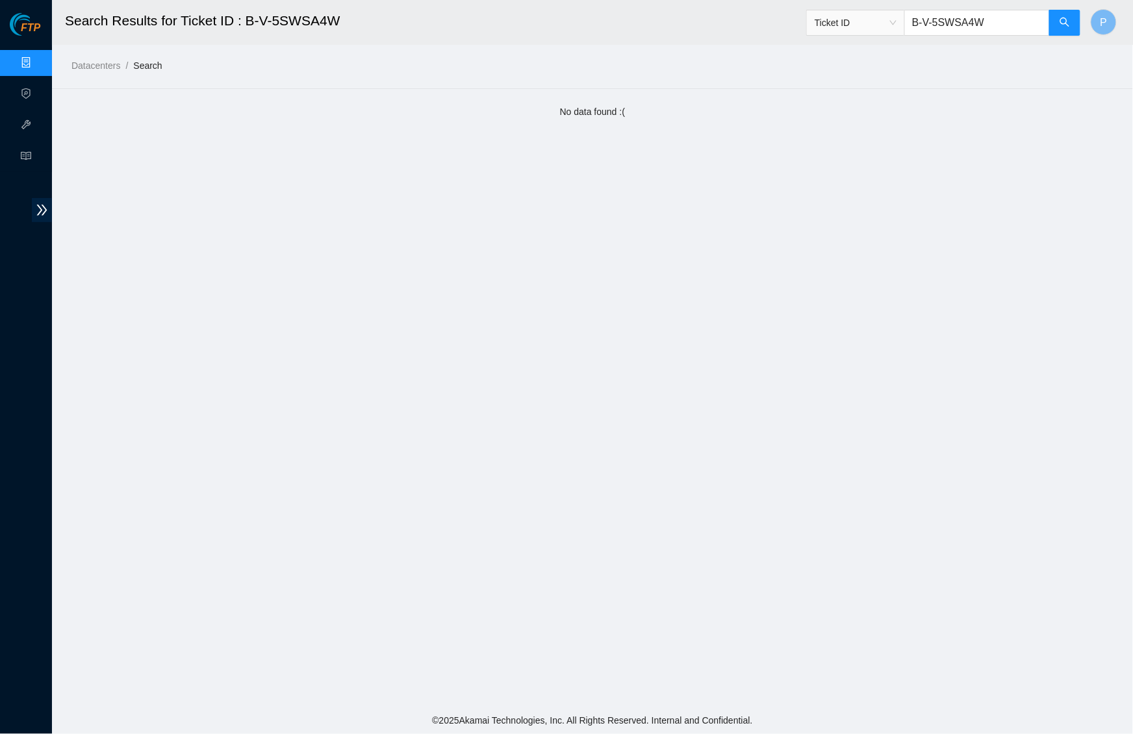
click at [979, 19] on input "B-V-5SWSA4W" at bounding box center [978, 23] width 146 height 26
click at [883, 6] on span "Ticket ID" at bounding box center [944, 19] width 275 height 34
click at [868, 19] on span "Ticket ID" at bounding box center [856, 22] width 82 height 19
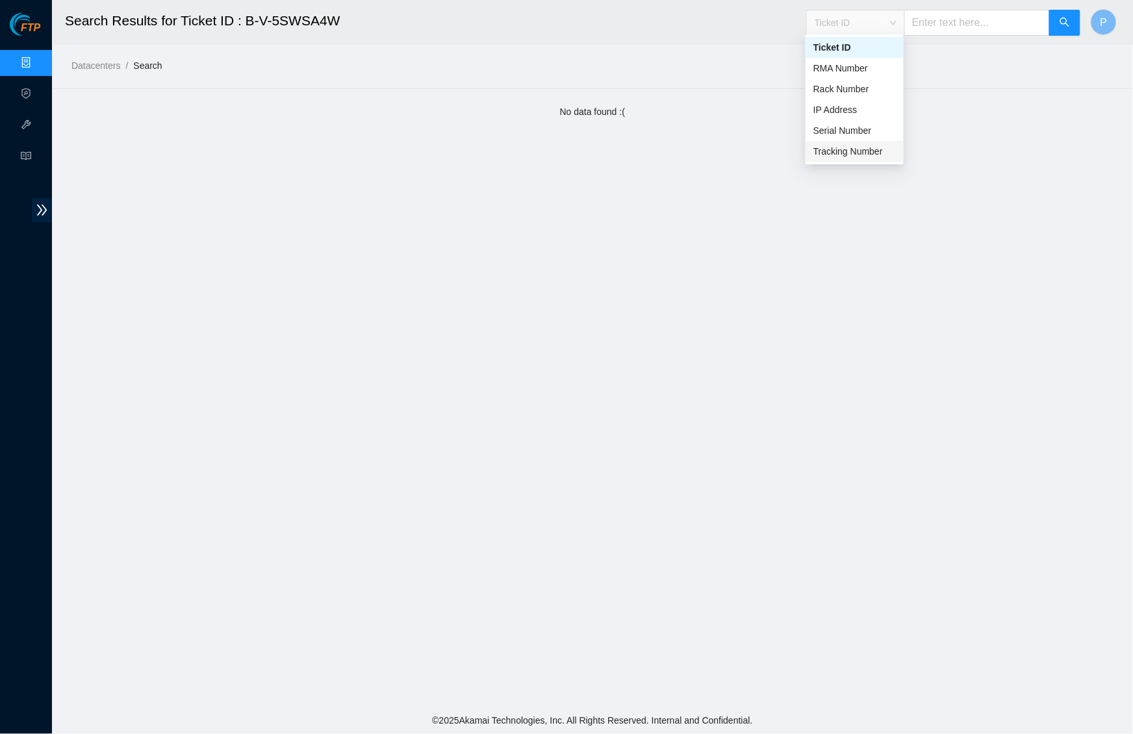
click at [842, 152] on div "Tracking Number" at bounding box center [855, 151] width 83 height 14
click at [948, 29] on input "text" at bounding box center [978, 23] width 146 height 26
paste input "739263646306"
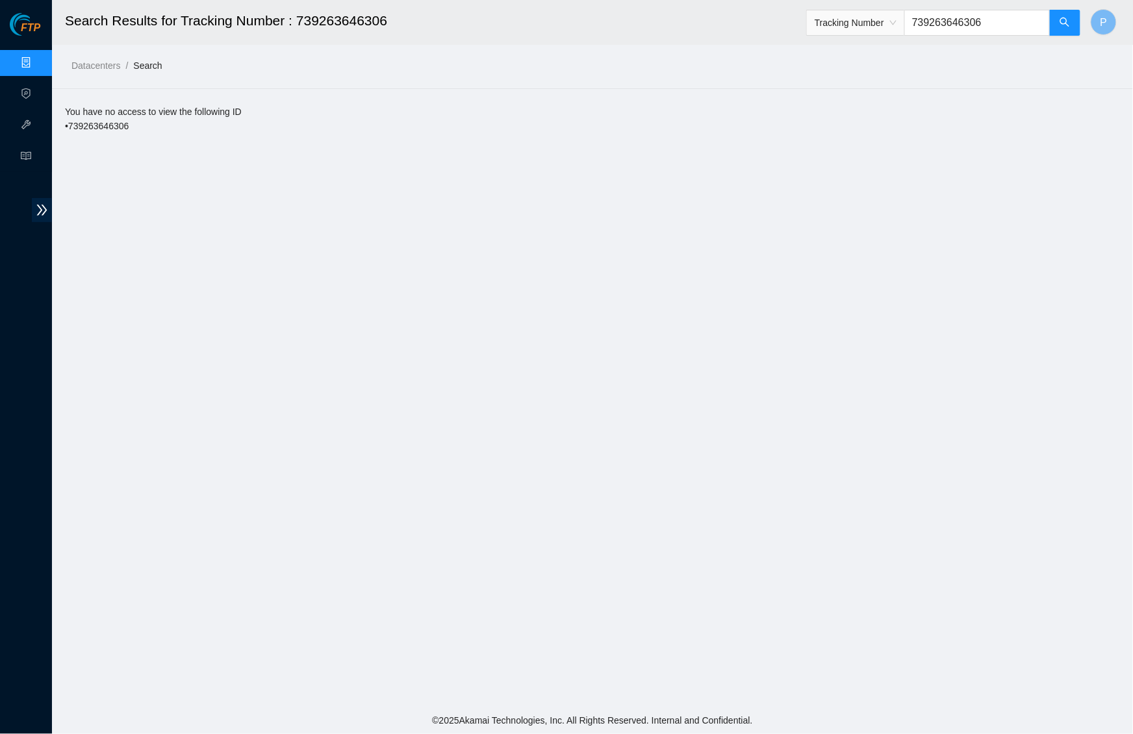
click at [885, 19] on span "Tracking Number" at bounding box center [856, 22] width 82 height 19
click at [853, 128] on div "Serial Number" at bounding box center [855, 130] width 83 height 14
click at [948, 20] on input "739263646306" at bounding box center [978, 23] width 146 height 26
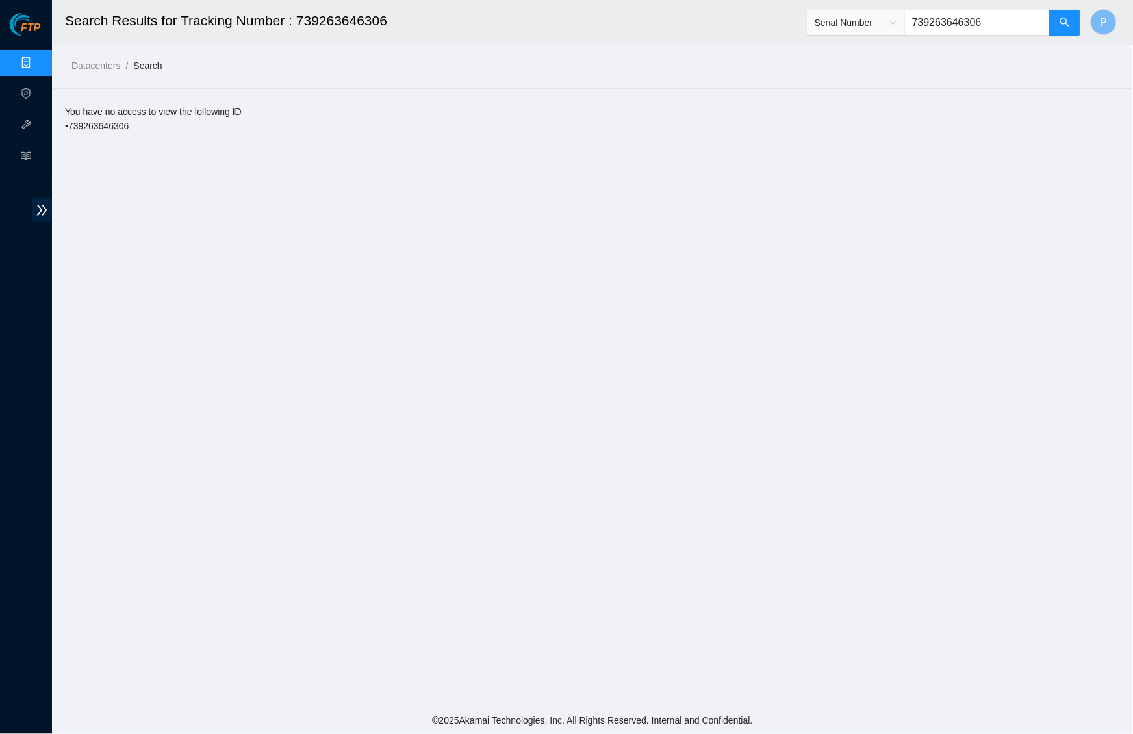
paste input "INKAN3630993"
click at [428, 201] on main "Search Results for Serial Number : INKAN3630993 Serial Number INKAN3630993 P Da…" at bounding box center [592, 353] width 1081 height 707
click at [860, 10] on span "Serial Number" at bounding box center [856, 23] width 98 height 26
click at [857, 36] on div "Serial Number INKAN3630993" at bounding box center [944, 23] width 275 height 42
click at [856, 27] on span "Serial Number" at bounding box center [856, 22] width 82 height 19
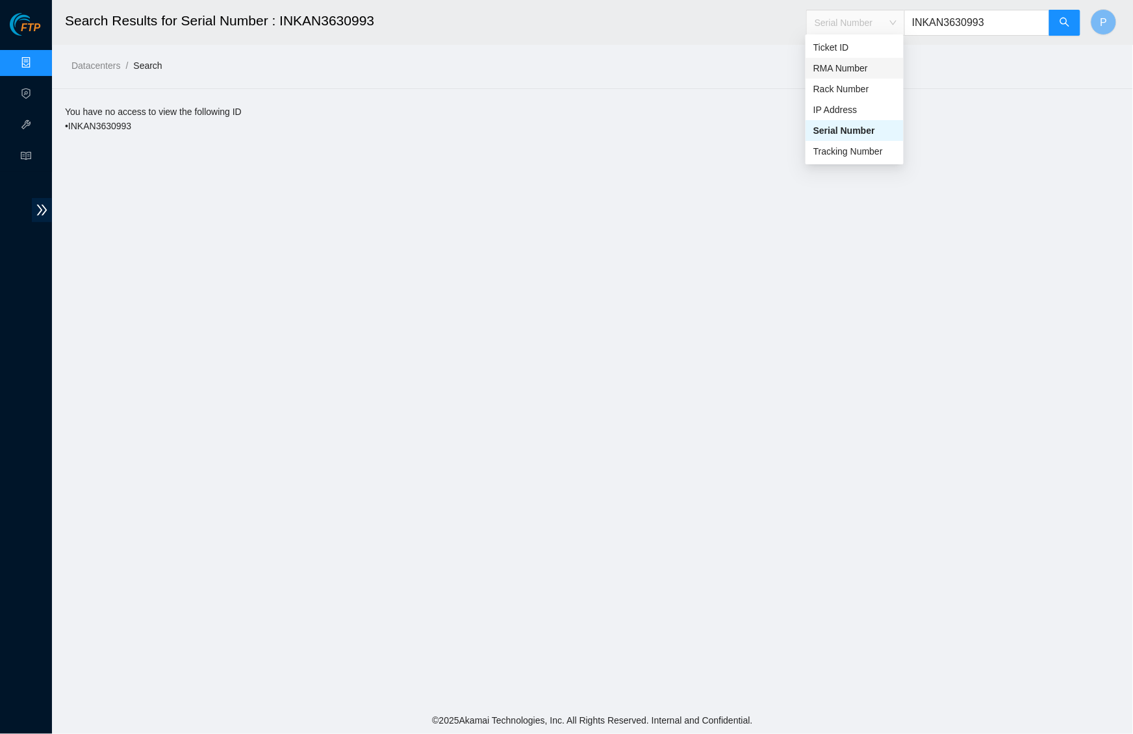
click at [850, 73] on div "RMA Number" at bounding box center [855, 68] width 83 height 14
click at [925, 22] on input "INKAN3630993" at bounding box center [978, 23] width 146 height 26
paste input "B-V-5AWQNF5"
type input "B-V-5AWQNF5"
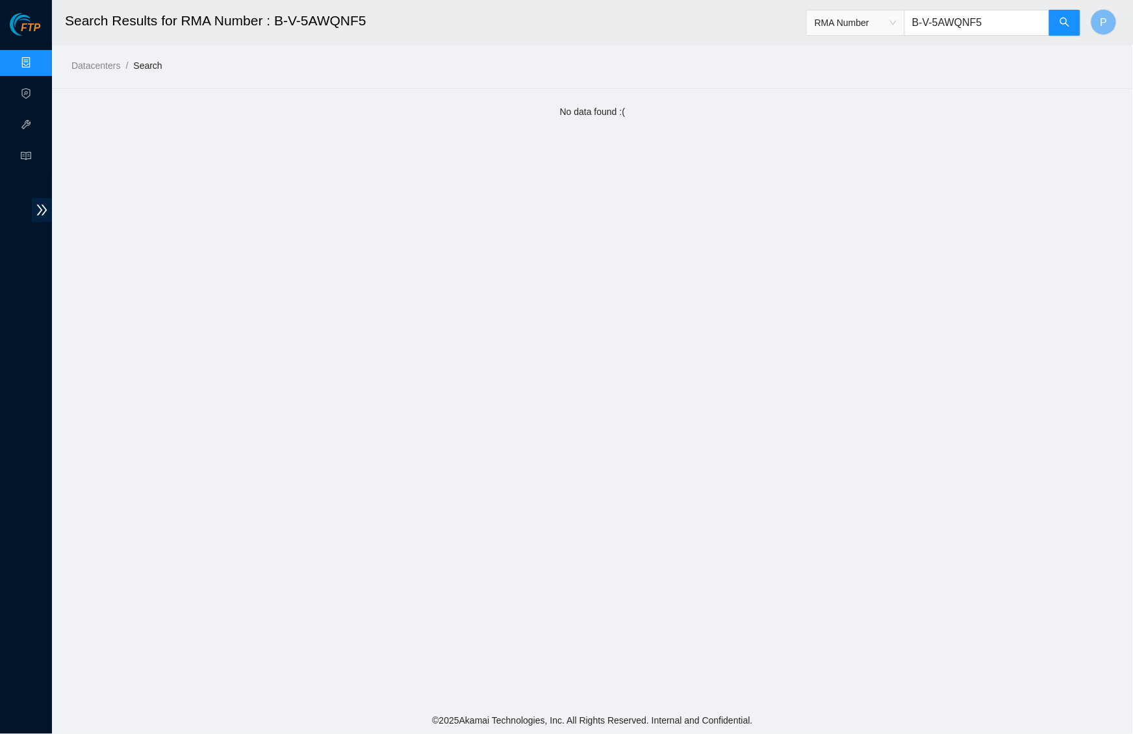
click at [38, 60] on link "Data Centers" at bounding box center [64, 63] width 53 height 10
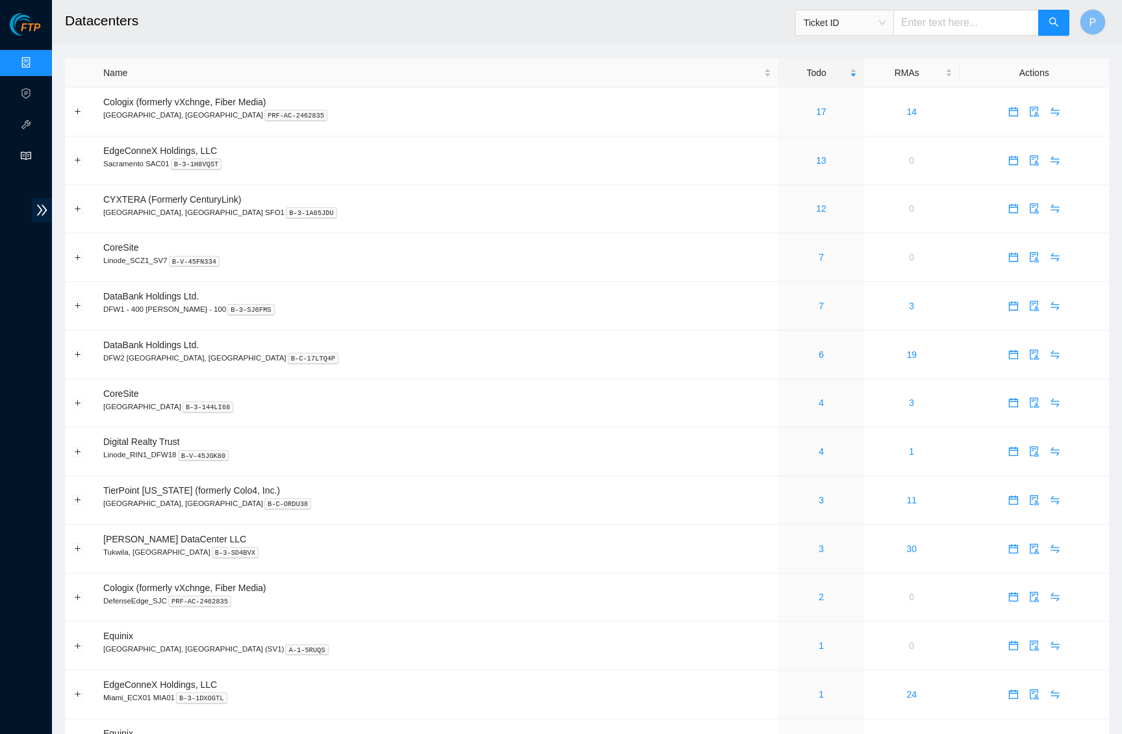
click at [25, 152] on icon "read" at bounding box center [26, 156] width 10 height 8
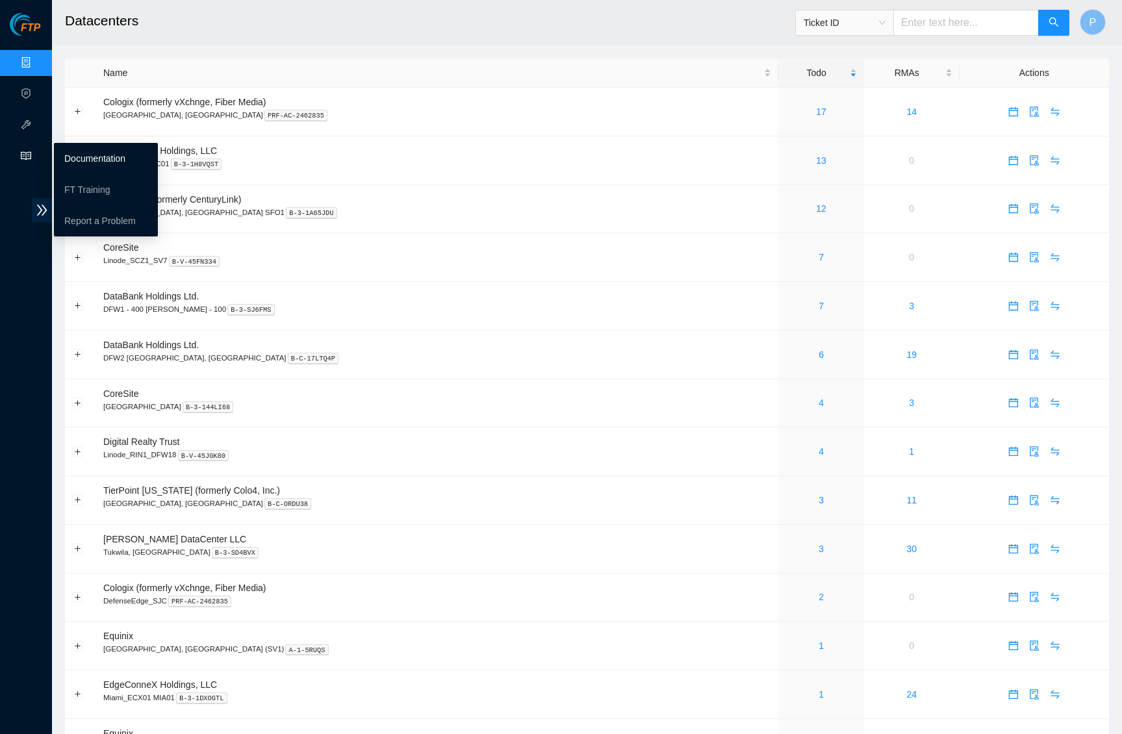
click at [83, 153] on link "Documentation" at bounding box center [94, 158] width 61 height 10
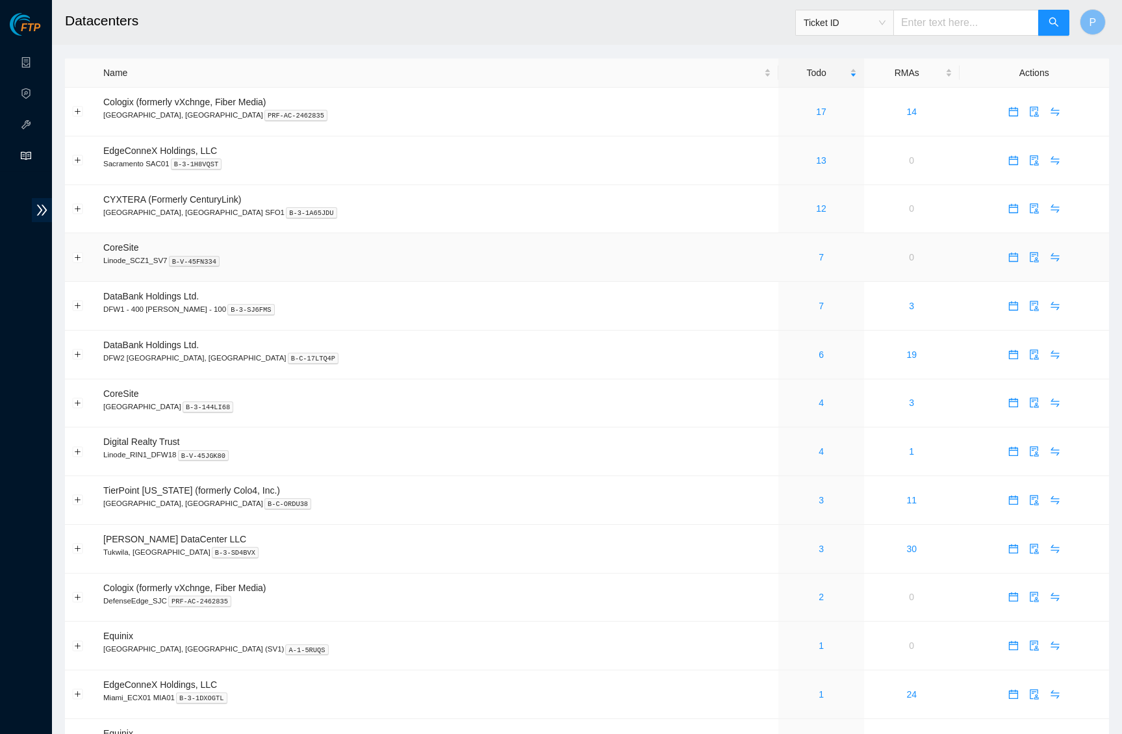
click at [445, 233] on td "CoreSite Linode_SCZ1_SV7 B-V-45FN334" at bounding box center [437, 257] width 682 height 49
click at [29, 168] on span "read" at bounding box center [26, 158] width 10 height 26
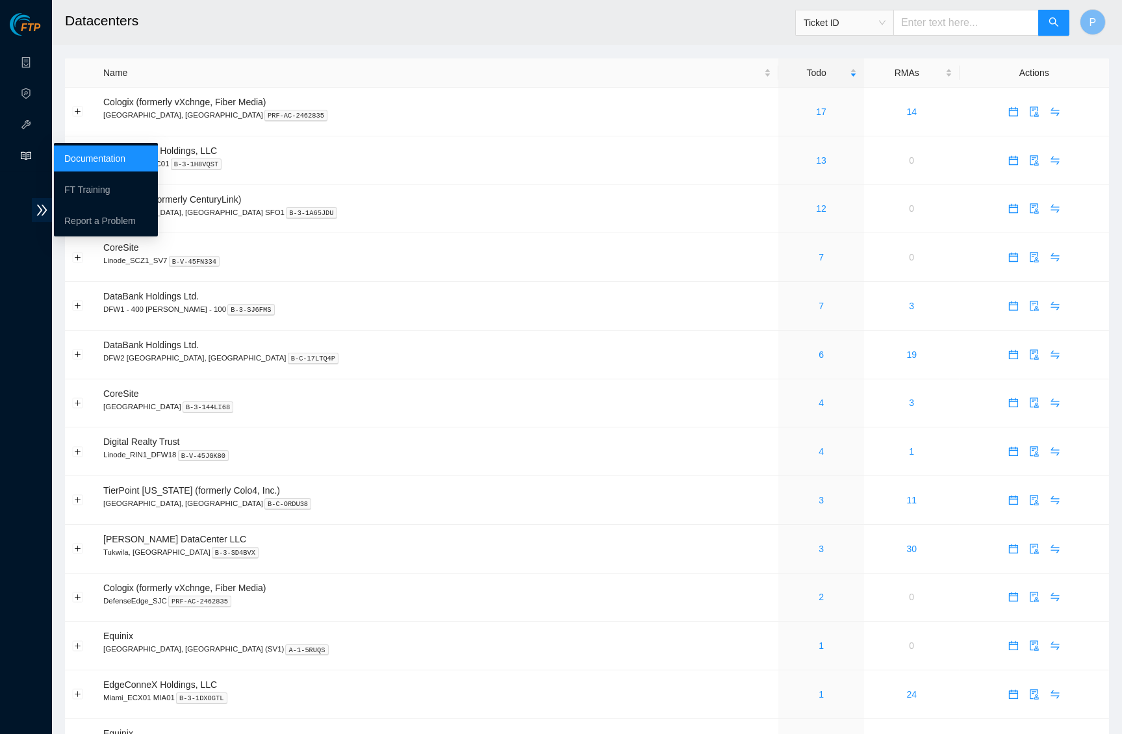
click at [70, 172] on ul "Documentation FT Training Report a Problem" at bounding box center [106, 190] width 104 height 94
click at [74, 162] on link "Documentation" at bounding box center [94, 158] width 61 height 10
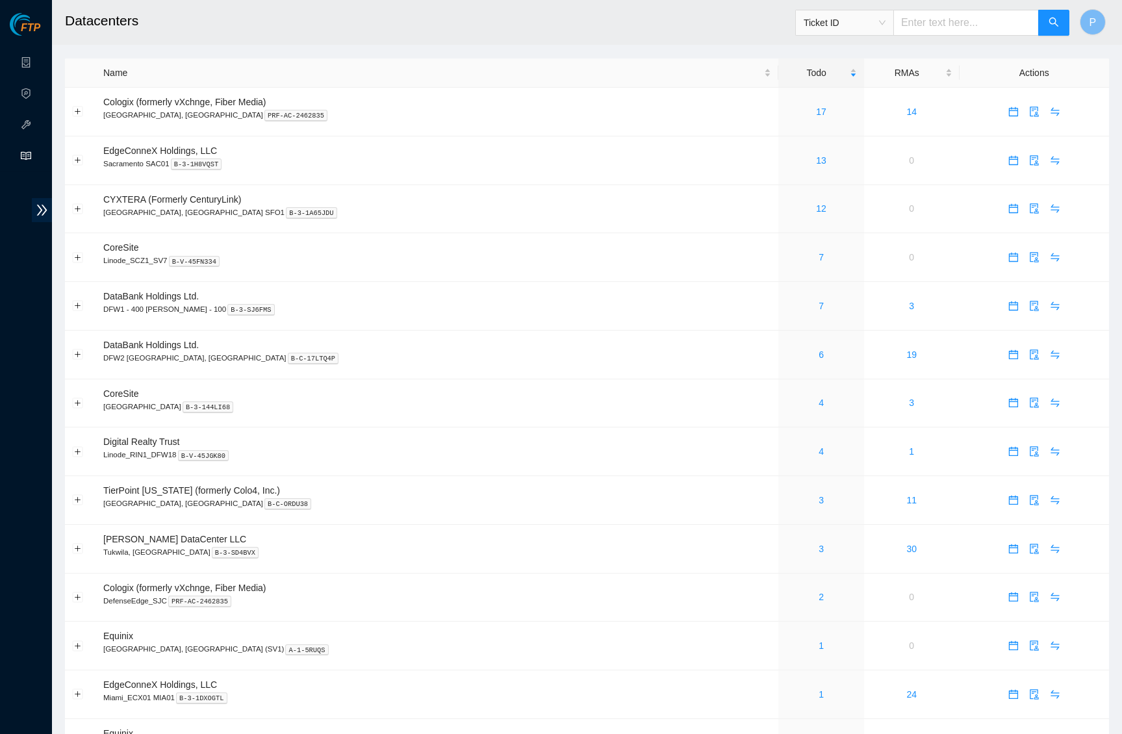
click at [942, 23] on input "text" at bounding box center [967, 23] width 146 height 26
paste input "B-V-5AWZ04Z"
type input "B-V-5AWZ04Z"
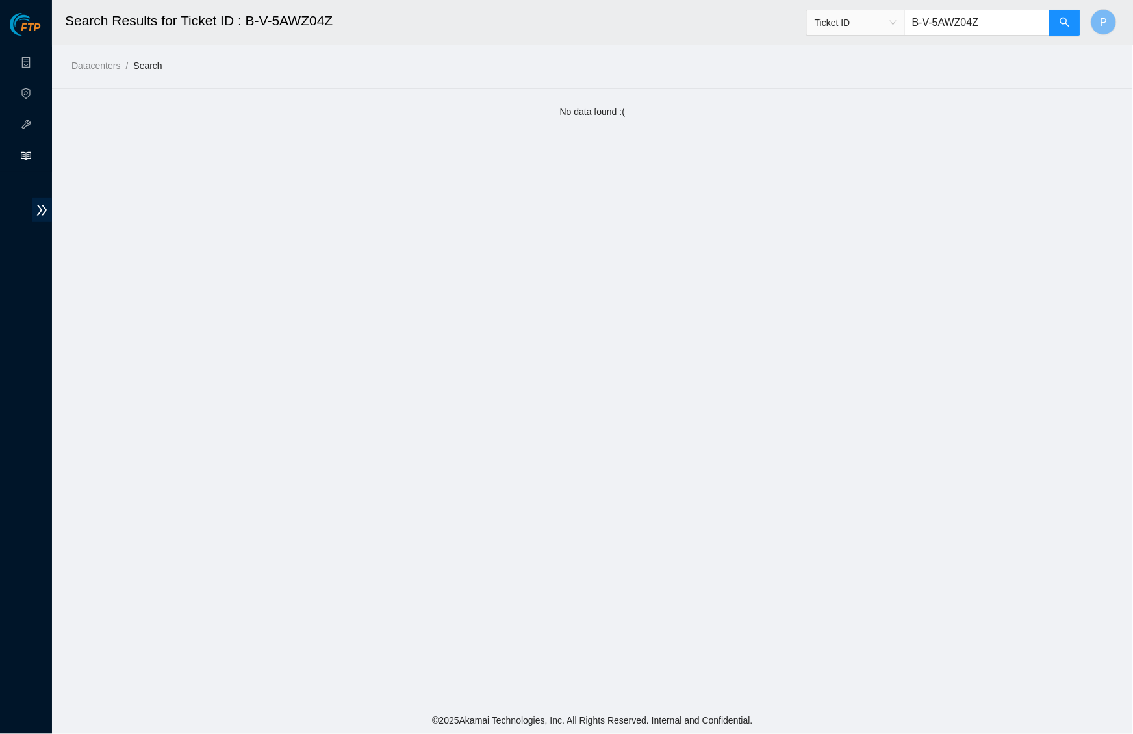
click at [23, 159] on icon "read" at bounding box center [26, 156] width 10 height 10
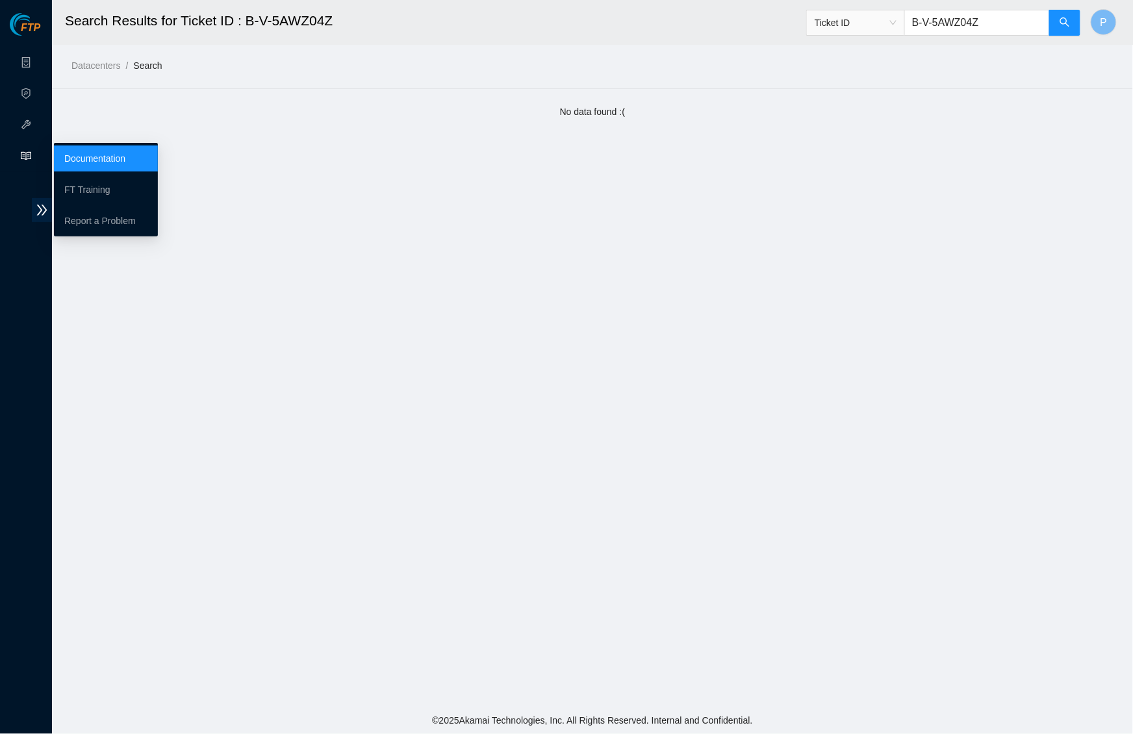
click at [81, 138] on main "Search Results for Ticket ID : B-V-5AWZ04Z Ticket ID B-V-5AWZ04Z P Datacenters …" at bounding box center [592, 353] width 1081 height 707
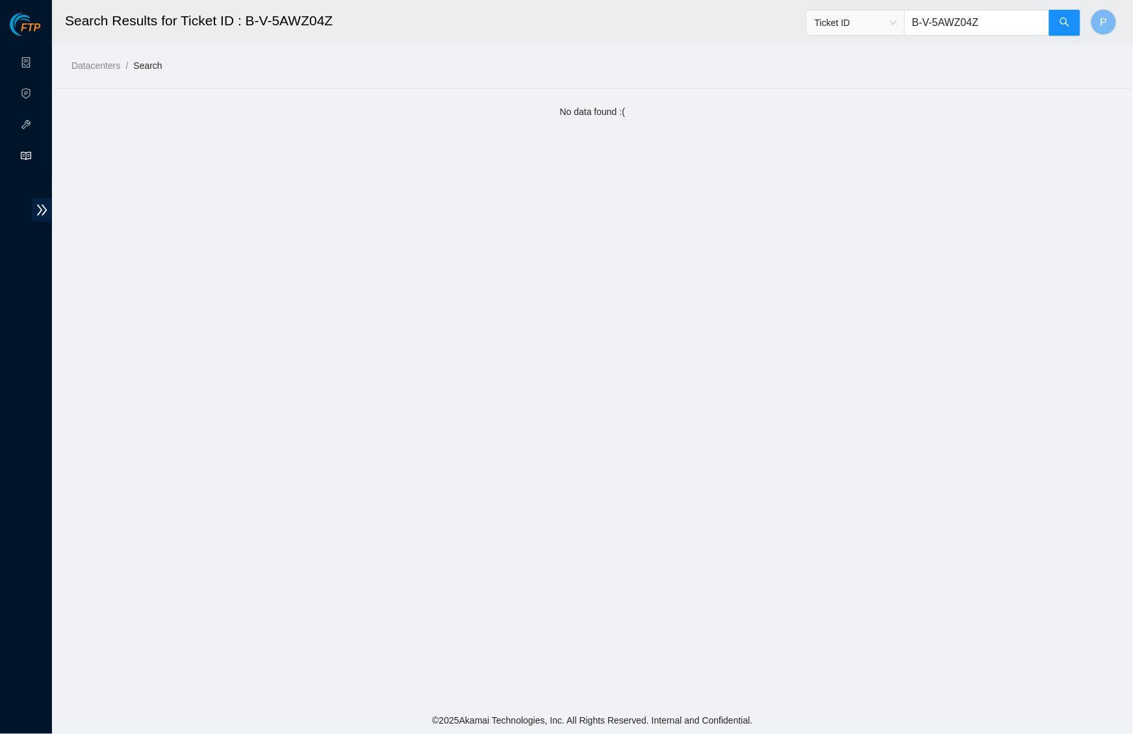
click at [23, 155] on icon "read" at bounding box center [26, 156] width 10 height 10
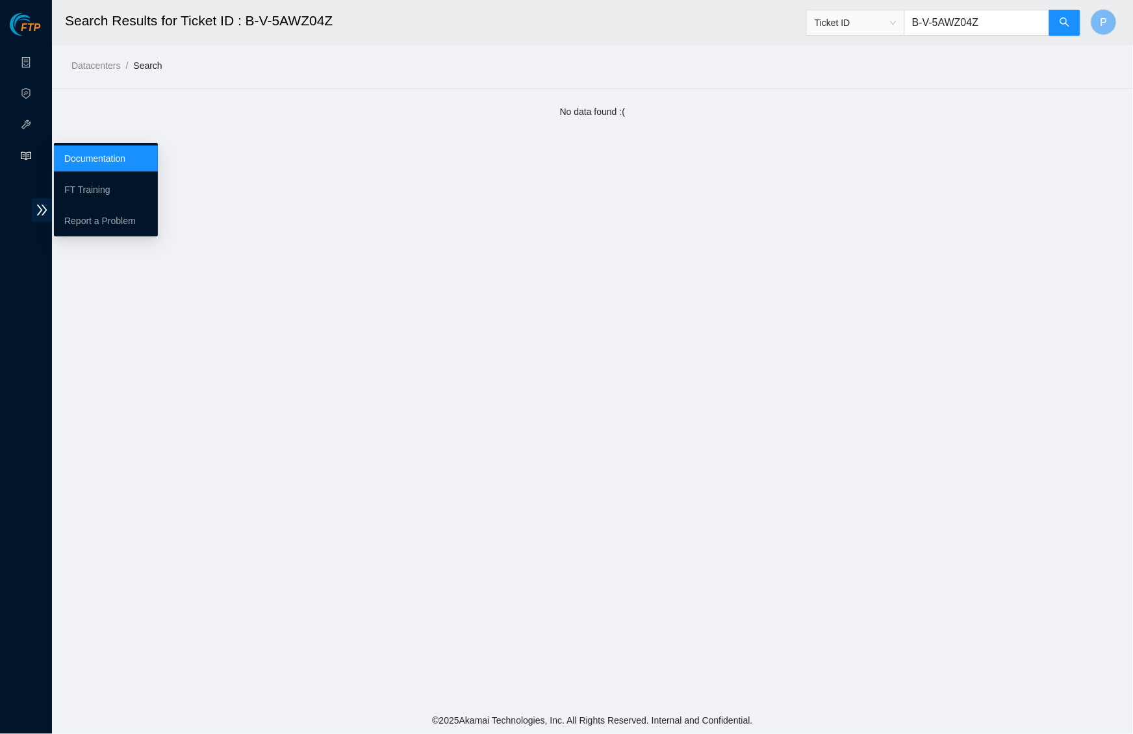
click at [97, 155] on link "Documentation" at bounding box center [94, 158] width 61 height 10
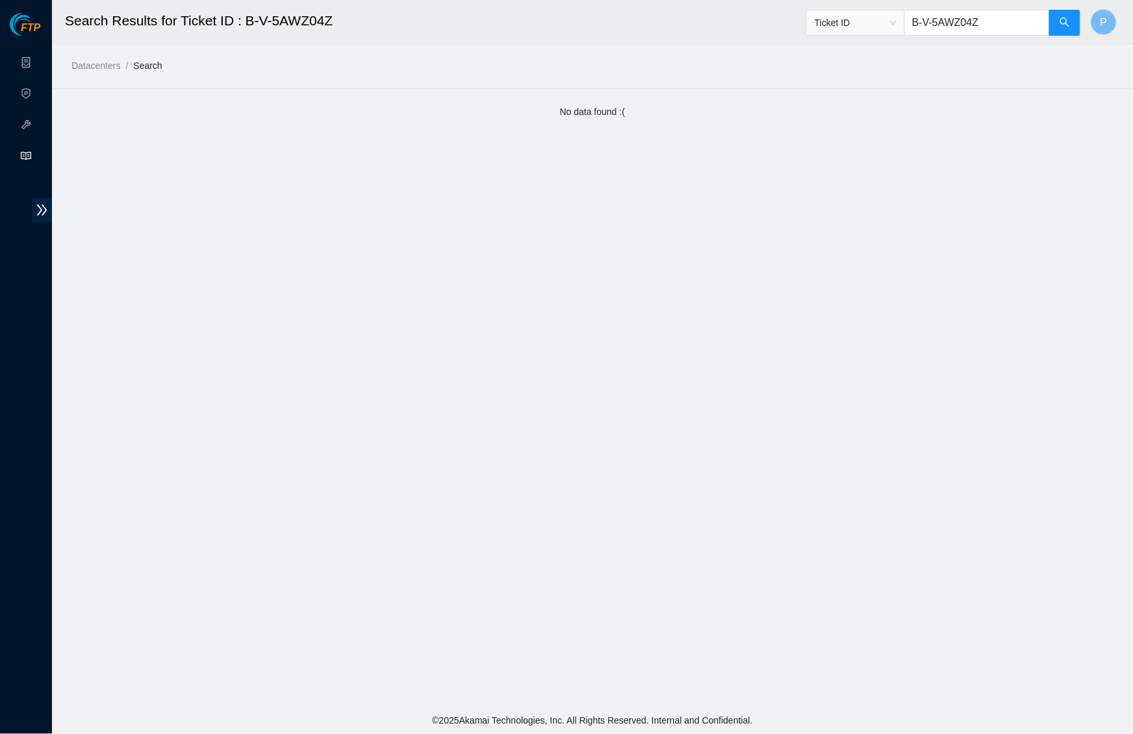
click at [973, 18] on input "B-V-5AWZ04Z" at bounding box center [978, 23] width 146 height 26
click at [605, 54] on div "Datacenters / Search /" at bounding box center [457, 36] width 811 height 73
click at [1002, 23] on input "B-V-5AWZ04Z" at bounding box center [978, 23] width 146 height 26
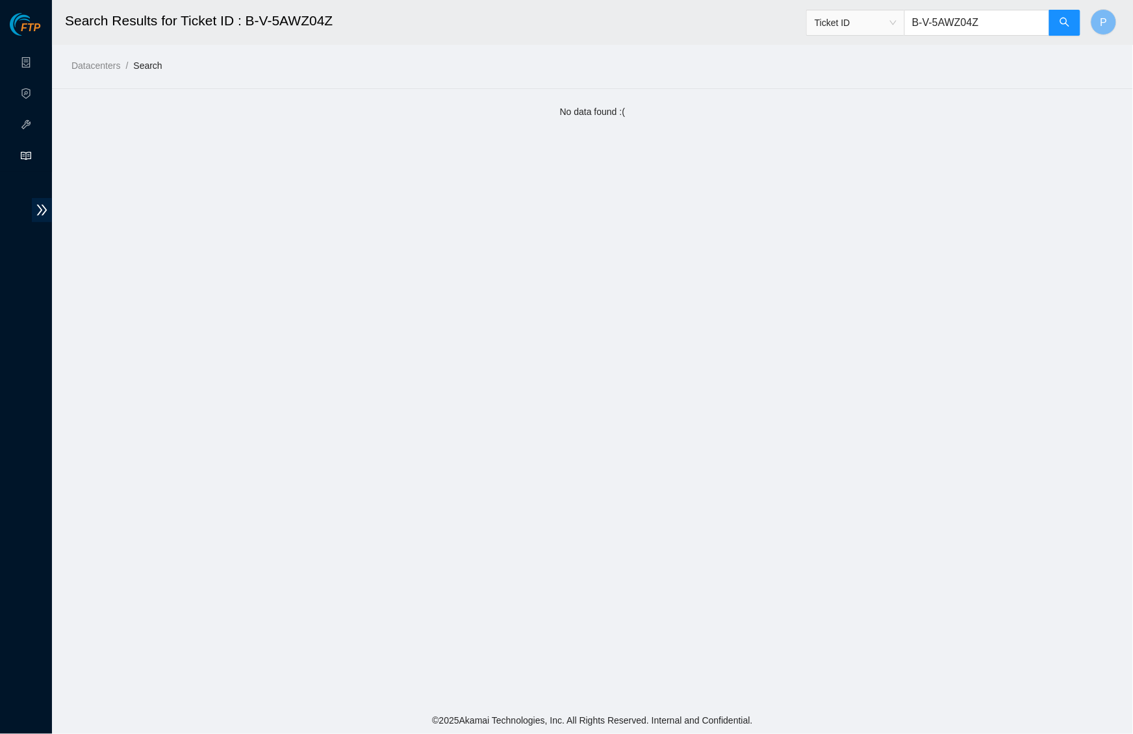
click at [1002, 23] on input "B-V-5AWZ04Z" at bounding box center [978, 23] width 146 height 26
